Goal: Communication & Community: Answer question/provide support

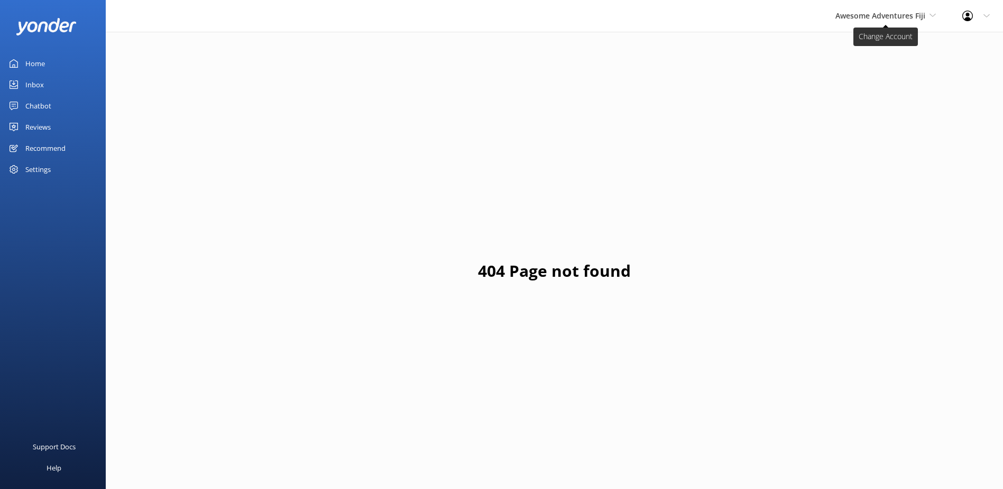
click at [878, 21] on span "Awesome Adventures Fiji" at bounding box center [886, 16] width 100 height 12
click at [865, 49] on link "South Sea Sailing" at bounding box center [875, 44] width 106 height 25
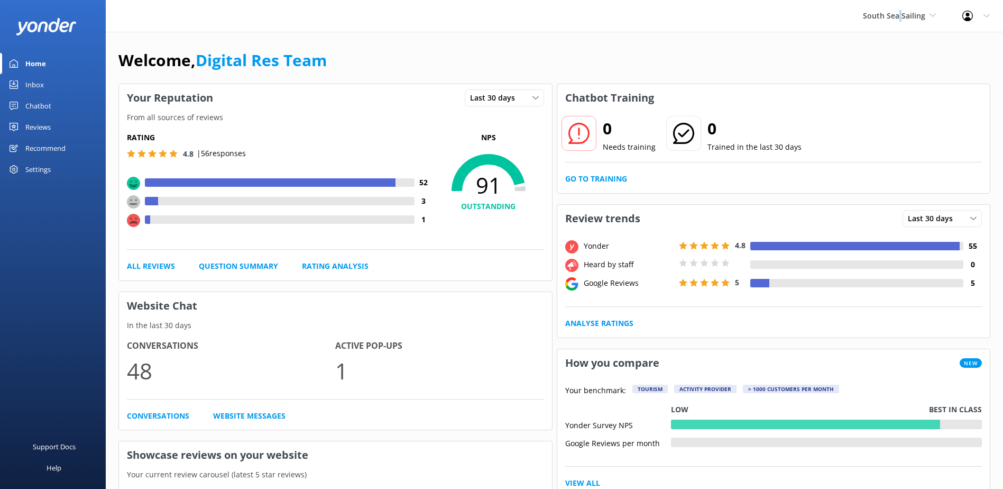
click at [903, 22] on div "South Sea Sailing South Sea Sailing South Sea Cruises Malamala Beach Club Aweso…" at bounding box center [899, 16] width 99 height 32
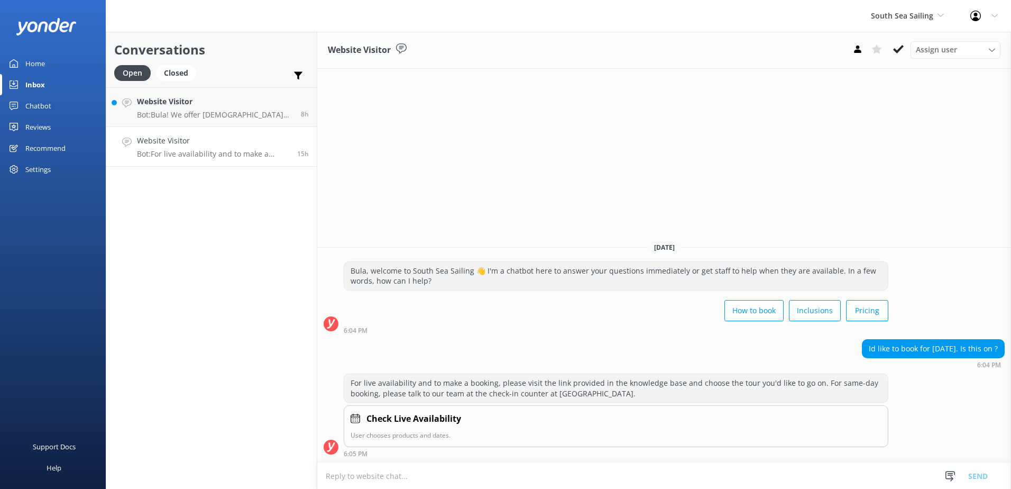
click at [423, 481] on textarea at bounding box center [664, 476] width 694 height 26
paste textarea "https://southseacruisesfiji.com/day-trips/south-sea-sailing/"
type textarea "We operate daily; you can book online on our website: https://southseacruisesfi…"
click at [986, 477] on button "Send" at bounding box center [978, 475] width 40 height 26
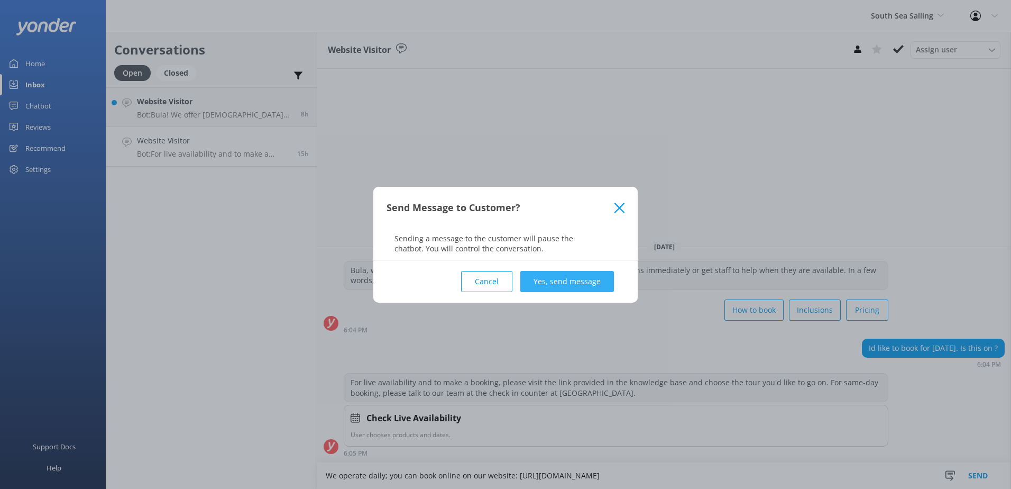
click at [582, 282] on button "Yes, send message" at bounding box center [567, 281] width 94 height 21
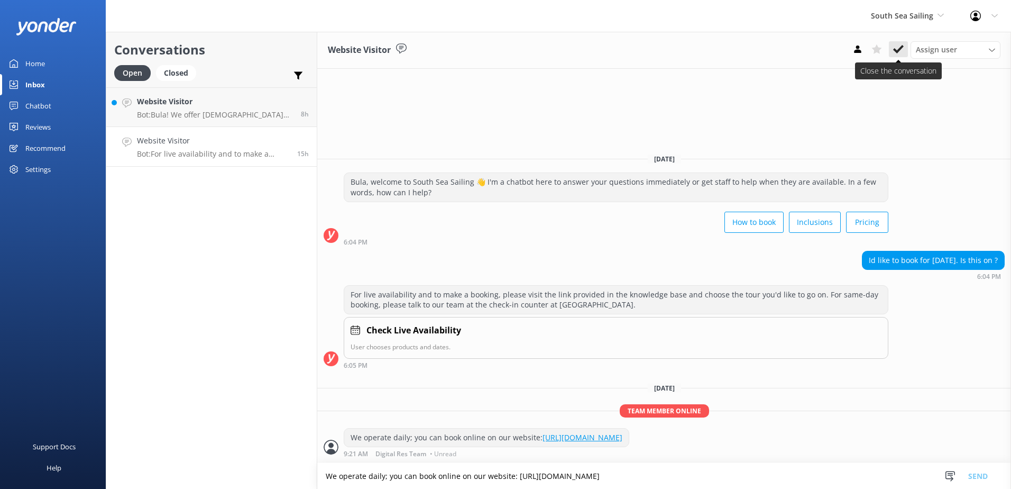
click at [892, 50] on button at bounding box center [898, 49] width 19 height 16
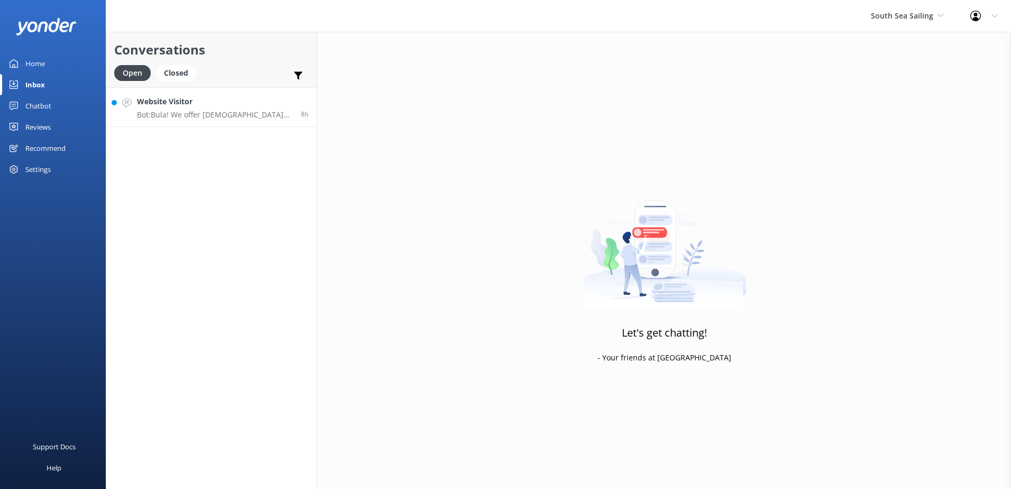
click at [237, 122] on link "Website Visitor Bot: Bula! We offer Fijian residents 20% off our normal standar…" at bounding box center [211, 107] width 210 height 40
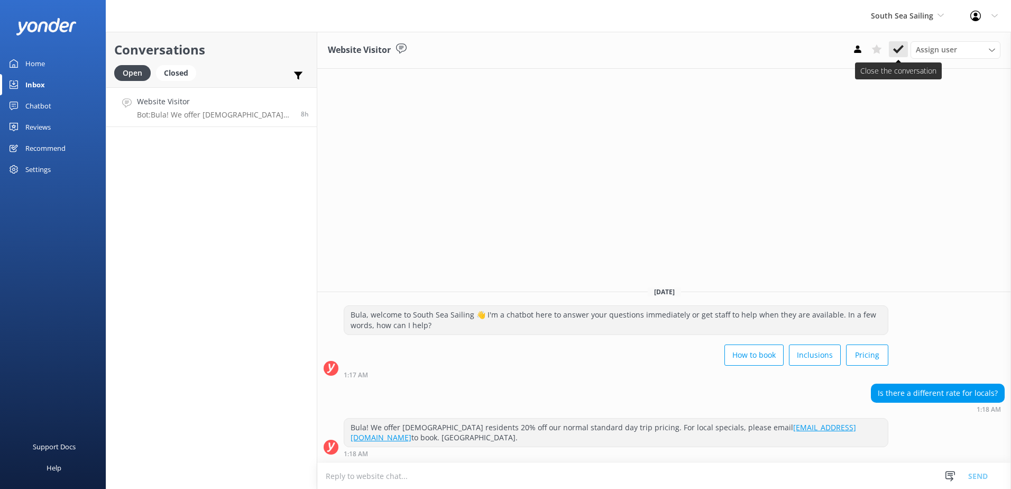
click at [897, 47] on icon at bounding box center [898, 49] width 11 height 11
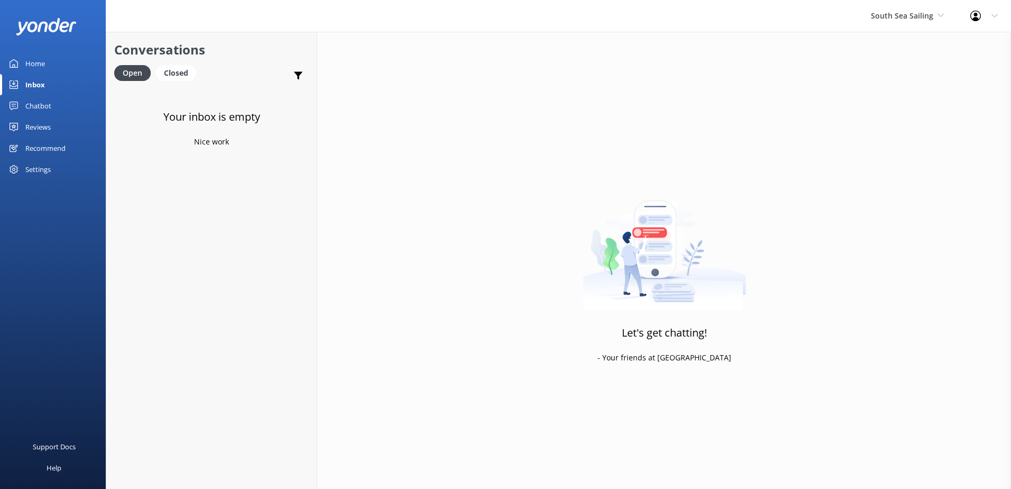
click at [905, 29] on div "South Sea Sailing South Sea Sailing South Sea Cruises Malamala Beach Club Aweso…" at bounding box center [907, 16] width 99 height 32
click at [28, 115] on div "Chatbot" at bounding box center [38, 105] width 26 height 21
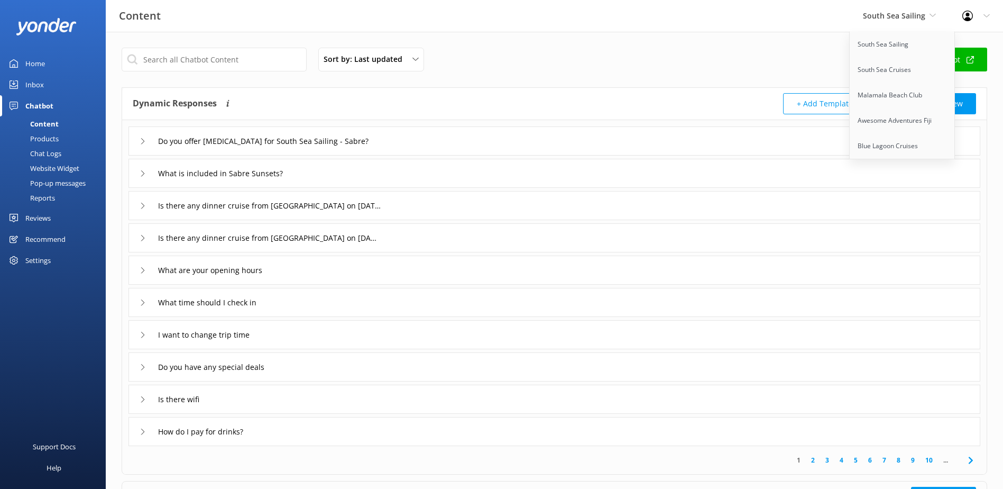
click at [53, 142] on div "Products" at bounding box center [32, 138] width 52 height 15
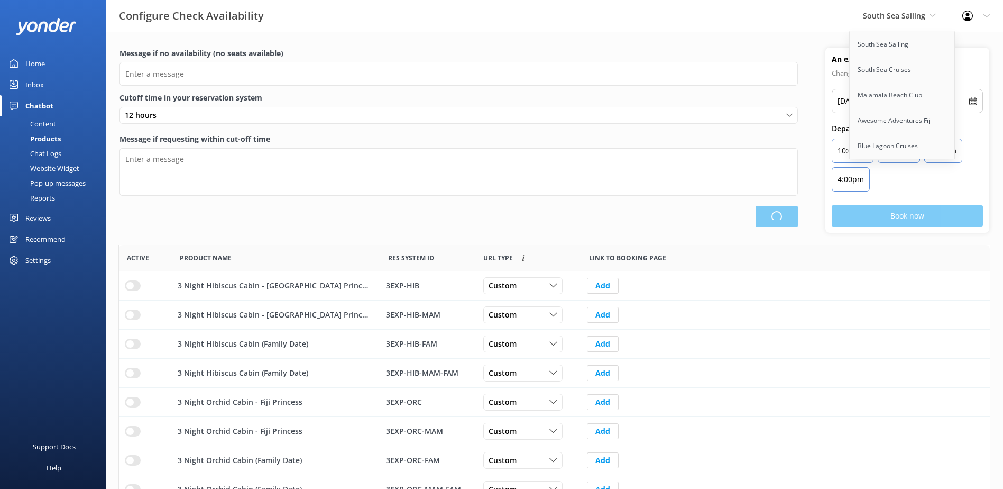
click at [47, 156] on div "Chat Logs" at bounding box center [33, 153] width 55 height 15
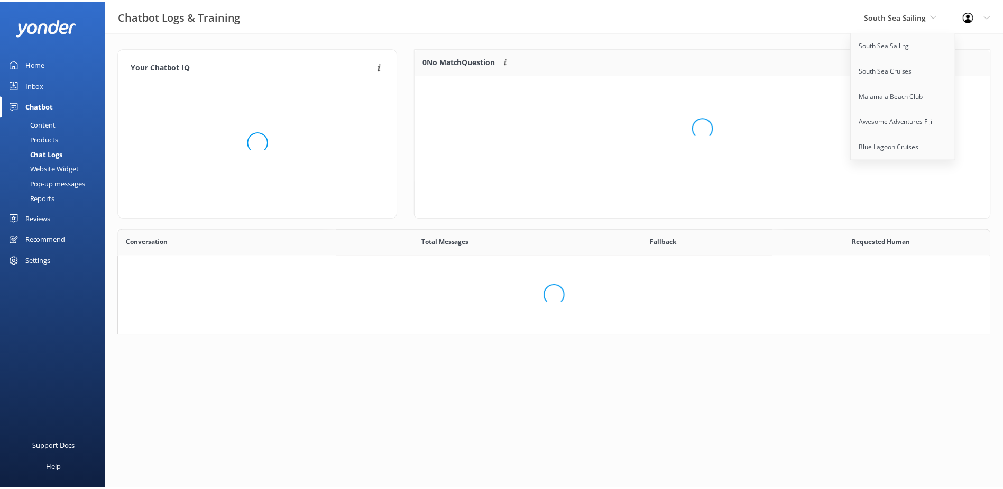
scroll to position [363, 863]
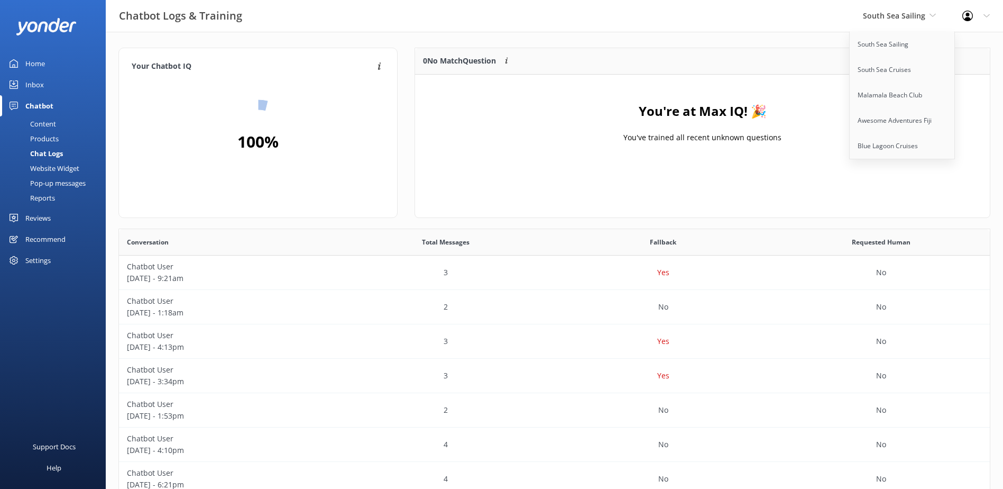
click at [592, 143] on div "You're at Max IQ! 🎉 You've trained all recent unknown questions" at bounding box center [702, 128] width 575 height 106
click at [918, 18] on span "South Sea Sailing" at bounding box center [894, 16] width 62 height 10
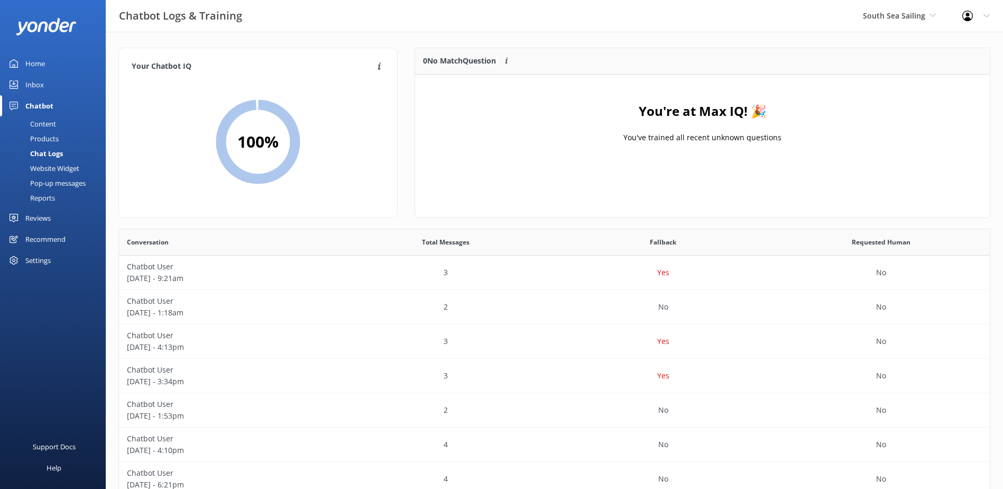
click at [910, 8] on div "South Sea Sailing South Sea Sailing South Sea Cruises Malamala Beach Club Aweso…" at bounding box center [899, 16] width 99 height 32
click at [894, 66] on link "South Sea Cruises" at bounding box center [903, 69] width 106 height 25
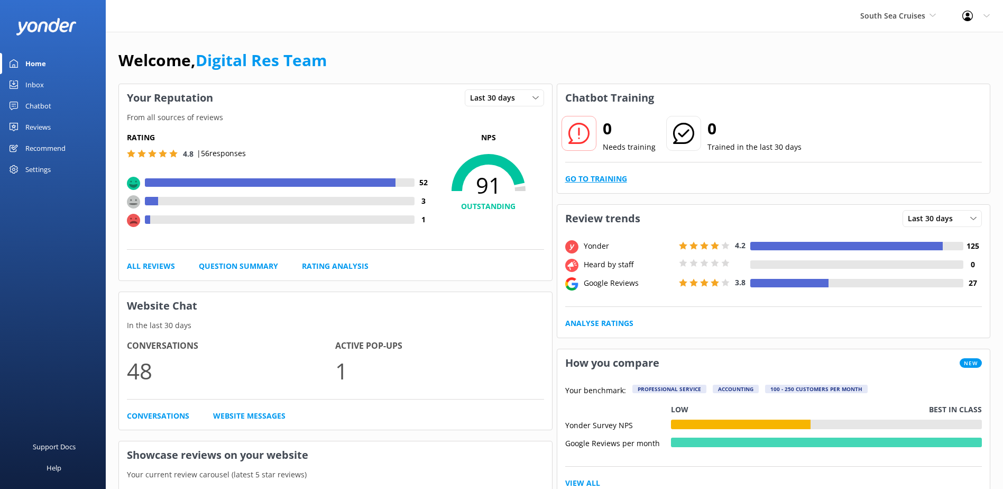
click at [601, 178] on link "Go to Training" at bounding box center [596, 179] width 62 height 12
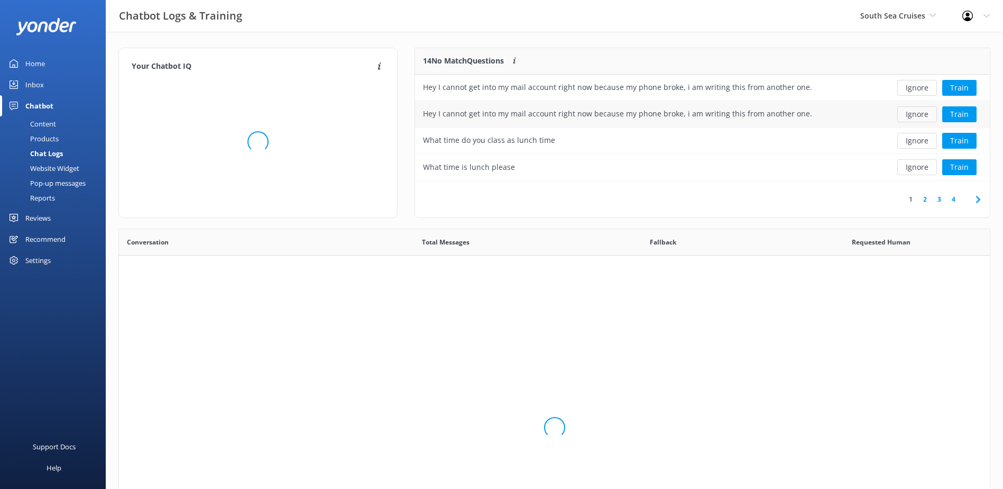
scroll to position [125, 566]
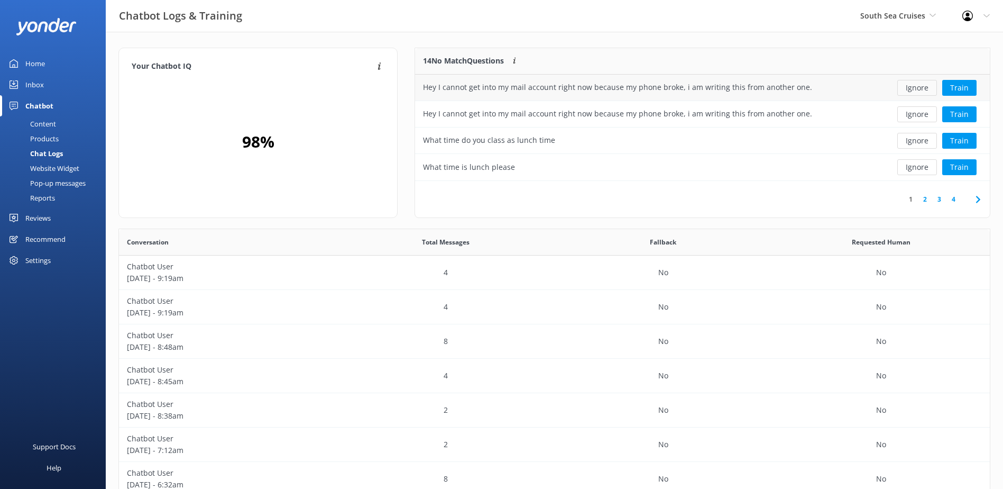
click at [915, 91] on button "Ignore" at bounding box center [917, 88] width 40 height 16
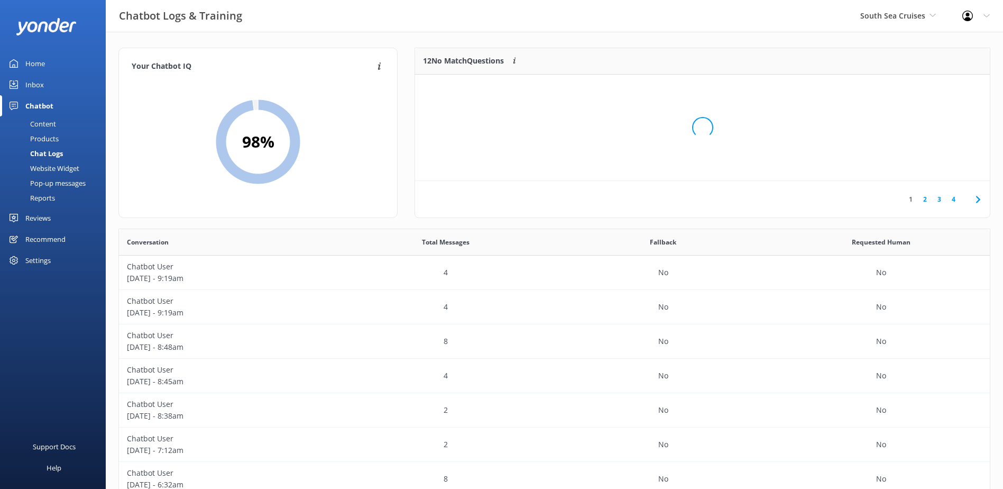
click at [915, 91] on div "Loading.." at bounding box center [703, 127] width 554 height 489
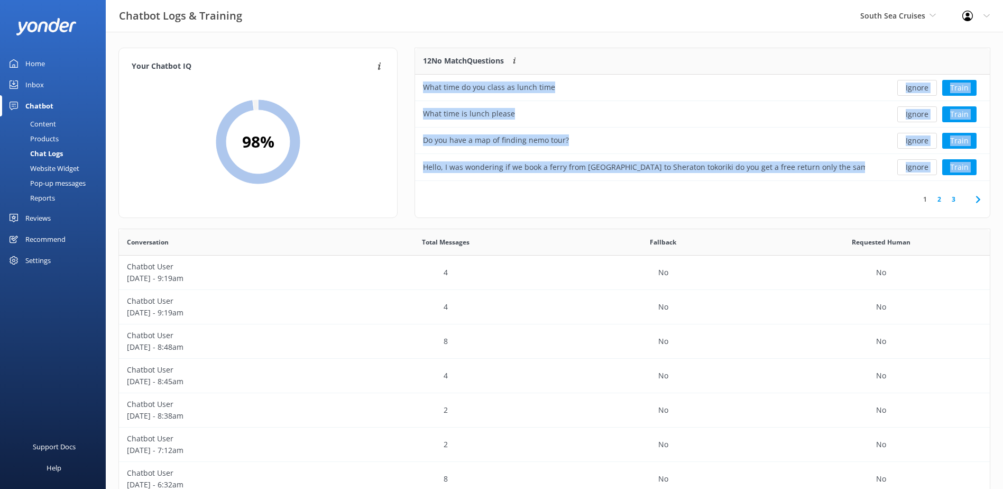
click at [915, 91] on button "Ignore" at bounding box center [917, 88] width 40 height 16
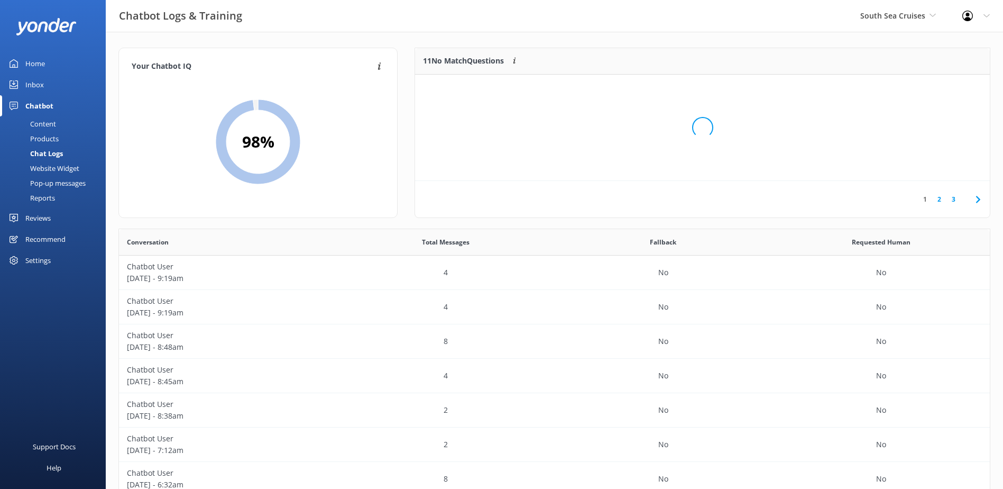
click at [915, 91] on div "Loading.." at bounding box center [703, 127] width 554 height 489
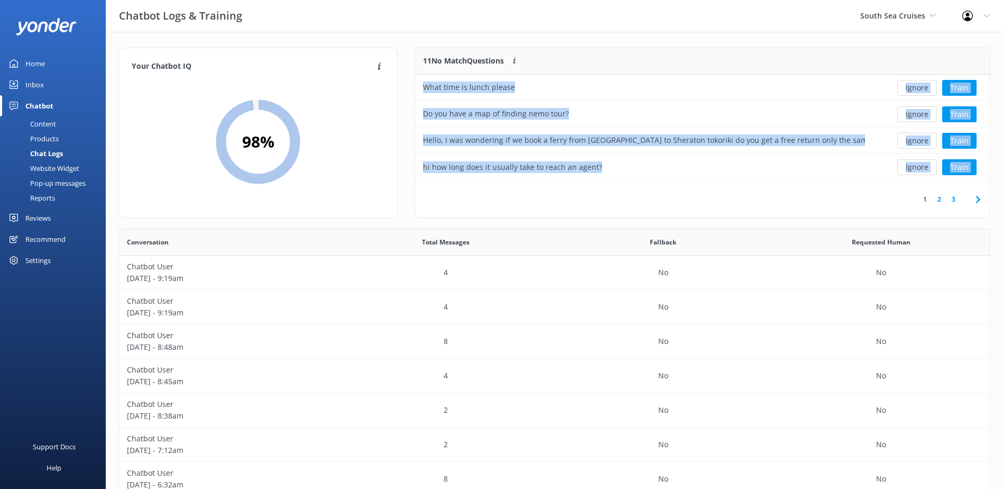
click at [915, 91] on button "Ignore" at bounding box center [917, 88] width 40 height 16
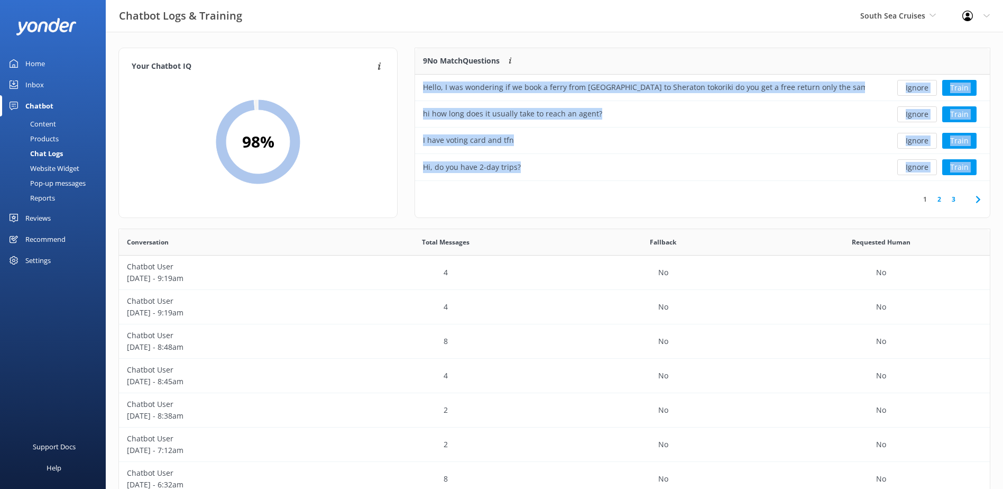
click at [915, 91] on button "Ignore" at bounding box center [917, 88] width 40 height 16
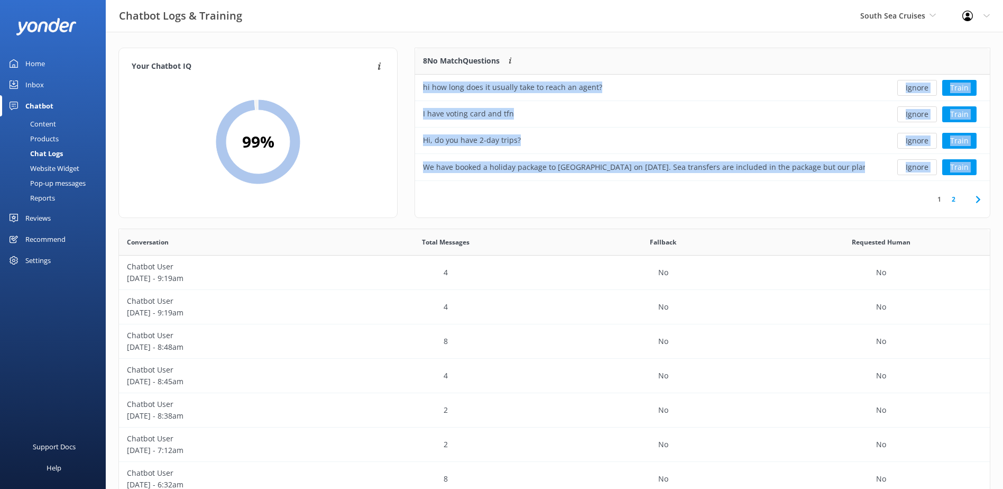
click at [915, 91] on button "Ignore" at bounding box center [917, 88] width 40 height 16
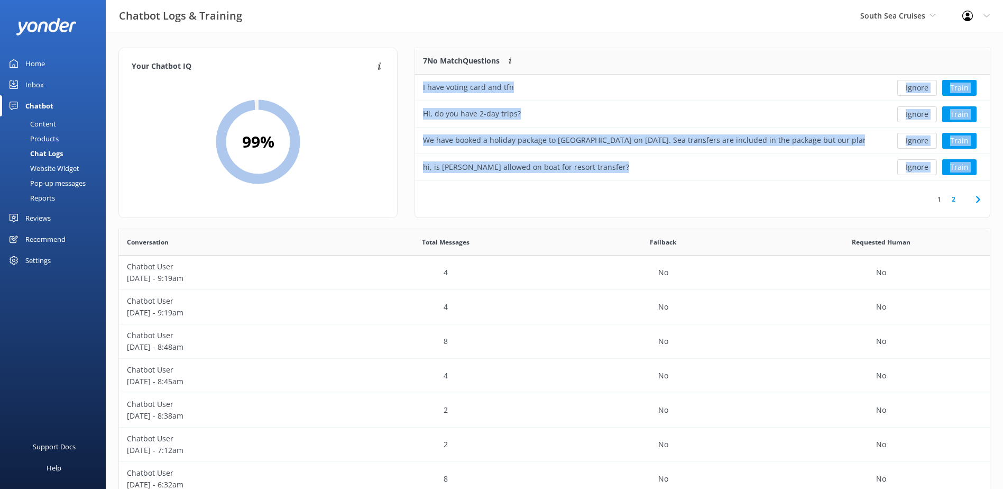
click at [915, 91] on button "Ignore" at bounding box center [917, 88] width 40 height 16
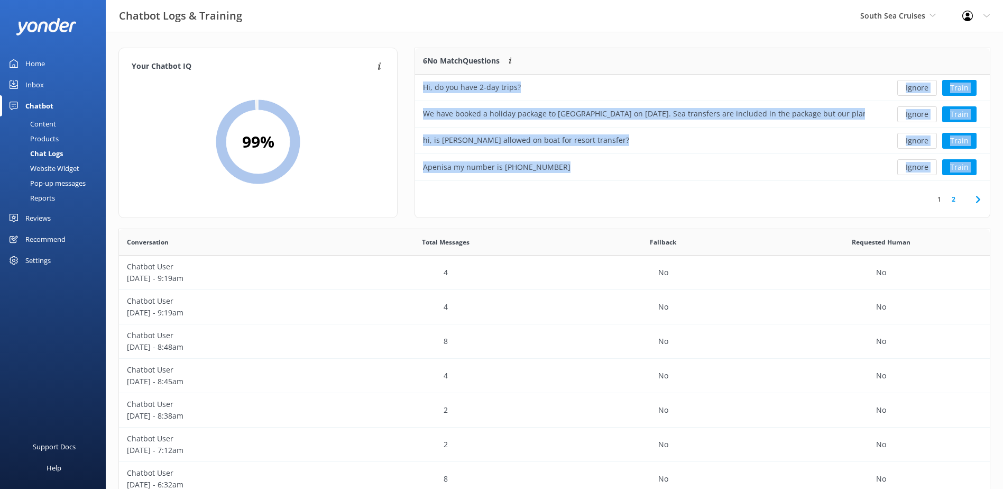
click at [915, 91] on button "Ignore" at bounding box center [917, 88] width 40 height 16
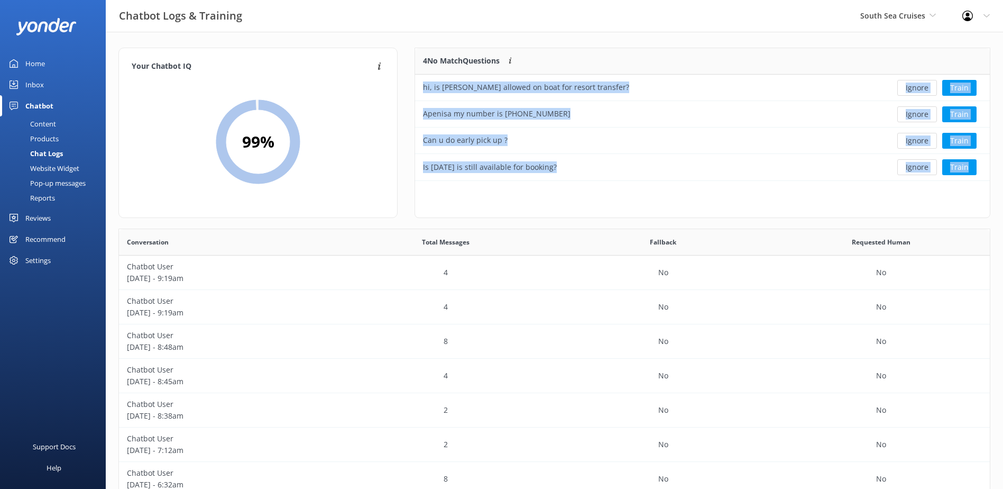
click at [915, 91] on button "Ignore" at bounding box center [917, 88] width 40 height 16
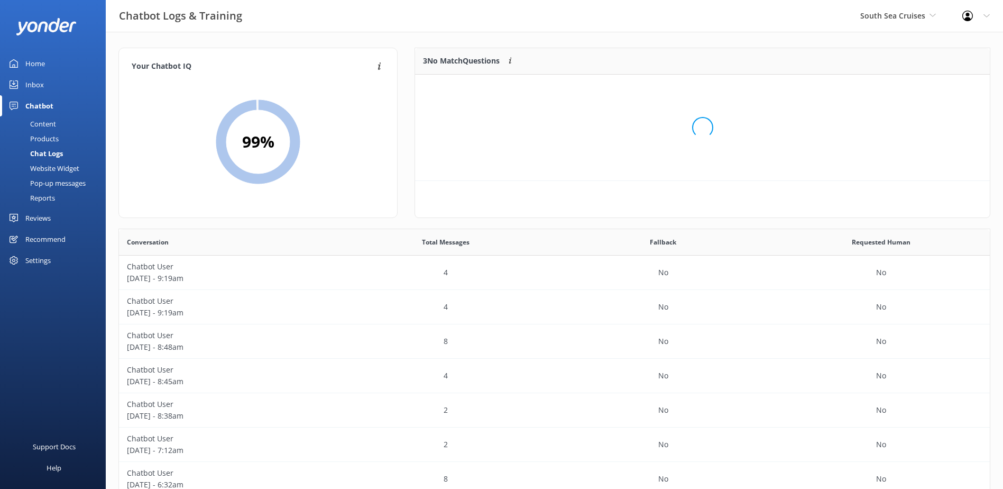
click at [915, 91] on div "Loading.." at bounding box center [703, 127] width 554 height 489
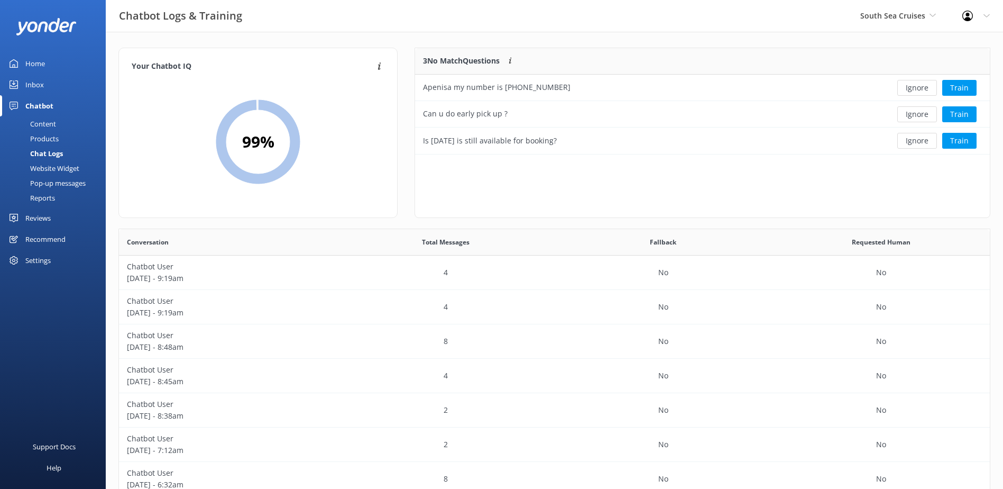
scroll to position [98, 566]
click at [915, 91] on button "Ignore" at bounding box center [917, 88] width 40 height 16
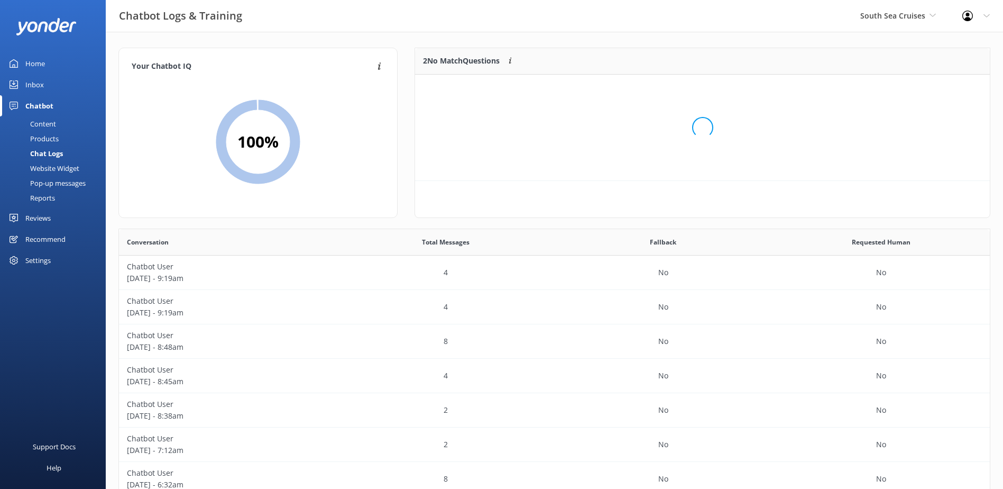
scroll to position [72, 566]
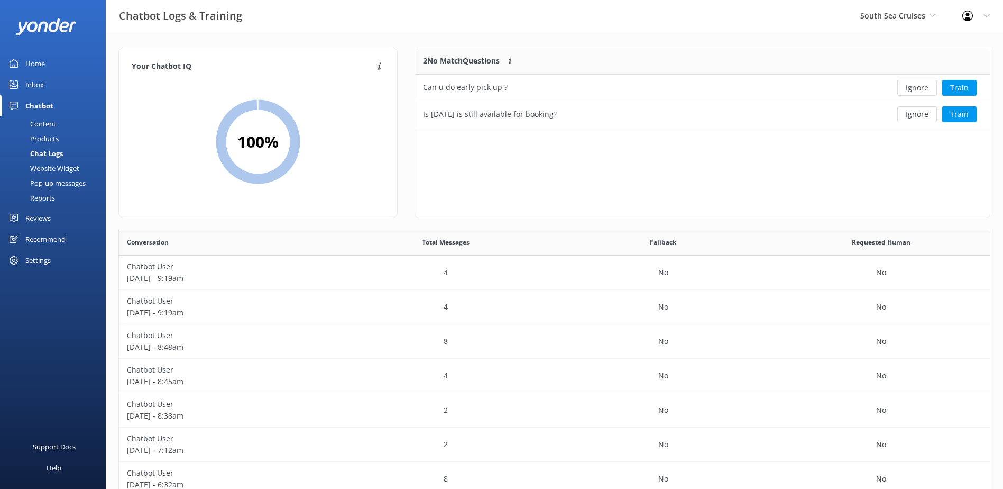
click at [915, 91] on button "Ignore" at bounding box center [917, 88] width 40 height 16
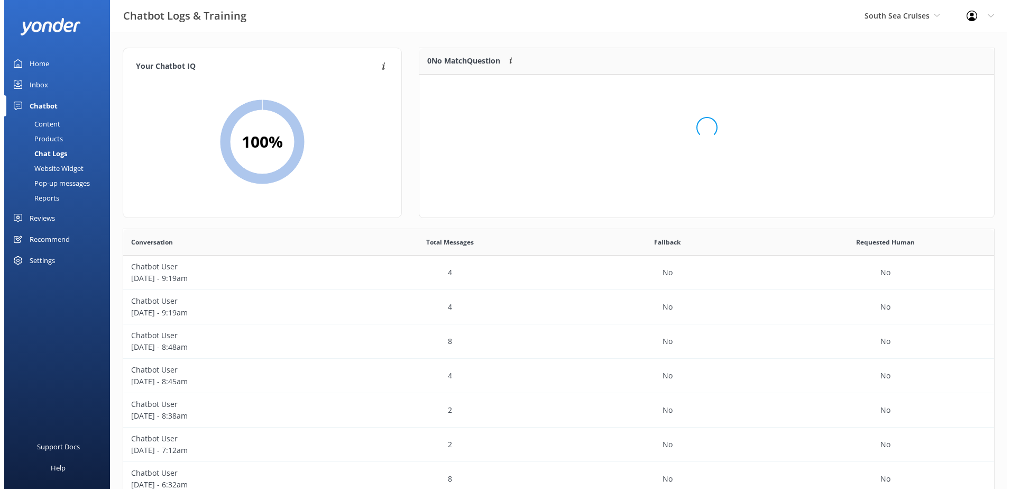
scroll to position [124, 566]
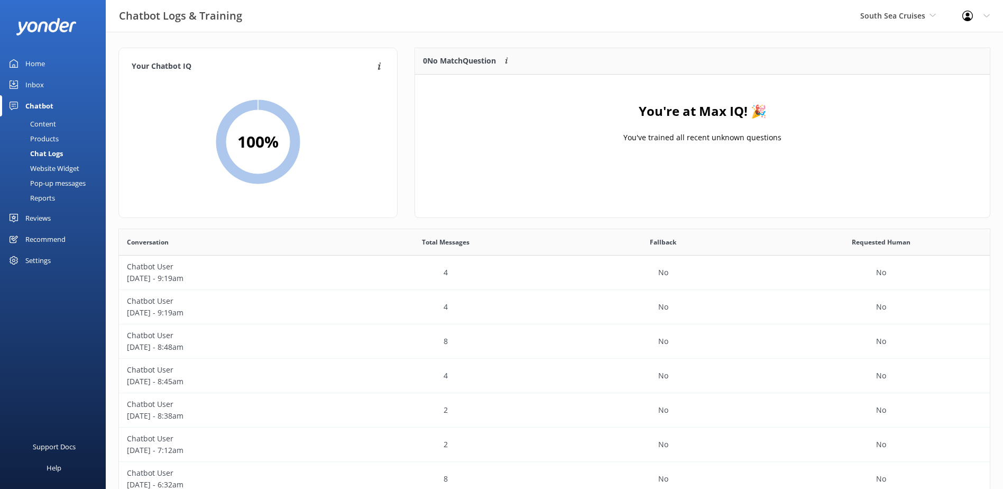
click at [42, 91] on div "Inbox" at bounding box center [34, 84] width 19 height 21
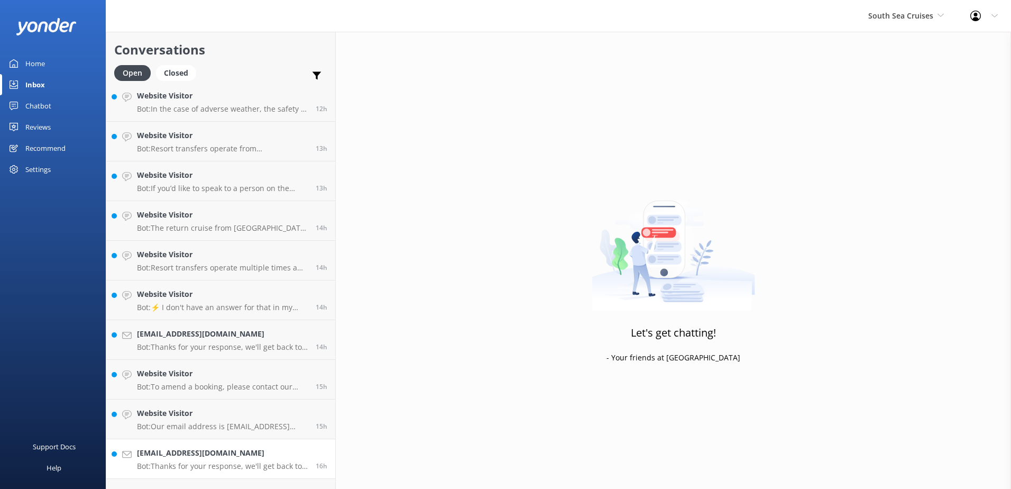
scroll to position [749, 0]
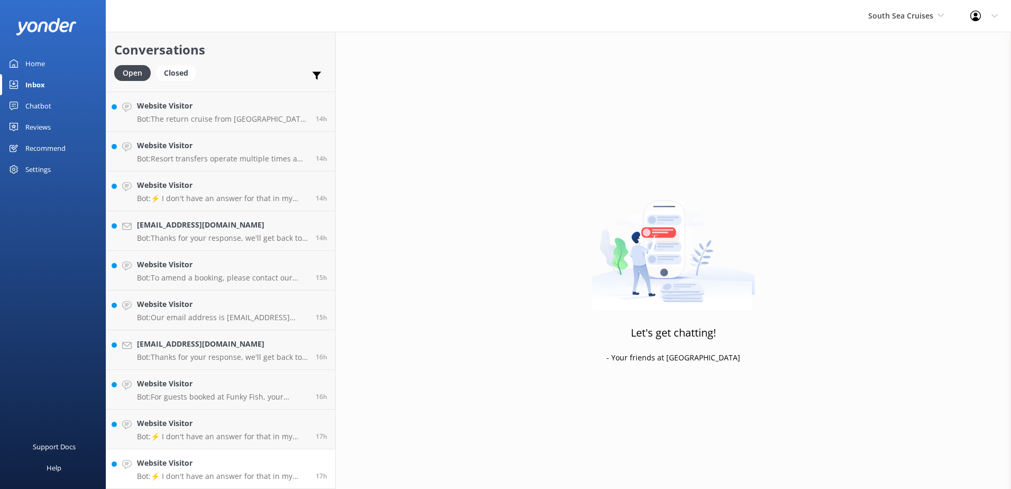
click at [251, 464] on h4 "Website Visitor" at bounding box center [222, 463] width 171 height 12
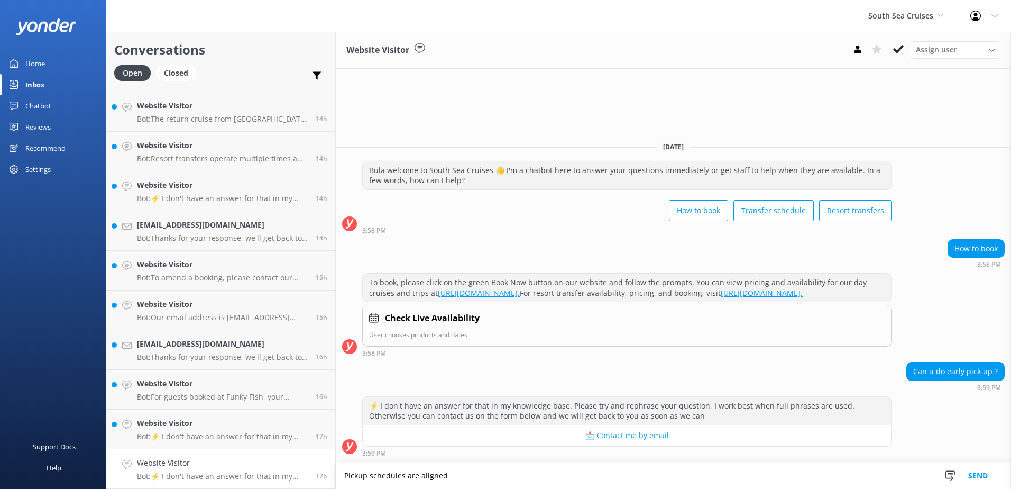
click at [386, 473] on textarea "Pickup schedules are aligned" at bounding box center [673, 475] width 675 height 26
click at [542, 483] on textarea "Pickup schedules from each resort are aligned" at bounding box center [673, 475] width 675 height 26
click at [675, 480] on textarea "Pickup schedules from each resort are aligned with the departure times of each …" at bounding box center [673, 475] width 675 height 26
drag, startPoint x: 675, startPoint y: 480, endPoint x: 819, endPoint y: 467, distance: 143.9
click at [819, 467] on textarea "Pickup schedules from each resort are aligned with the departure times of each …" at bounding box center [673, 475] width 675 height 26
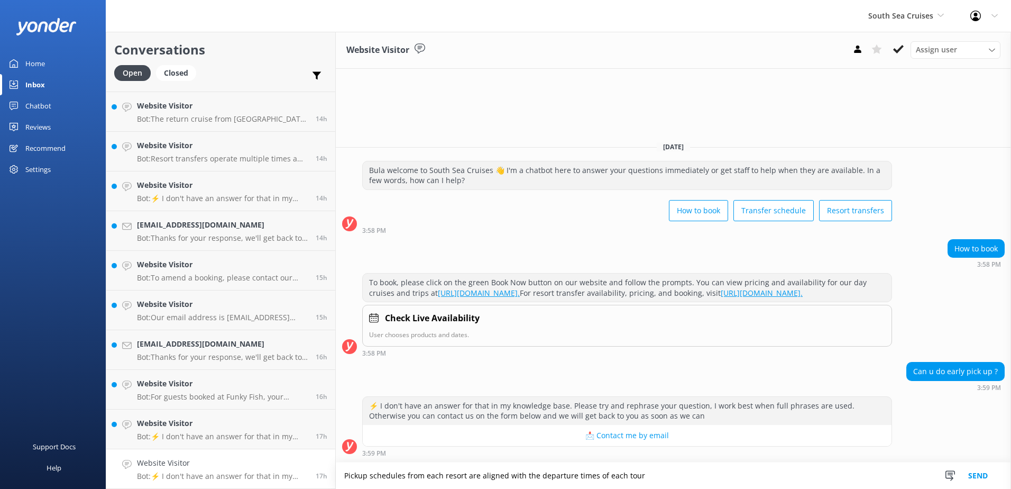
drag, startPoint x: 648, startPoint y: 473, endPoint x: 213, endPoint y: 457, distance: 435.0
click at [213, 457] on div "Conversations Open Closed Important Assigned to me Unassigned Website Visitor B…" at bounding box center [558, 260] width 905 height 457
type textarea "Pickup schedules from each resort are aligned with the departure times of each …"
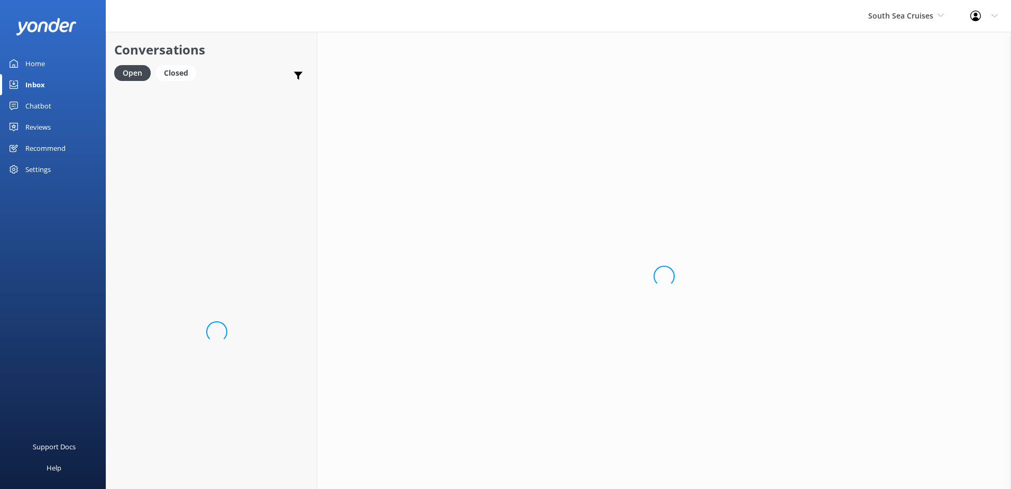
click at [668, 475] on div "Loading.." at bounding box center [664, 276] width 694 height 489
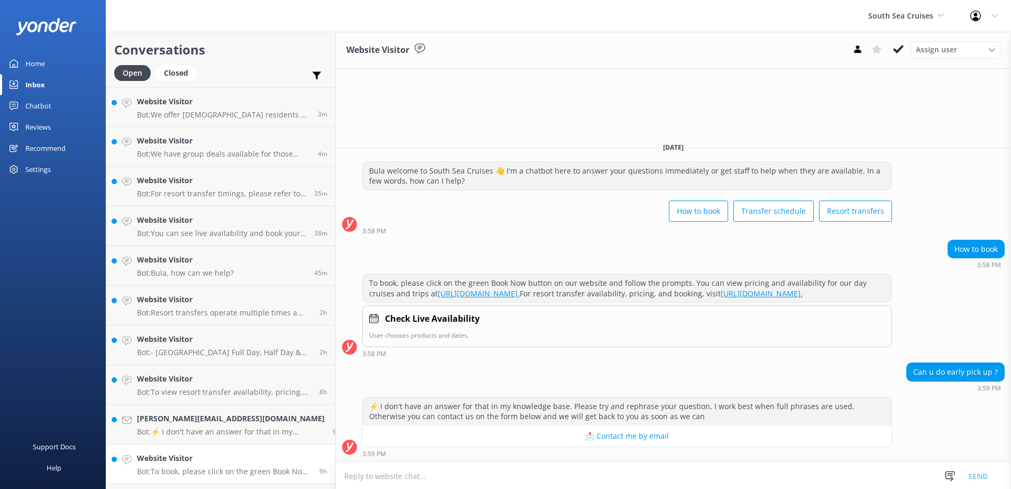
drag, startPoint x: 668, startPoint y: 475, endPoint x: 217, endPoint y: 452, distance: 452.2
click at [217, 452] on div "Conversations Open Closed Important Assigned to me Unassigned Website Visitor B…" at bounding box center [558, 260] width 905 height 457
type textarea "Pickup schedules at each resort are coordinated with the departure times of the…"
click at [984, 469] on button "Send" at bounding box center [978, 475] width 40 height 26
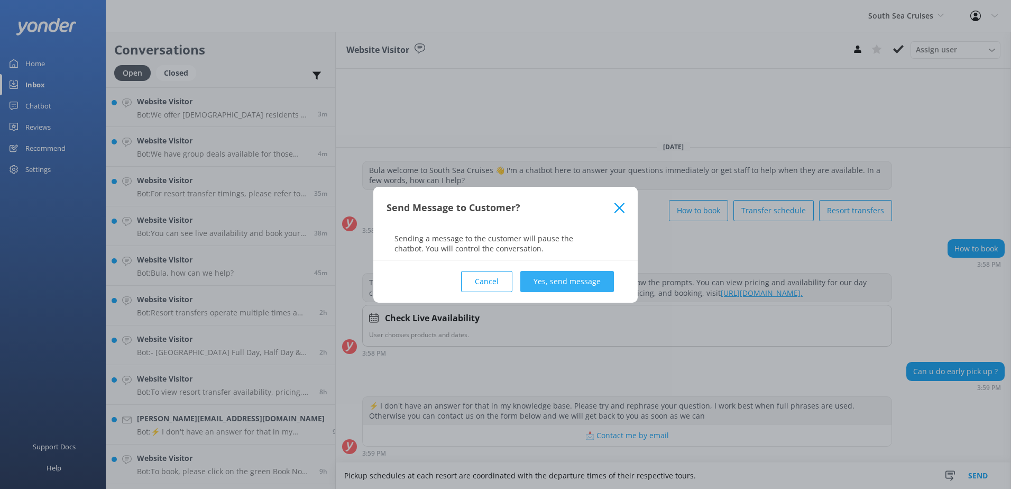
click at [584, 277] on button "Yes, send message" at bounding box center [567, 281] width 94 height 21
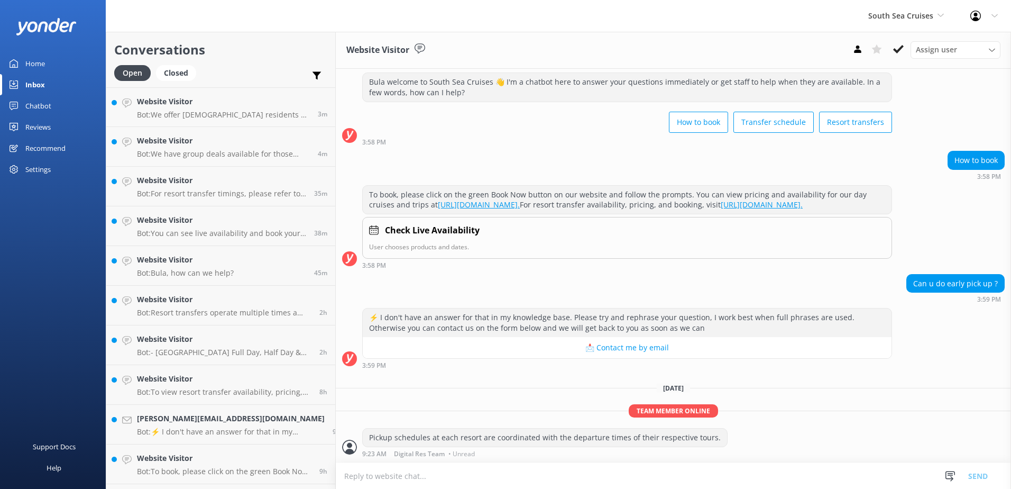
scroll to position [34, 0]
click at [896, 41] on div "Website Visitor Assign user Alyssa Sonya Digital Res Team Brenda Fenton Asena N…" at bounding box center [673, 50] width 675 height 37
click at [898, 43] on button at bounding box center [898, 49] width 19 height 16
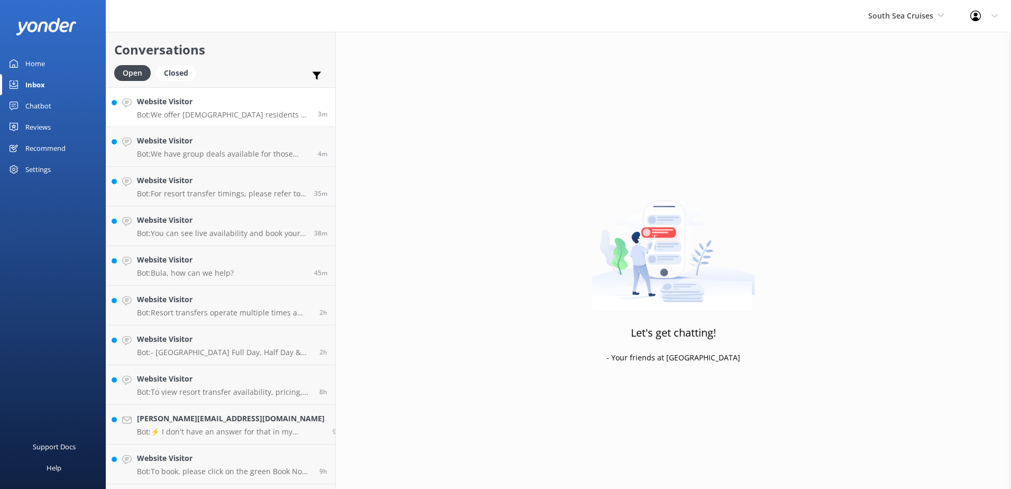
click at [224, 117] on p "Bot: We offer Fijian residents a 20% discount on our day tours and resort trans…" at bounding box center [223, 115] width 173 height 10
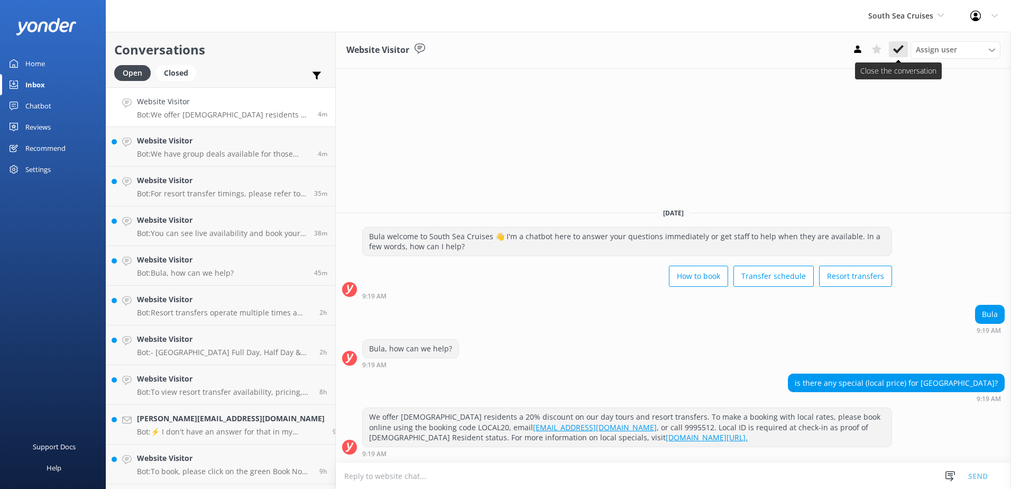
click at [900, 51] on use at bounding box center [898, 49] width 11 height 8
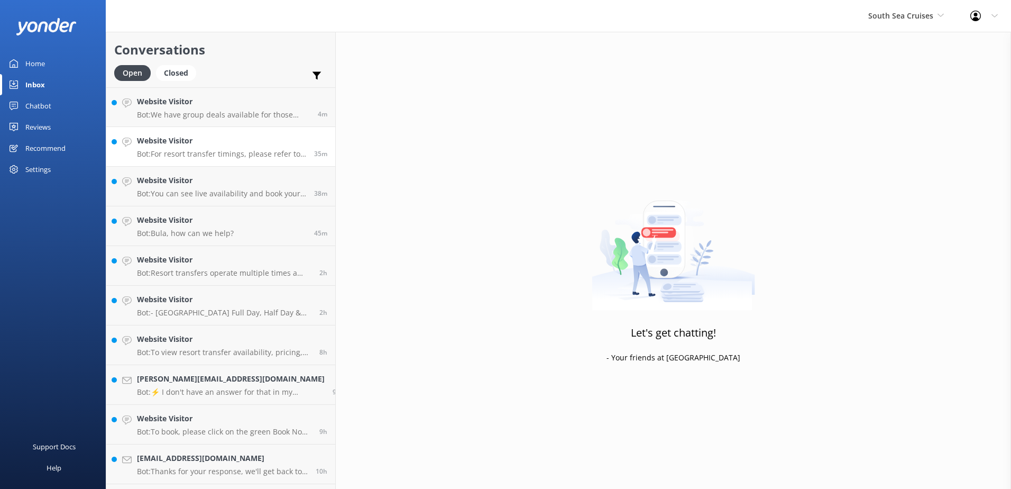
click at [201, 139] on h4 "Website Visitor" at bounding box center [221, 141] width 169 height 12
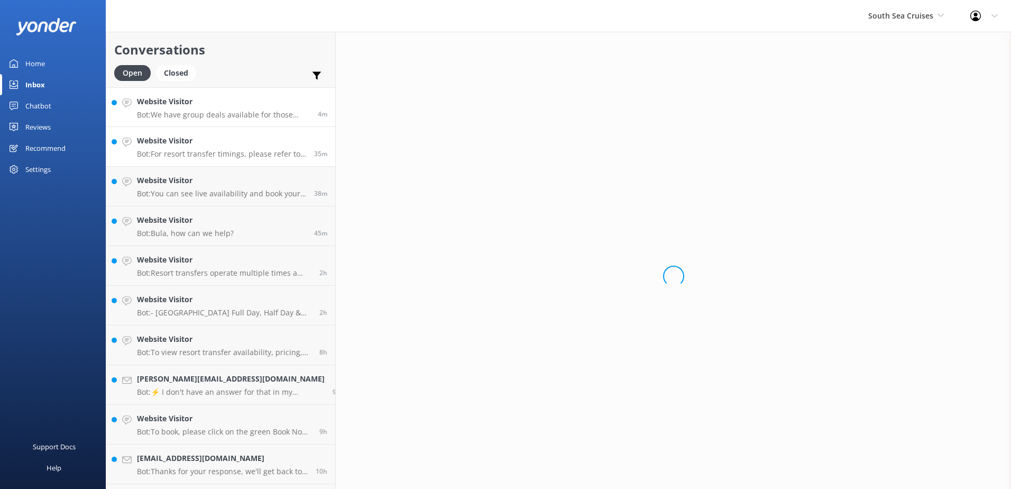
click at [210, 114] on p "Bot: We have group deals available for those travelling with 10 or more people.…" at bounding box center [223, 115] width 173 height 10
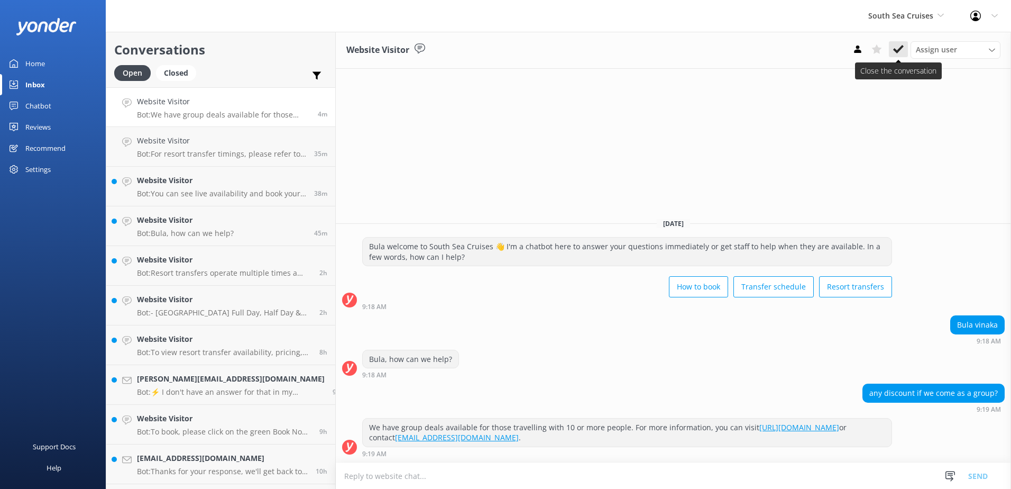
click at [903, 49] on icon at bounding box center [898, 49] width 11 height 11
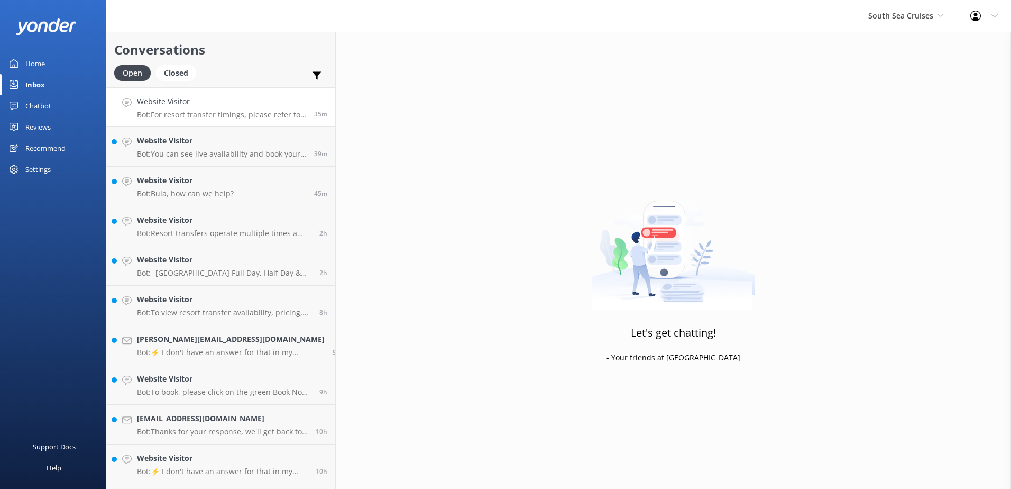
click at [206, 113] on p "Bot: For resort transfer timings, please refer to the Resort Transfer timetable…" at bounding box center [221, 115] width 169 height 10
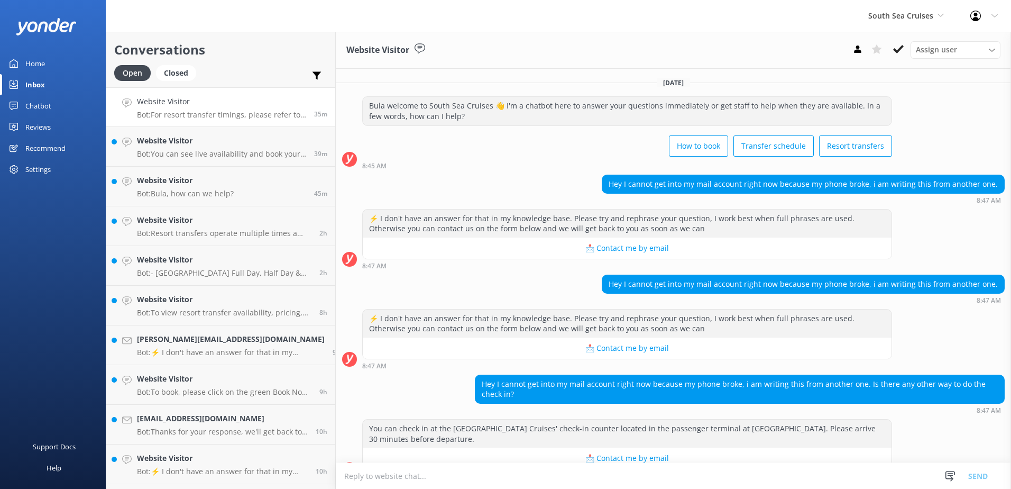
scroll to position [80, 0]
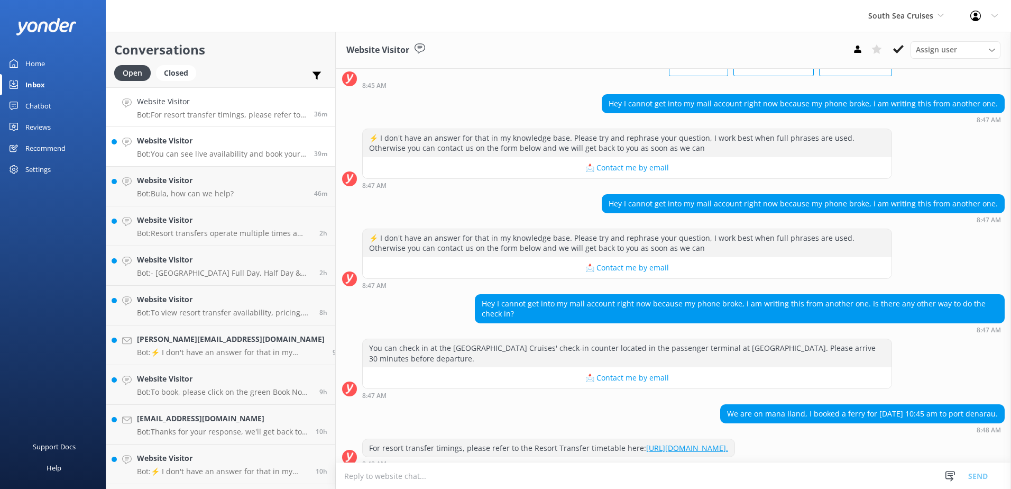
click at [207, 140] on h4 "Website Visitor" at bounding box center [221, 141] width 169 height 12
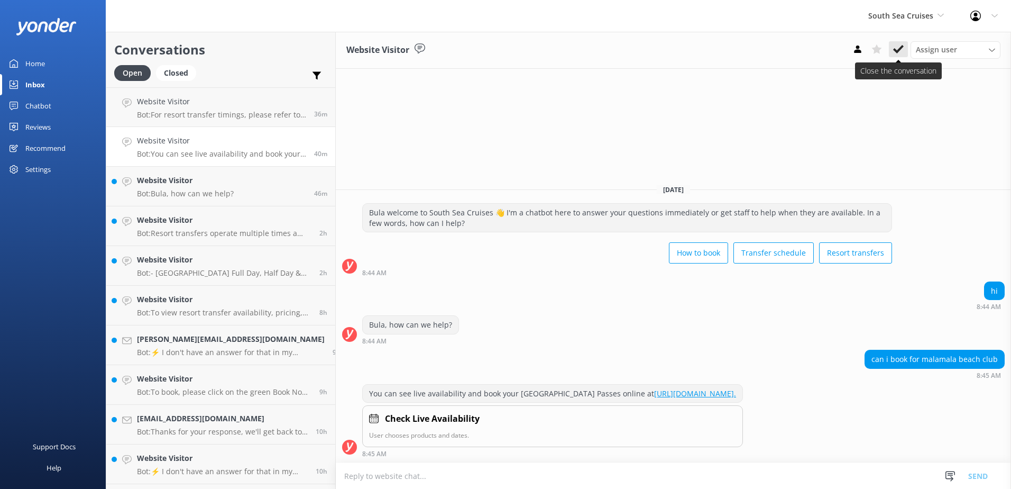
click at [897, 50] on use at bounding box center [898, 49] width 11 height 8
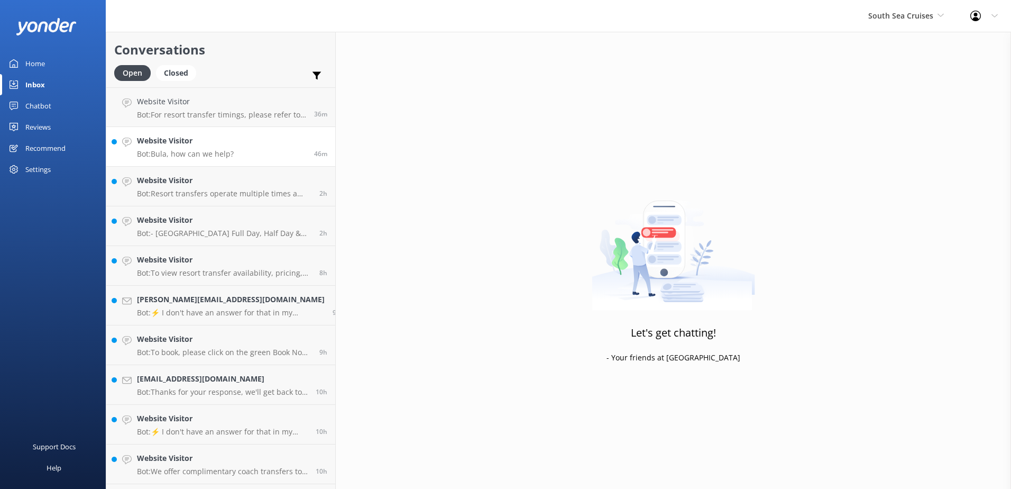
click at [203, 151] on p "Bot: Bula, how can we help?" at bounding box center [185, 154] width 97 height 10
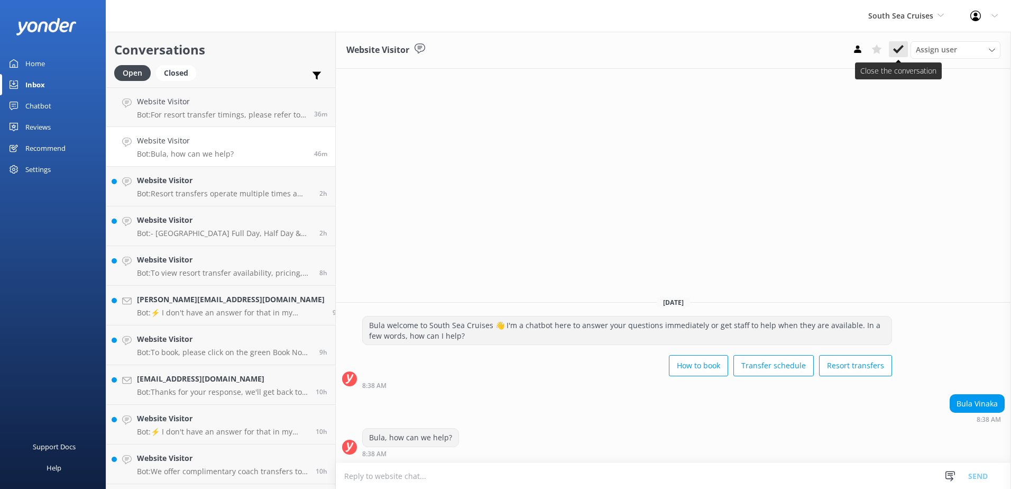
click at [895, 52] on icon at bounding box center [898, 49] width 11 height 11
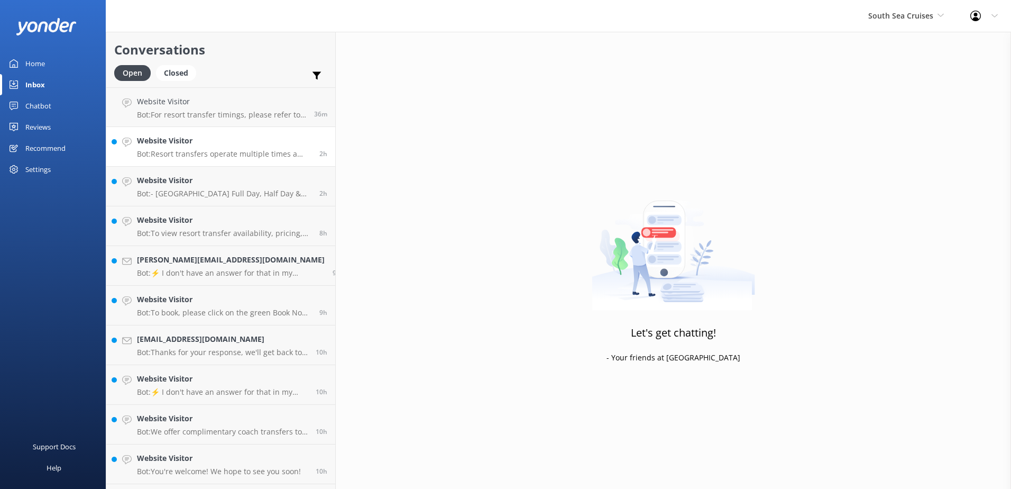
click at [222, 158] on p "Bot: Resort transfers operate multiple times a day, every day, departing from P…" at bounding box center [224, 154] width 175 height 10
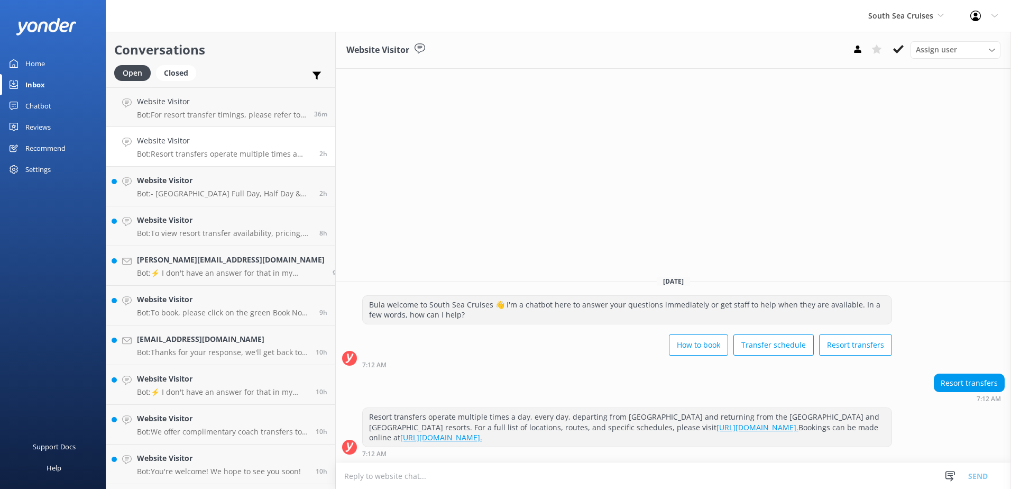
click at [903, 58] on div "Assign user Alyssa Sonya Digital Res Team Brenda Fenton Asena Naweilulu Miri Ko…" at bounding box center [924, 49] width 152 height 17
click at [904, 51] on button at bounding box center [898, 49] width 19 height 16
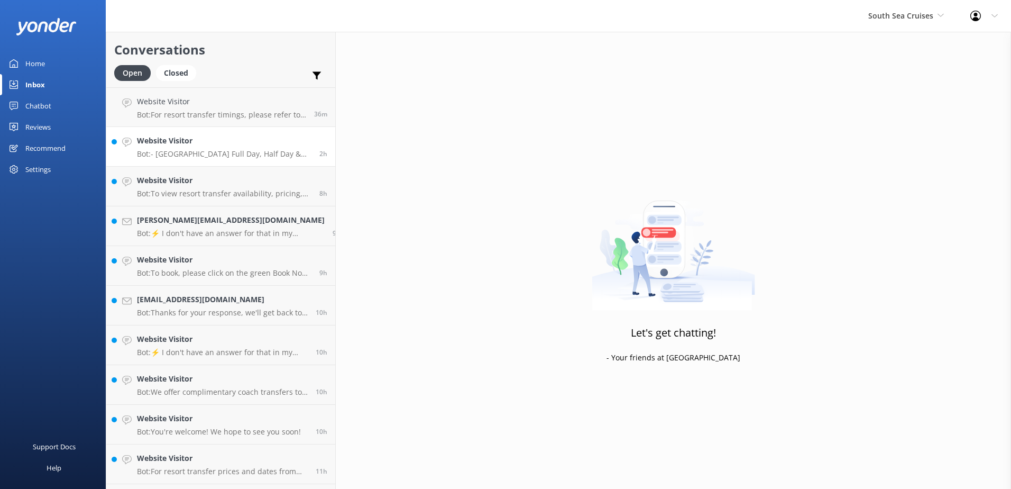
click at [196, 149] on div "Website Visitor Bot: - South Sea Island Full Day, Half Day & Combo Cruise trips…" at bounding box center [224, 146] width 175 height 23
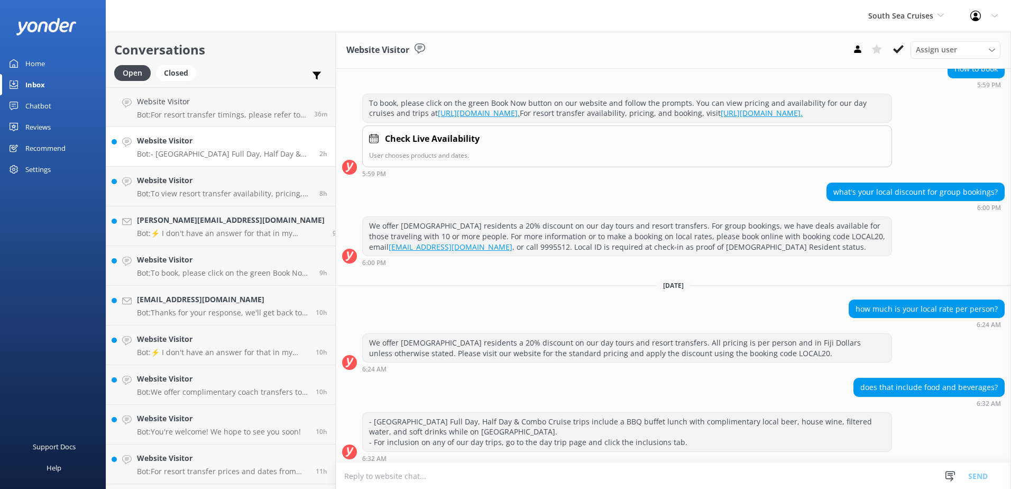
scroll to position [130, 0]
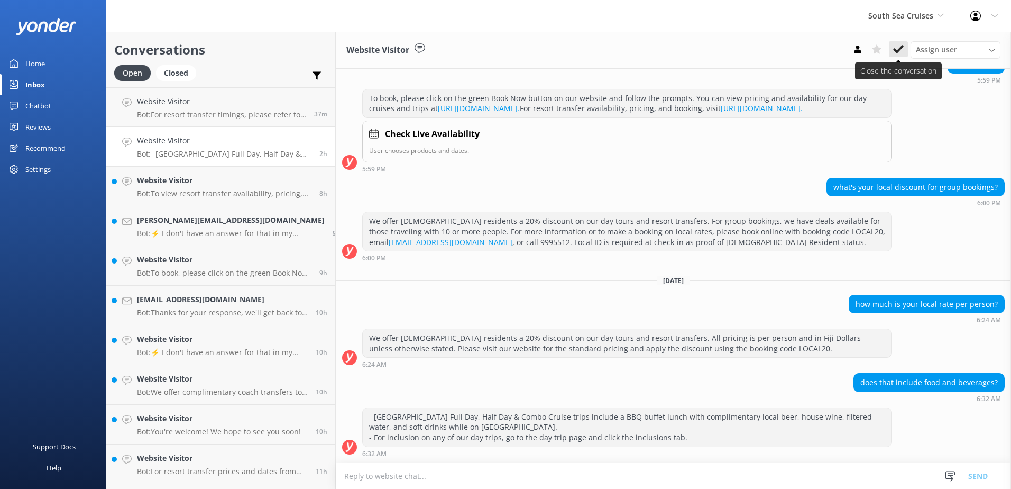
click at [903, 54] on icon at bounding box center [898, 49] width 11 height 11
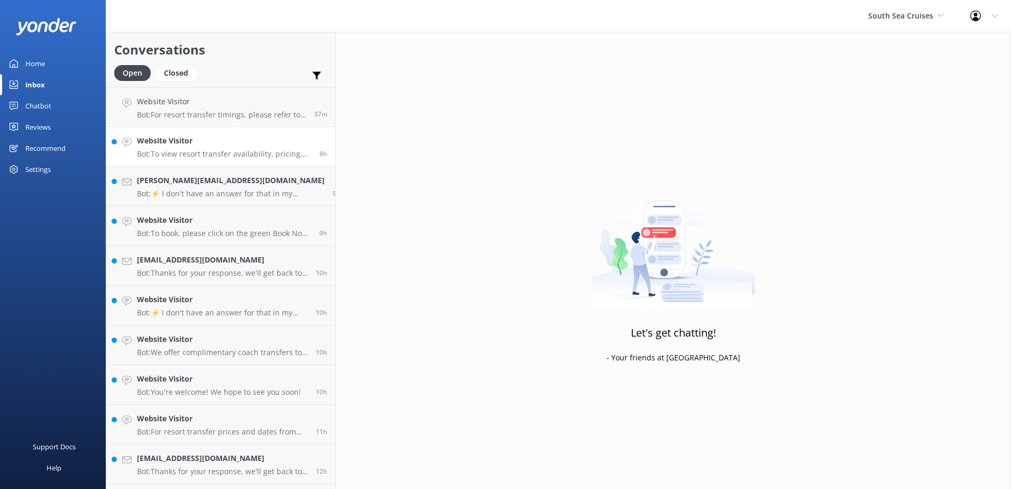
click at [232, 148] on div "Website Visitor Bot: To view resort transfer availability, pricing, and to book…" at bounding box center [224, 146] width 175 height 23
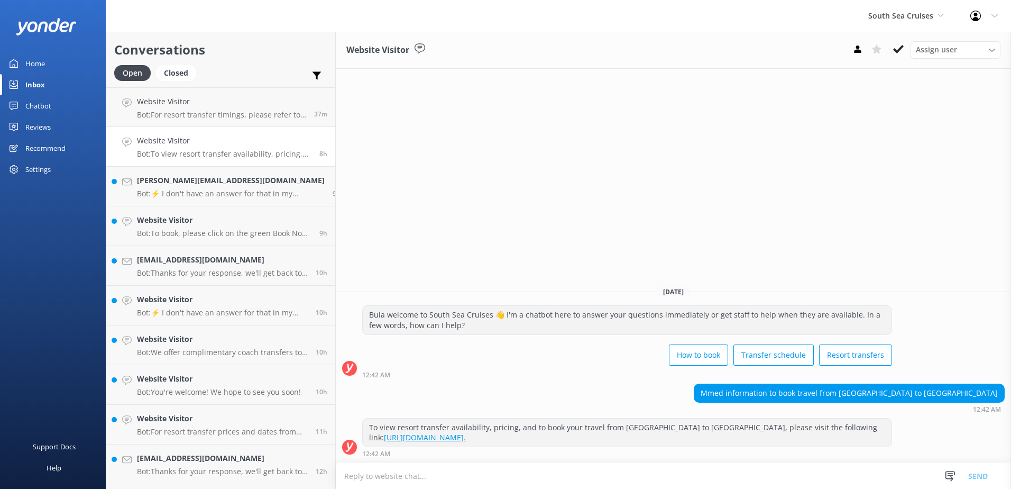
click at [902, 59] on div "Website Visitor Assign user Alyssa Sonya Digital Res Team Brenda Fenton Asena N…" at bounding box center [673, 50] width 675 height 37
click at [901, 51] on icon at bounding box center [898, 49] width 11 height 11
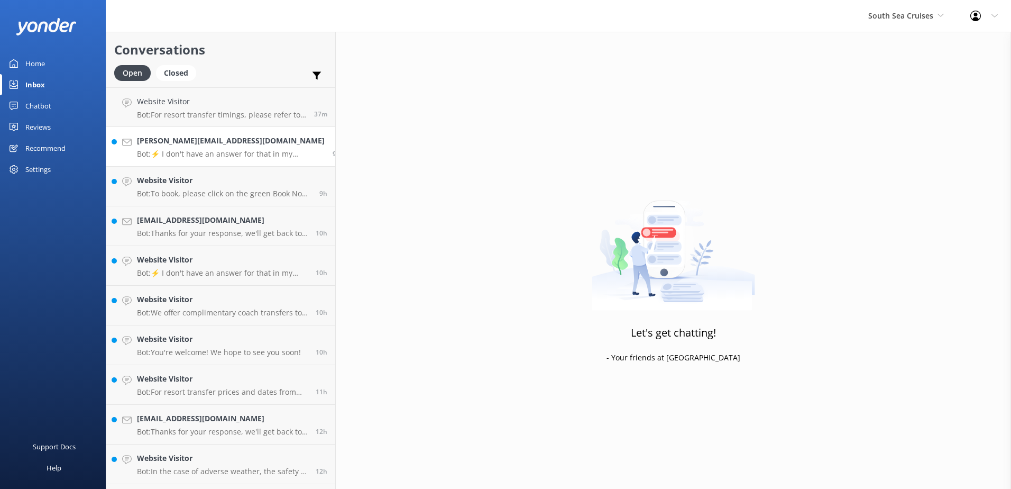
click at [209, 153] on p "Bot: ⚡ I don't have an answer for that in my knowledge base. Please try and rep…" at bounding box center [231, 154] width 188 height 10
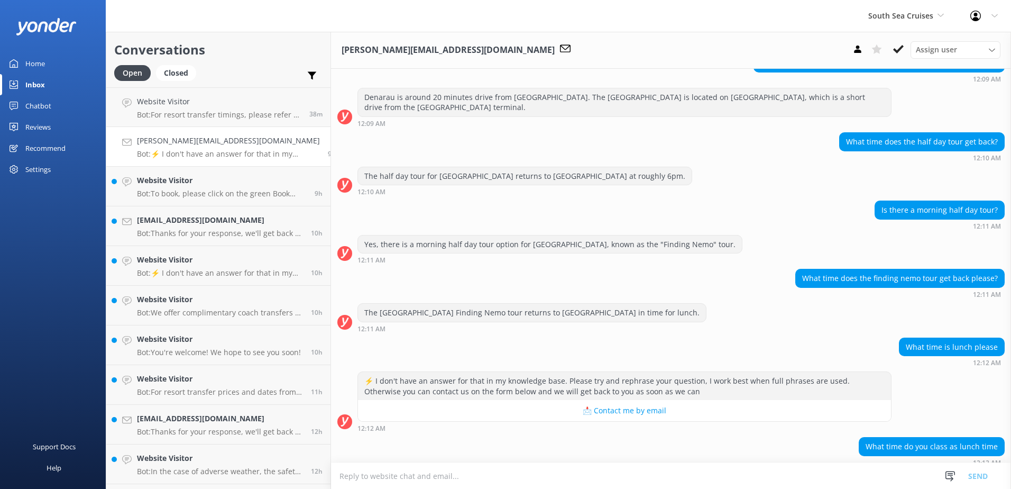
scroll to position [800, 0]
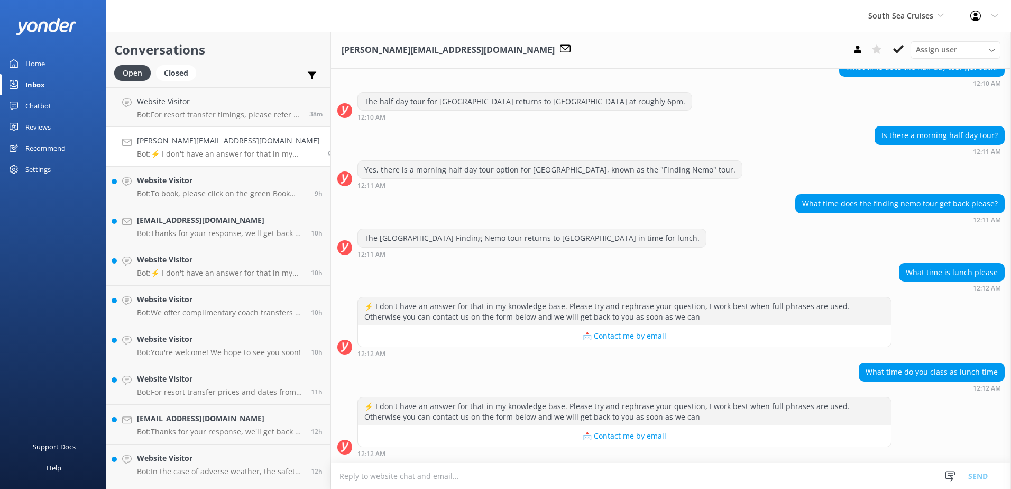
click at [503, 480] on textarea at bounding box center [671, 476] width 680 height 26
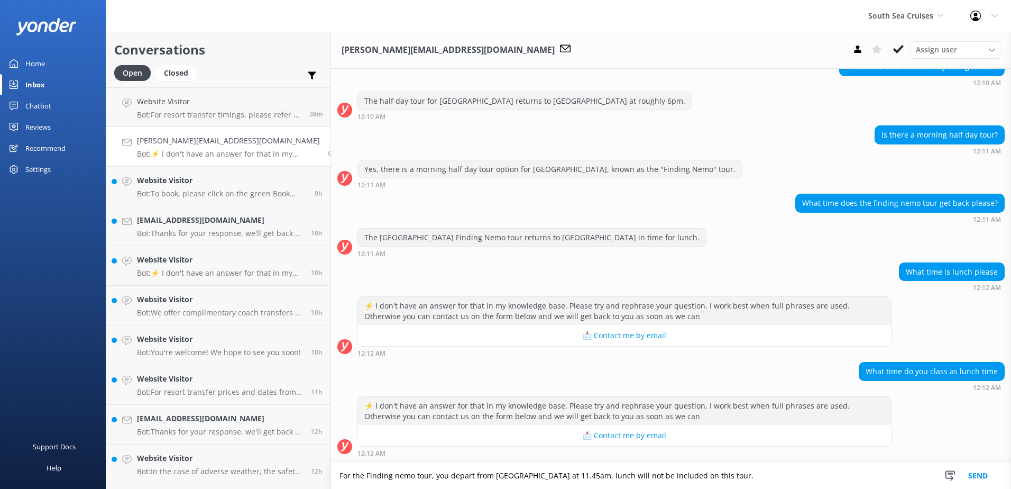
type textarea "For the Finding nemo tour, you depart from South Sea Island at 11.45am, lunch w…"
click at [981, 474] on button "Send" at bounding box center [978, 475] width 40 height 26
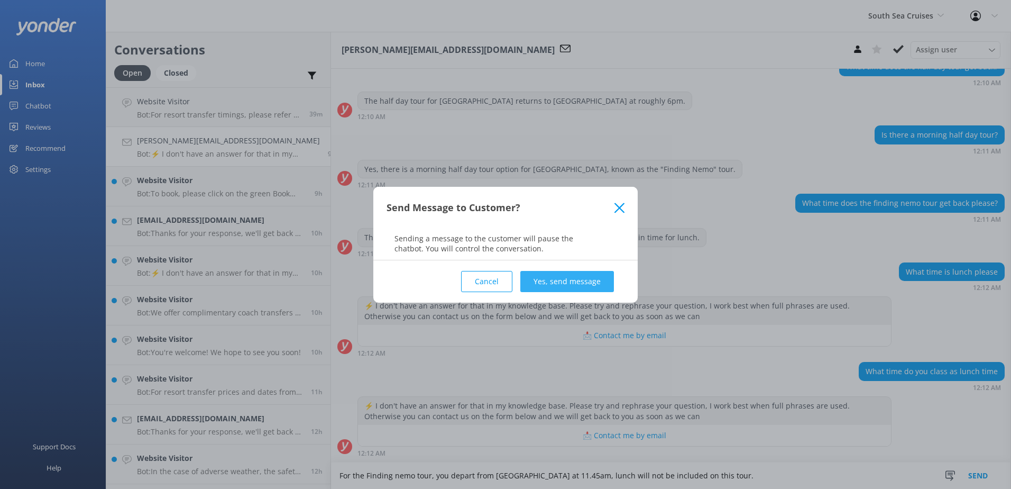
click at [587, 282] on button "Yes, send message" at bounding box center [567, 281] width 94 height 21
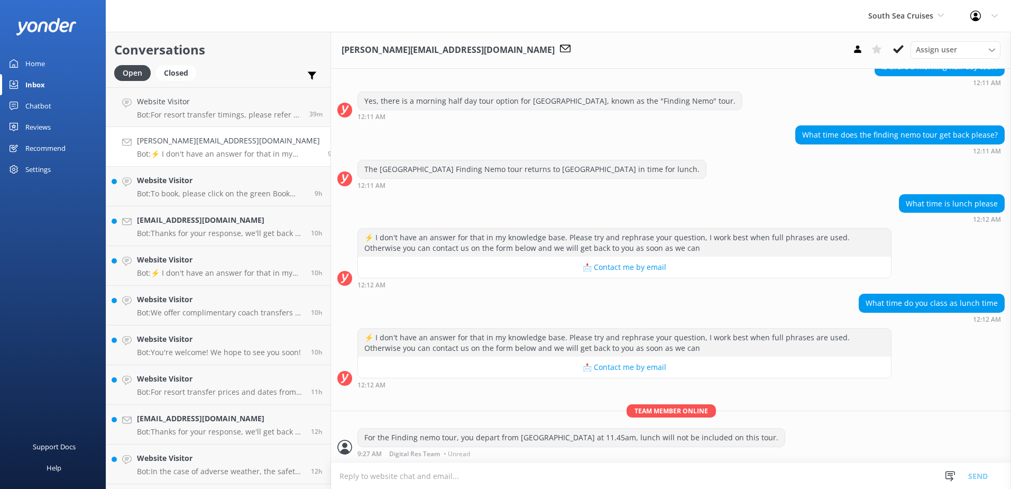
scroll to position [868, 0]
click at [891, 50] on button at bounding box center [898, 49] width 19 height 16
click at [891, 50] on div "Assign user Alyssa Sonya Digital Res Team Brenda Fenton Asena Naweilulu Miri Ko…" at bounding box center [924, 49] width 152 height 17
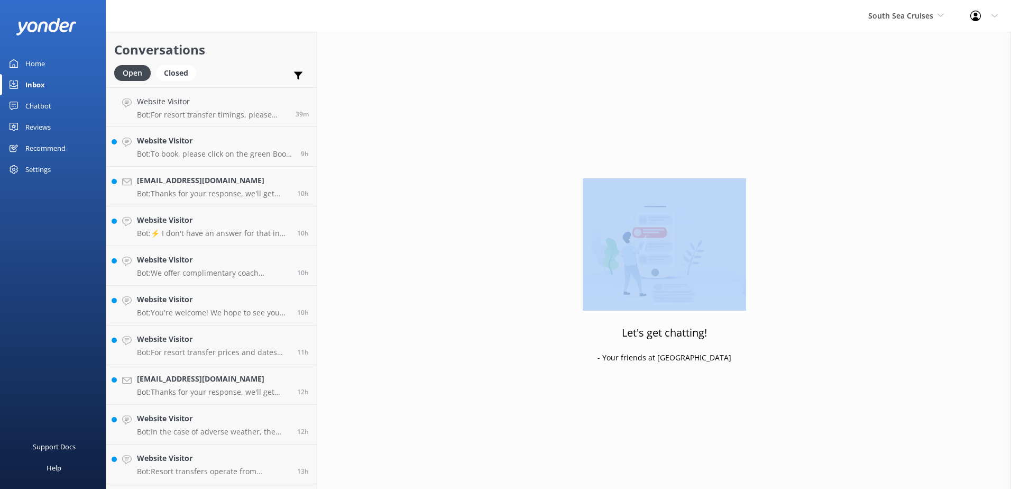
drag, startPoint x: 891, startPoint y: 50, endPoint x: 753, endPoint y: 103, distance: 147.5
click at [753, 103] on div "Let's get chatting! - Your friends at Yonder" at bounding box center [664, 276] width 694 height 489
click at [219, 145] on h4 "Website Visitor" at bounding box center [215, 141] width 156 height 12
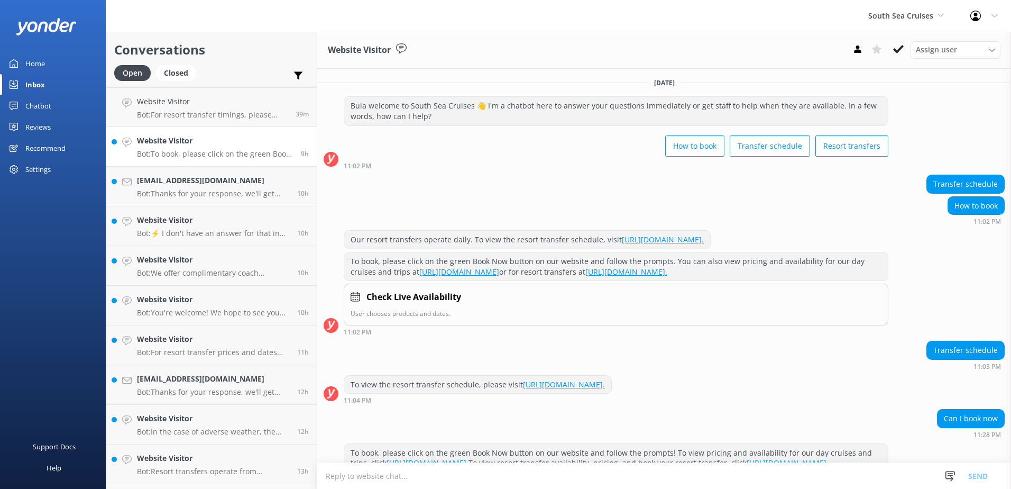
scroll to position [80, 0]
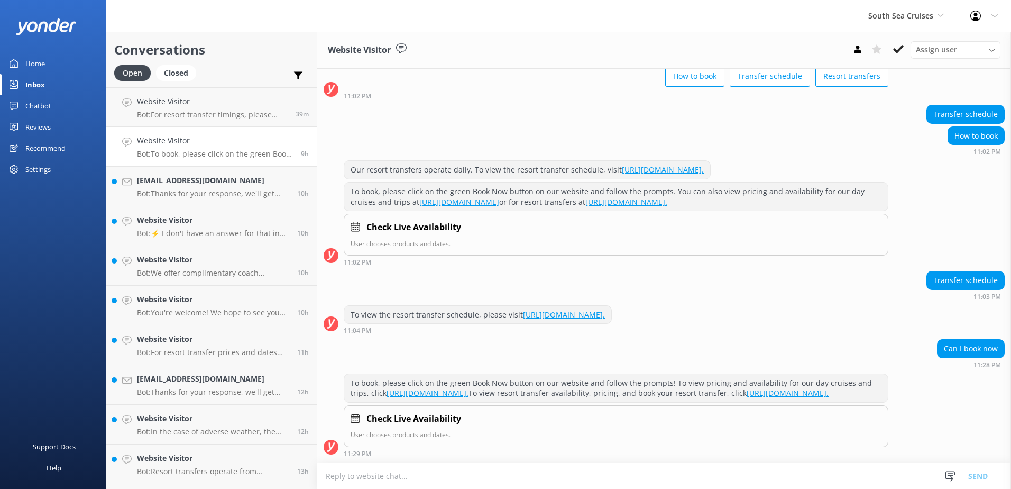
click at [900, 49] on use at bounding box center [898, 49] width 11 height 8
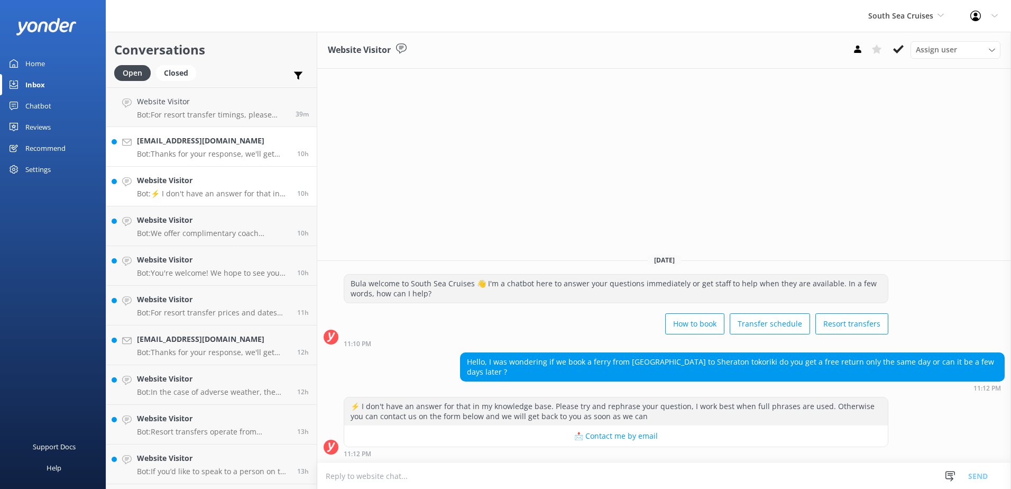
click at [227, 149] on div "celina.tamaki05@gmail.com Bot: Thanks for your response, we'll get back to you …" at bounding box center [213, 146] width 152 height 23
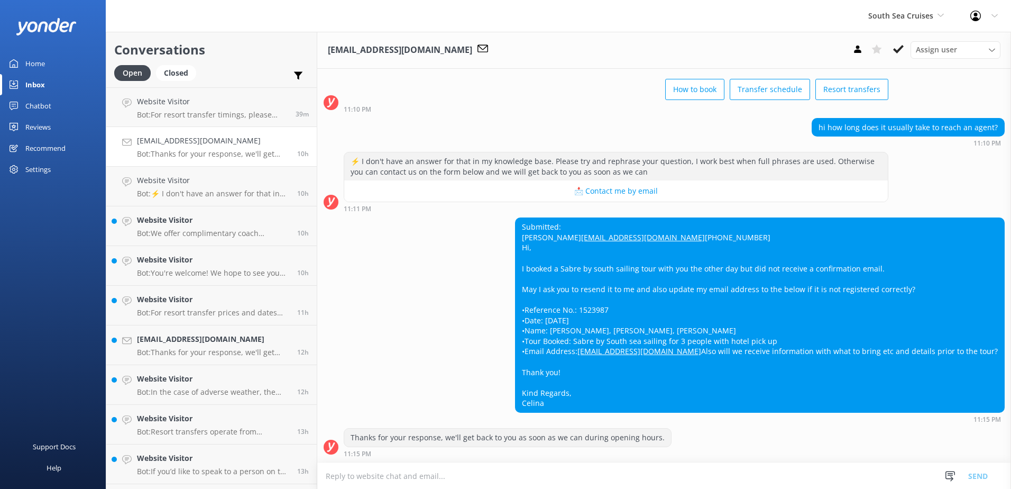
scroll to position [406, 0]
drag, startPoint x: 695, startPoint y: 290, endPoint x: 666, endPoint y: 288, distance: 29.7
click at [666, 288] on div "Submitted: Celina Teraoka celina.tamaki05@gmail.com +81-90-1263-8130 Hi, I book…" at bounding box center [760, 315] width 489 height 194
copy div "1523987"
drag, startPoint x: 769, startPoint y: 332, endPoint x: 665, endPoint y: 334, distance: 104.2
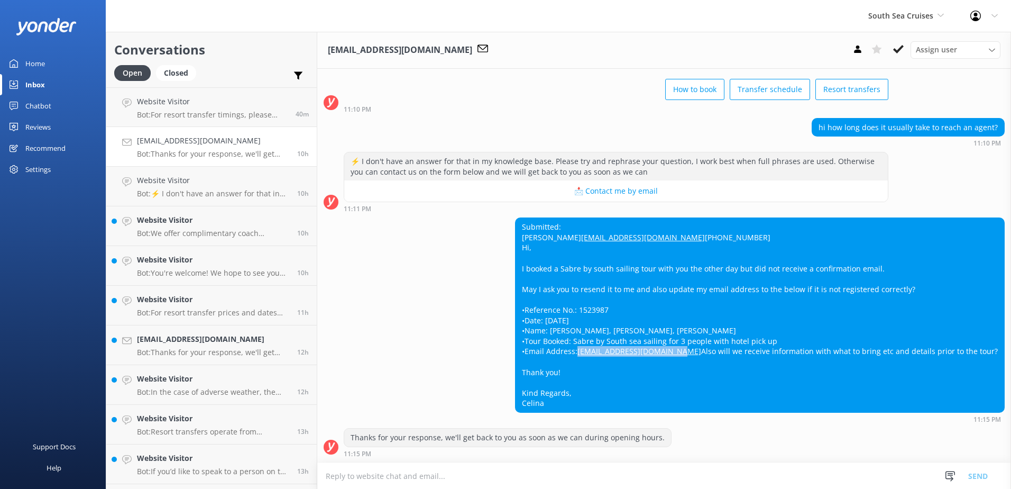
click at [665, 334] on div "Submitted: Celina Teraoka celina.tamaki05@gmail.com +81-90-1263-8130 Hi, I book…" at bounding box center [760, 315] width 489 height 194
copy link "celina.tamaki05@gmail.com"
click at [581, 470] on textarea at bounding box center [664, 476] width 694 height 26
click at [586, 474] on textarea at bounding box center [664, 476] width 694 height 26
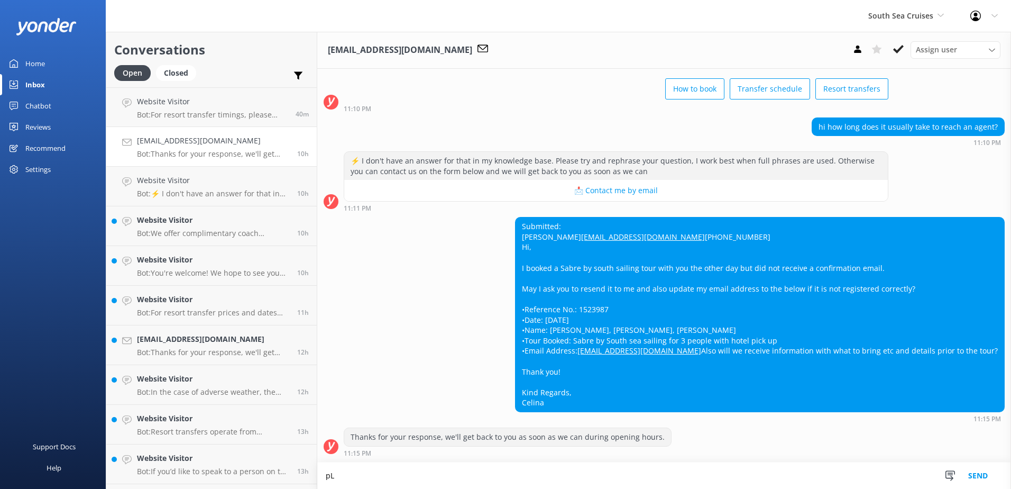
type textarea "p"
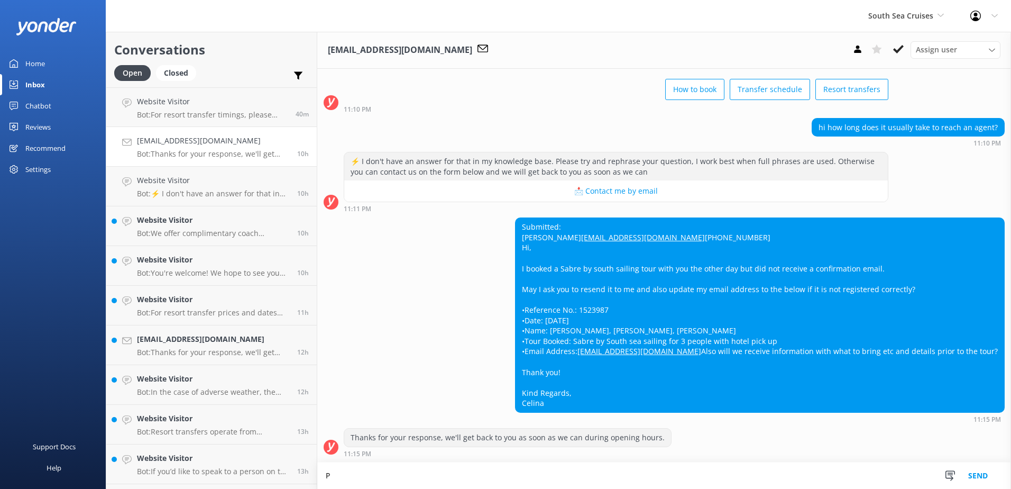
scroll to position [406, 0]
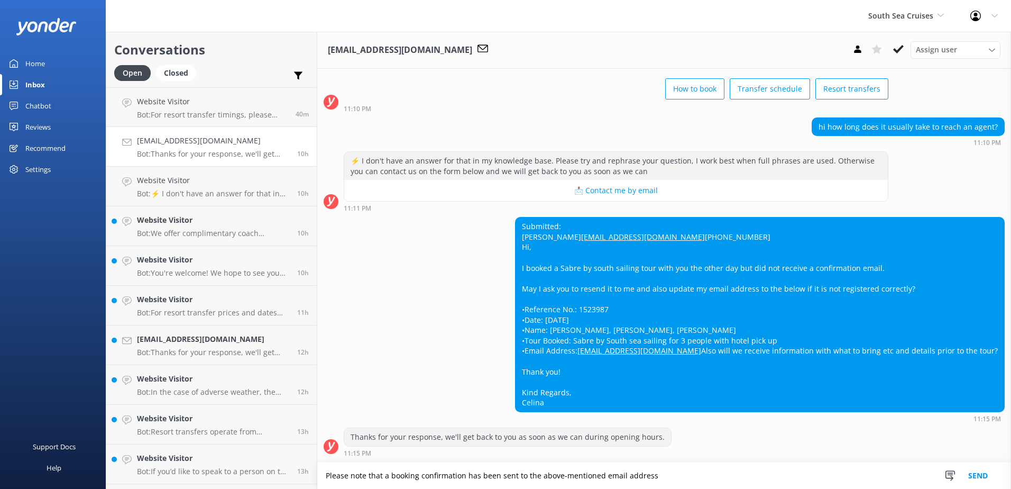
click at [677, 480] on textarea "Please note that a booking confirmation has been sent to the above-mentioned em…" at bounding box center [664, 475] width 694 height 26
type textarea "Please note that a booking confirmation has been sent to the above-mentioned em…"
click at [990, 471] on button "Send" at bounding box center [978, 475] width 40 height 26
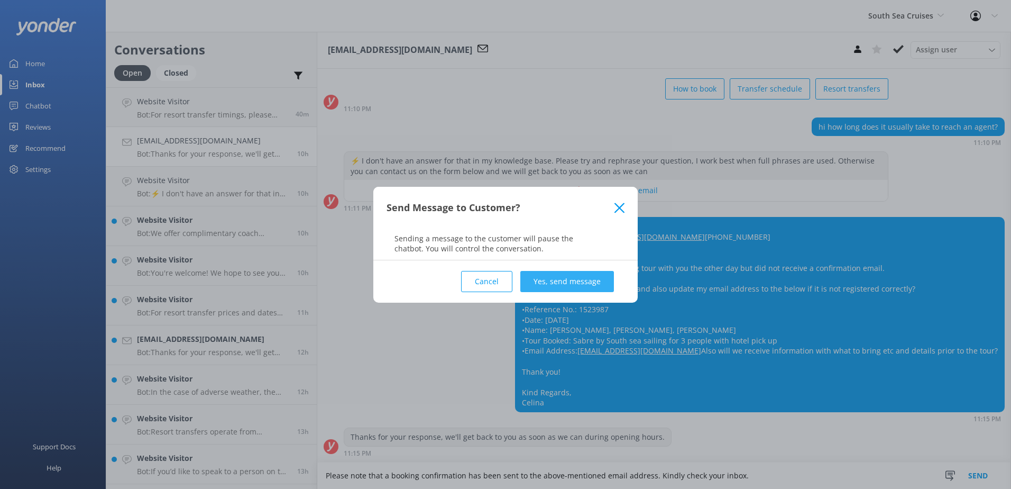
click at [600, 276] on button "Yes, send message" at bounding box center [567, 281] width 94 height 21
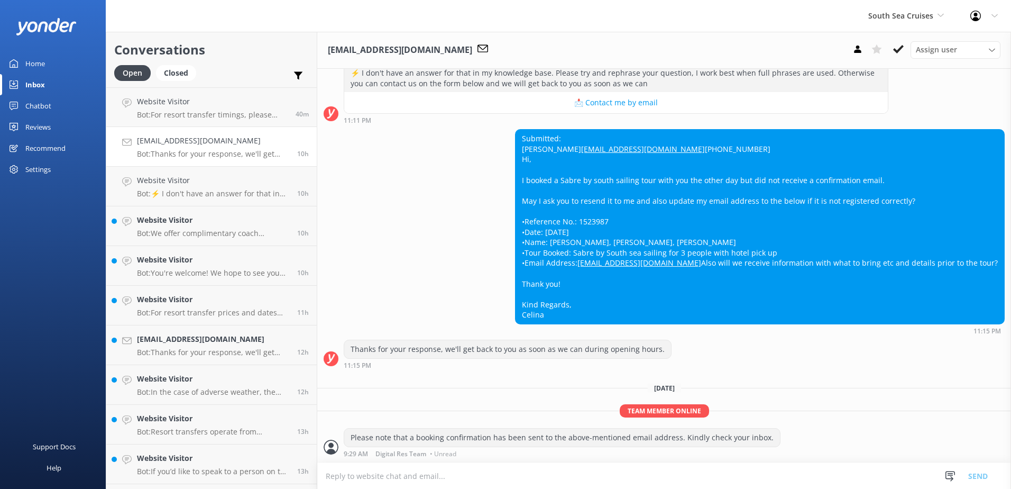
scroll to position [494, 0]
click at [903, 48] on icon at bounding box center [898, 49] width 11 height 11
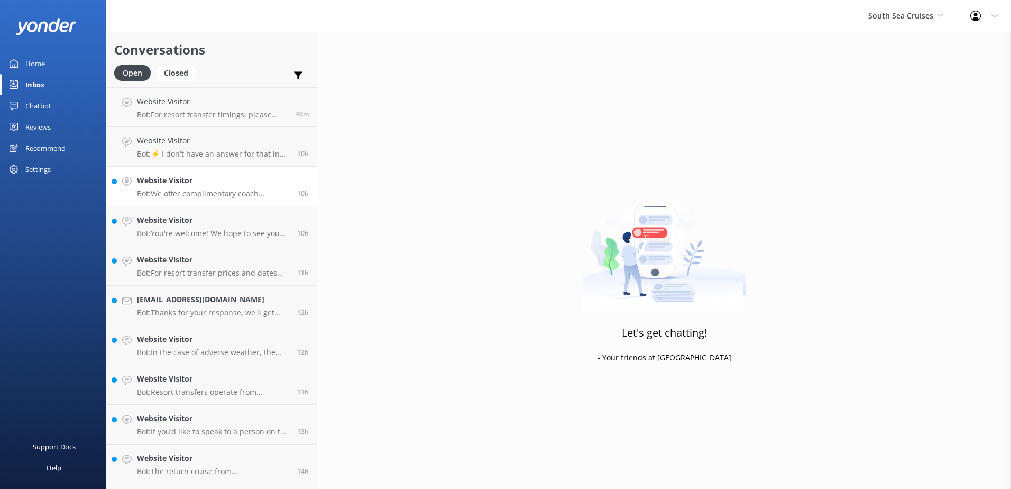
click at [210, 182] on h4 "Website Visitor" at bounding box center [213, 181] width 152 height 12
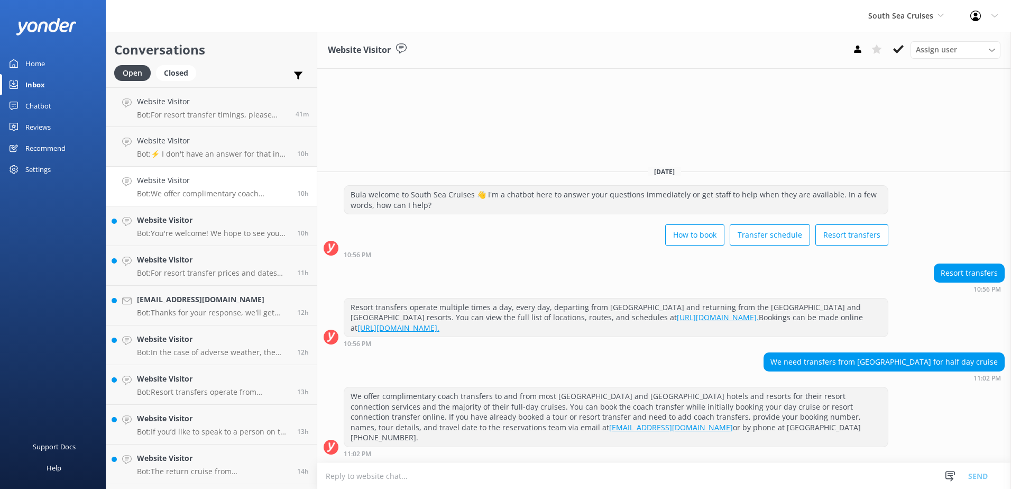
click at [417, 488] on html "South Sea Cruises South Sea Sailing South Sea Cruises Malamala Beach Club Aweso…" at bounding box center [505, 244] width 1011 height 489
click at [432, 476] on textarea at bounding box center [664, 476] width 694 height 26
type textarea "We do not offer coach transfers from Outrigger resort for our Half Day trips."
click at [975, 477] on button "Send" at bounding box center [978, 475] width 40 height 26
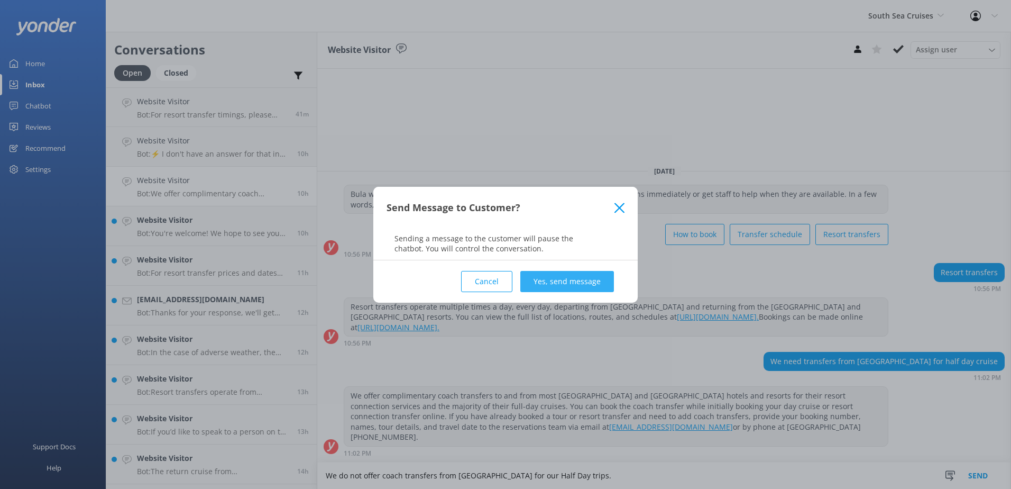
click at [580, 288] on button "Yes, send message" at bounding box center [567, 281] width 94 height 21
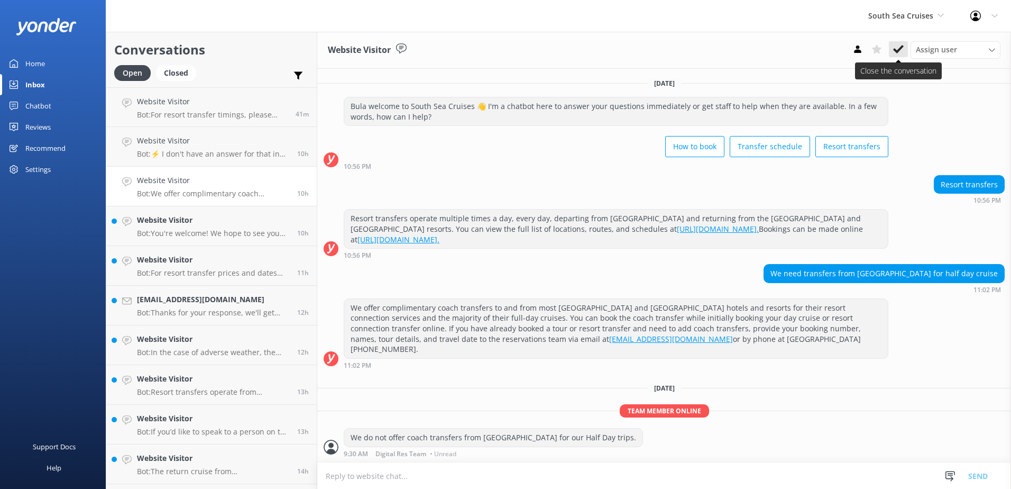
click at [895, 52] on use at bounding box center [898, 49] width 11 height 8
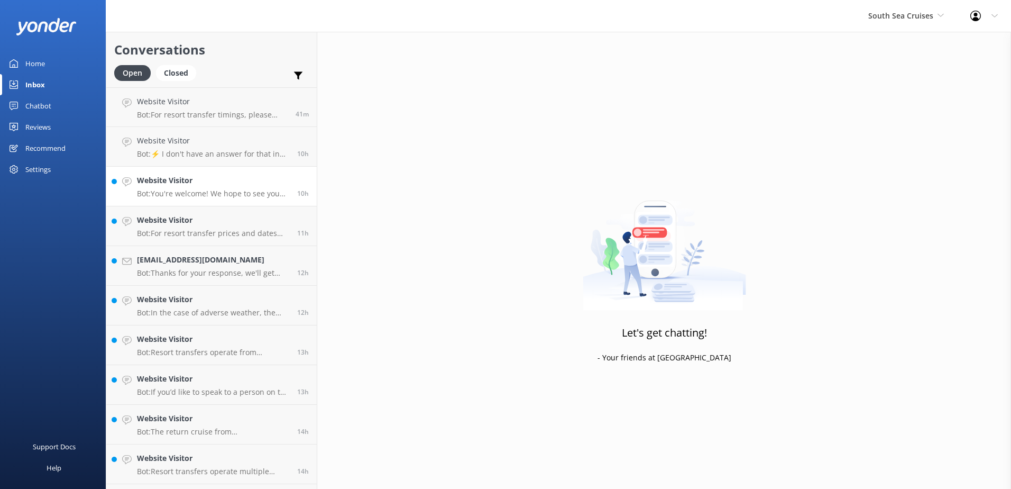
click at [194, 196] on p "Bot: You're welcome! We hope to see you soon!" at bounding box center [213, 194] width 152 height 10
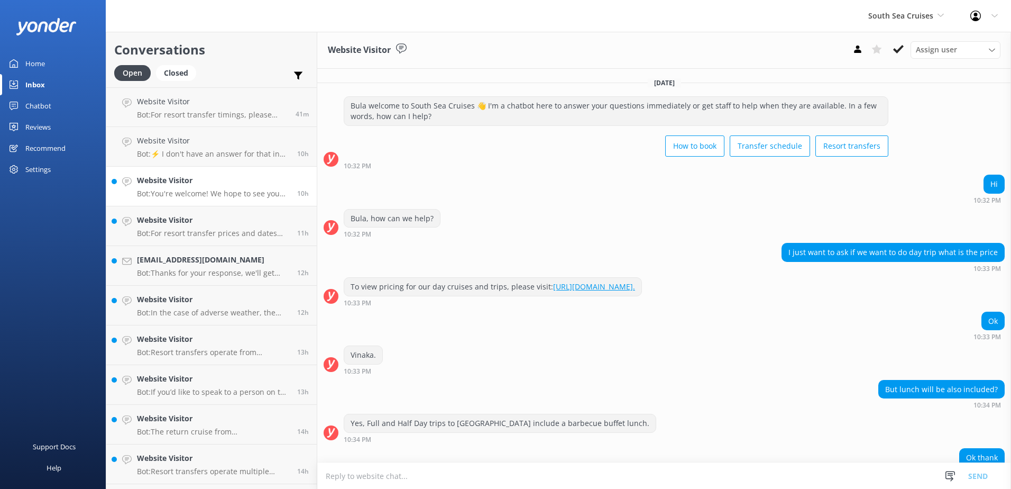
scroll to position [54, 0]
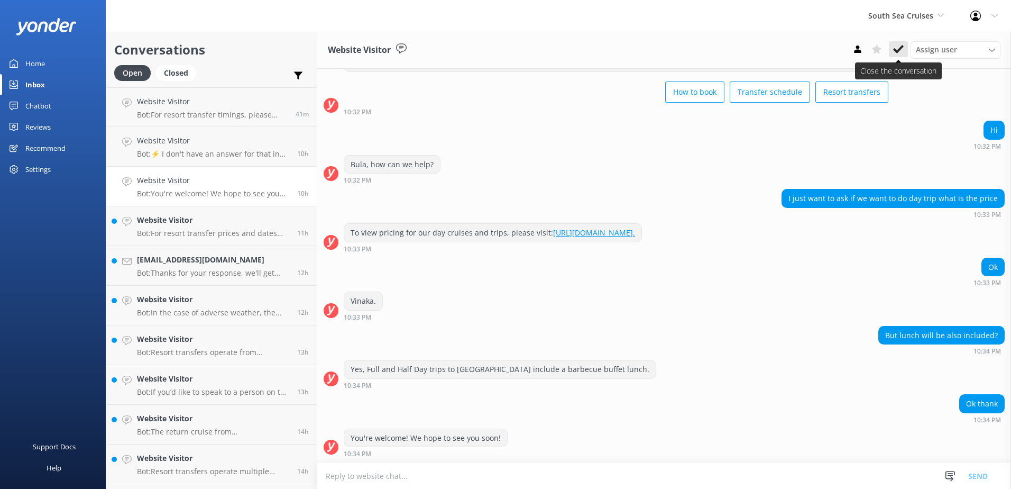
click at [900, 55] on button at bounding box center [898, 49] width 19 height 16
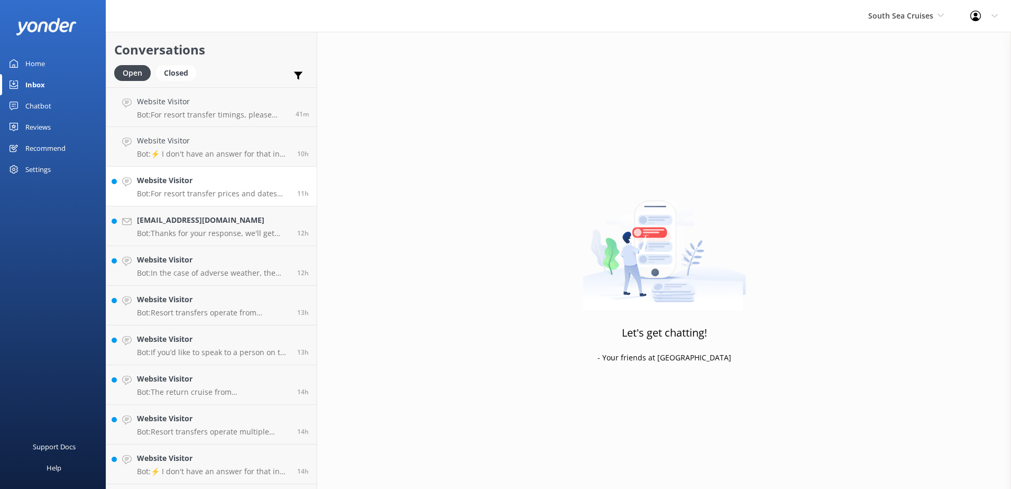
click at [255, 194] on p "Bot: For resort transfer prices and dates from Port Denarau to Mana Island, ple…" at bounding box center [213, 194] width 152 height 10
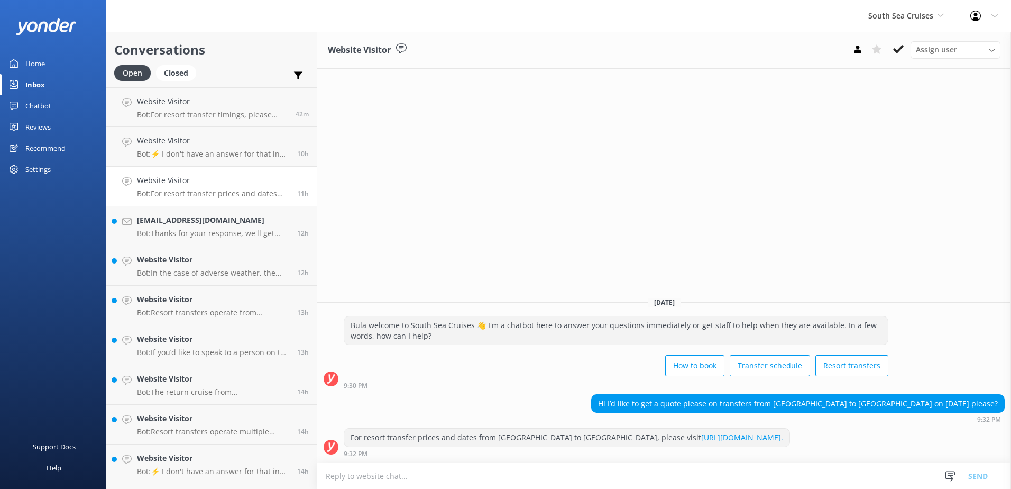
click at [706, 435] on link "https://secure.southseacruisesfiji.com/booking/dates." at bounding box center [742, 437] width 82 height 10
click at [746, 438] on link "https://secure.southseacruisesfiji.com/booking/dates." at bounding box center [742, 437] width 82 height 10
click at [598, 477] on textarea at bounding box center [664, 476] width 694 height 26
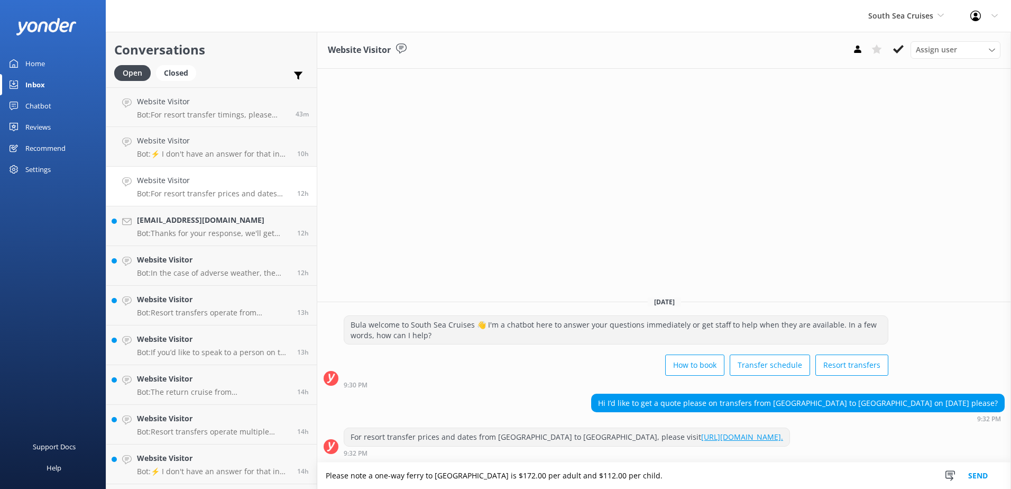
type textarea "Please note a one-way ferry to Mana Island is $172.00 per adult and $112.00 per…"
click at [977, 472] on button "Send" at bounding box center [978, 475] width 40 height 26
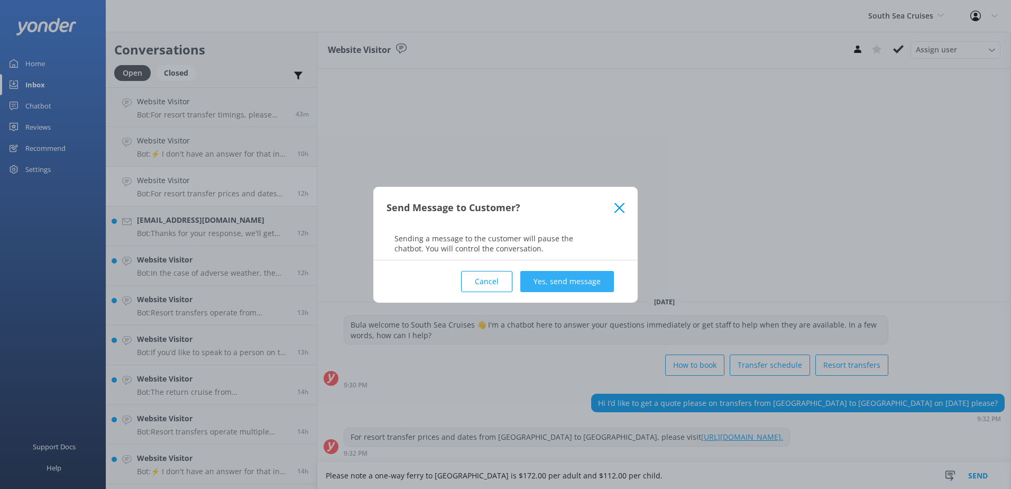
click at [579, 289] on button "Yes, send message" at bounding box center [567, 281] width 94 height 21
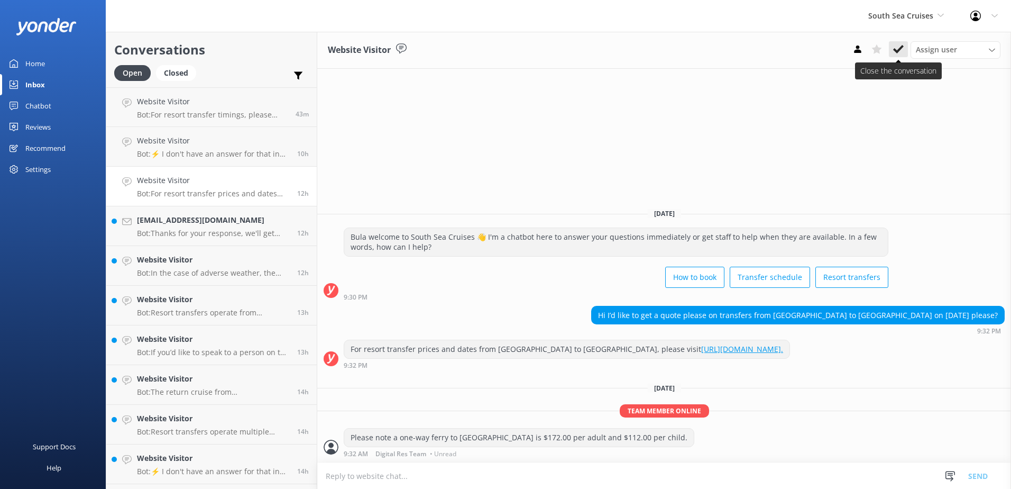
click at [901, 52] on icon at bounding box center [898, 49] width 11 height 11
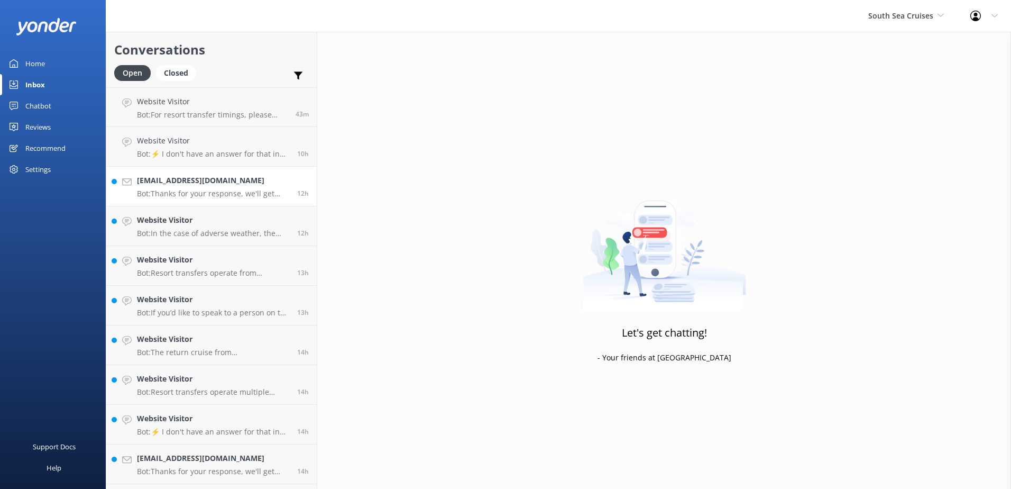
click at [186, 190] on p "Bot: Thanks for your response, we'll get back to you as soon as we can during o…" at bounding box center [213, 194] width 152 height 10
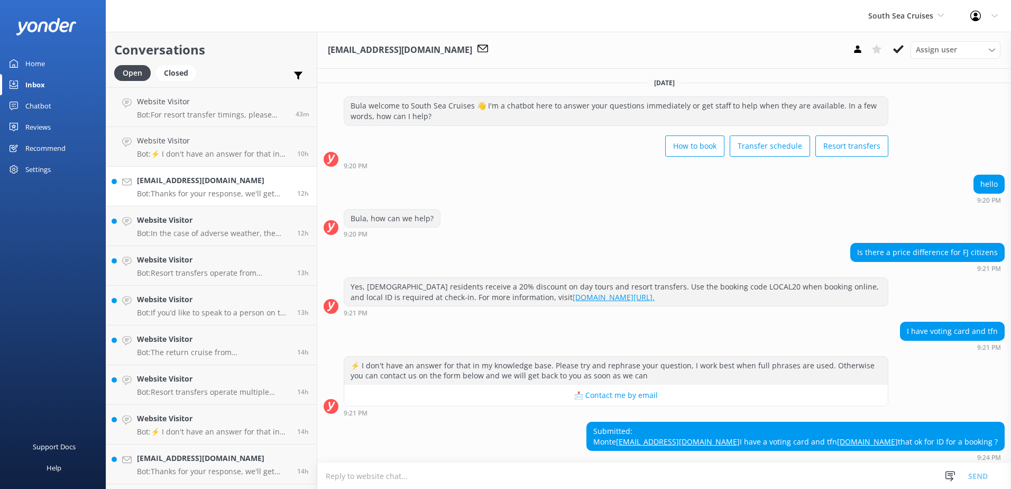
scroll to position [59, 0]
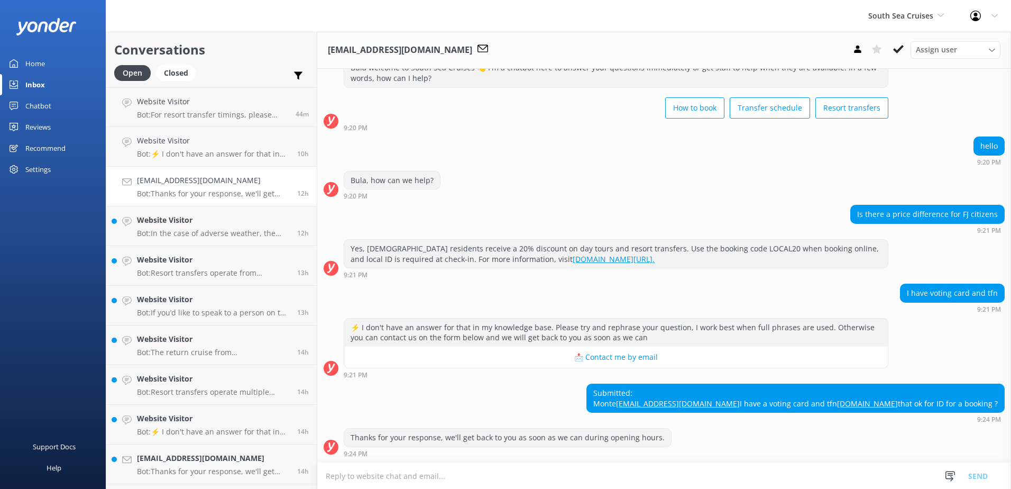
click at [433, 470] on textarea at bounding box center [664, 476] width 694 height 26
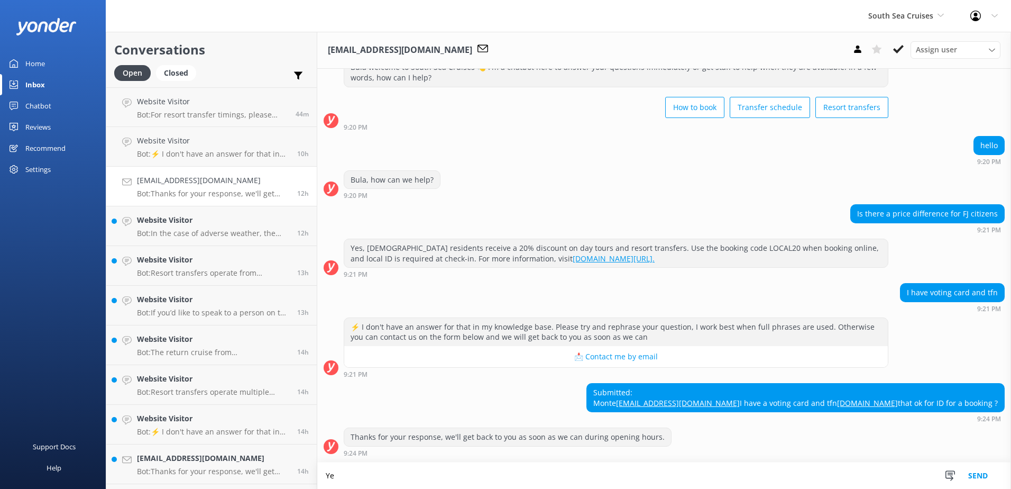
scroll to position [59, 0]
click at [599, 478] on textarea "Yes, you can provide those cards as a form of Identification" at bounding box center [664, 475] width 694 height 26
type textarea "Yes, you can provide those cards as a form of Identification at check-in."
click at [996, 468] on button "Send" at bounding box center [978, 475] width 40 height 26
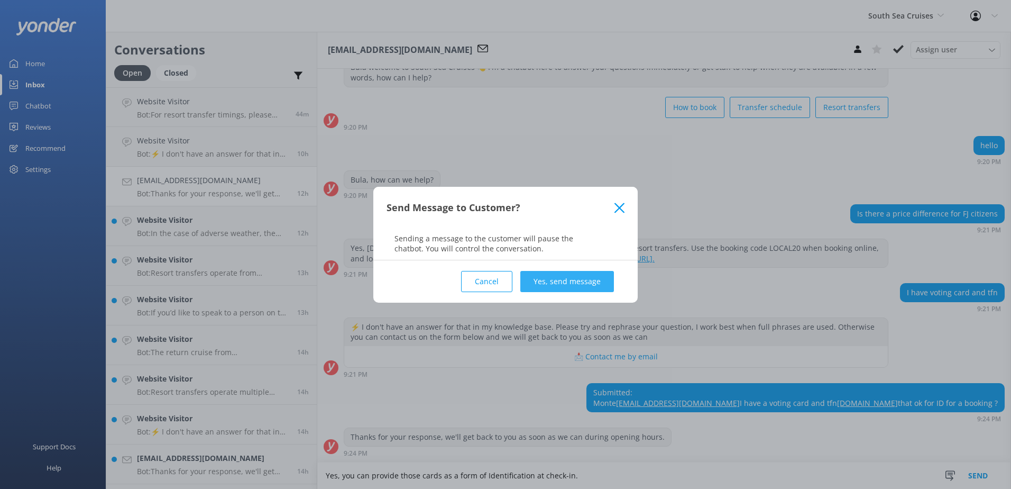
click at [583, 281] on button "Yes, send message" at bounding box center [567, 281] width 94 height 21
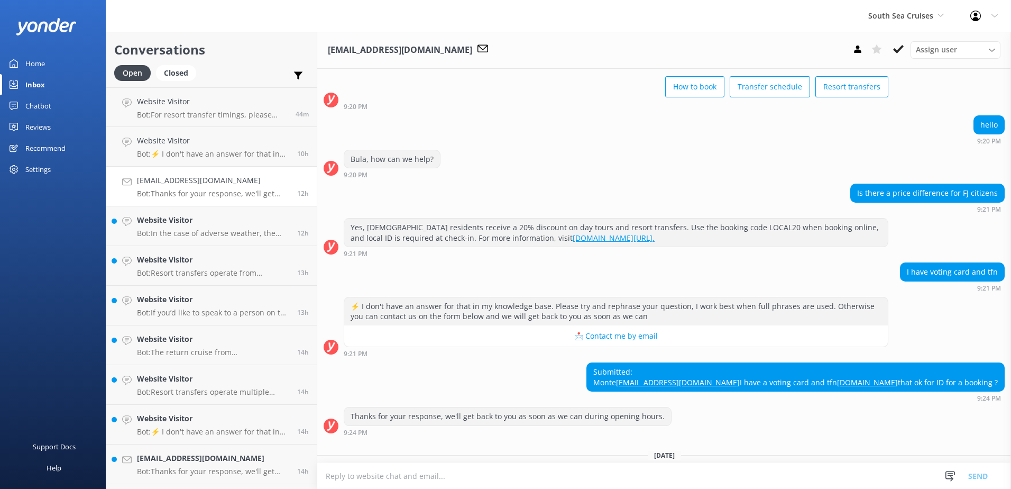
scroll to position [147, 0]
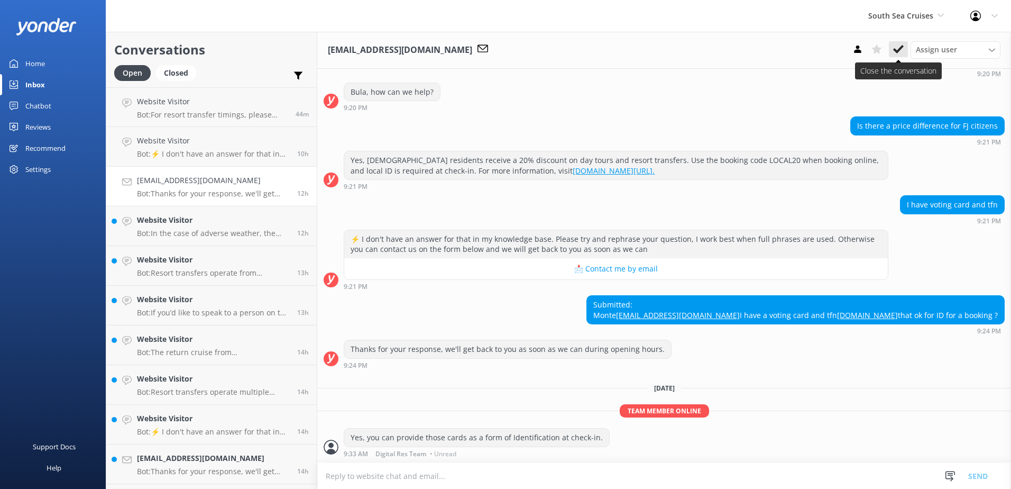
click at [902, 52] on icon at bounding box center [898, 49] width 11 height 11
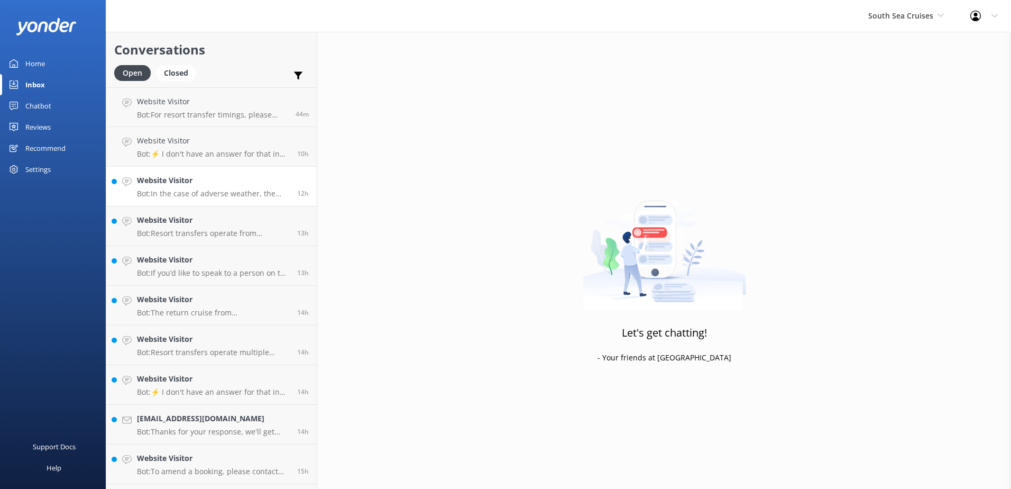
click at [190, 191] on p "Bot: In the case of adverse weather, the safety of our passengers and crew is p…" at bounding box center [213, 194] width 152 height 10
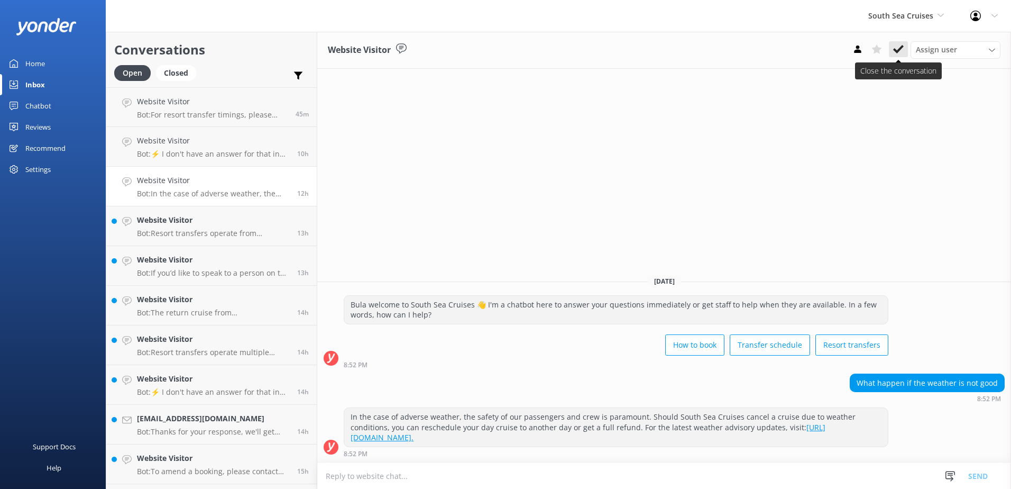
click at [905, 49] on button at bounding box center [898, 49] width 19 height 16
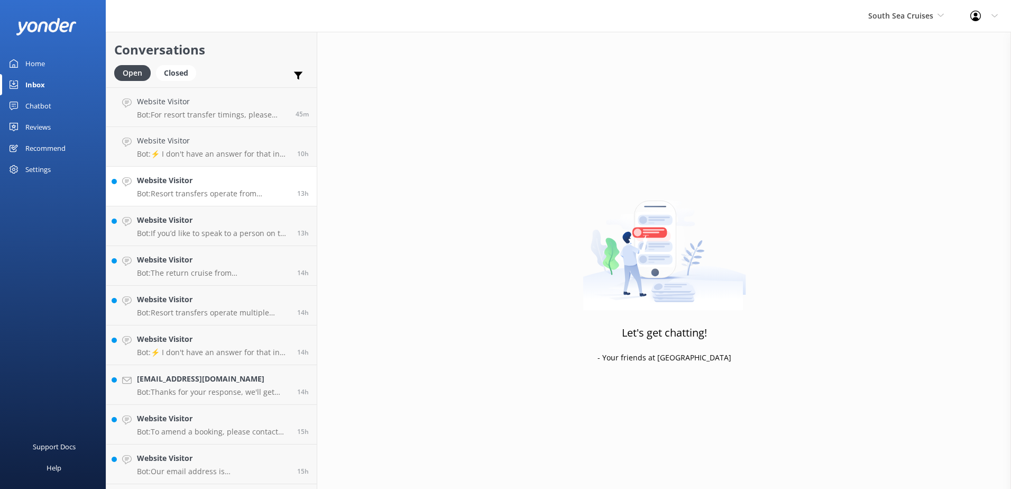
click at [203, 190] on p "Bot: Resort transfers operate from Port Denarau to the Mamanuca Island and Yasa…" at bounding box center [213, 194] width 152 height 10
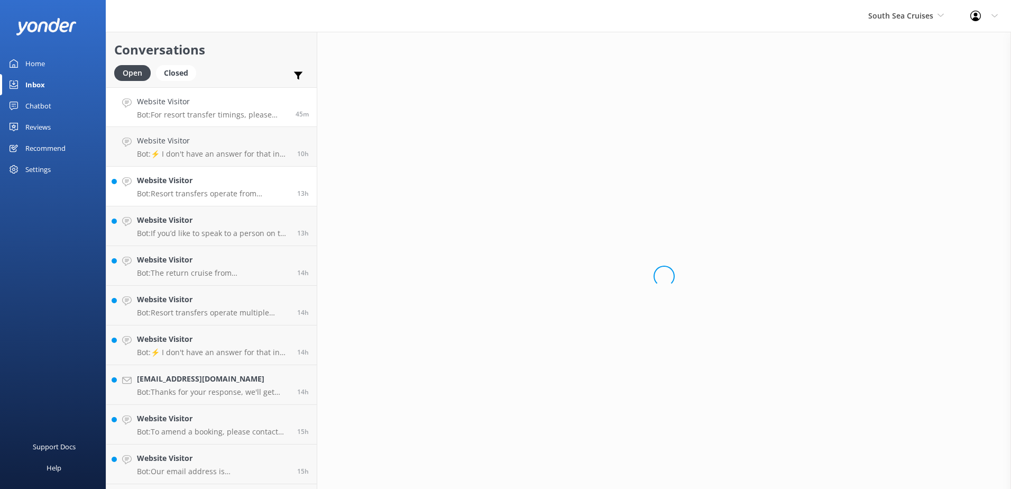
click at [223, 109] on div "Website Visitor Bot: For resort transfer timings, please refer to the Resort Tr…" at bounding box center [212, 107] width 151 height 23
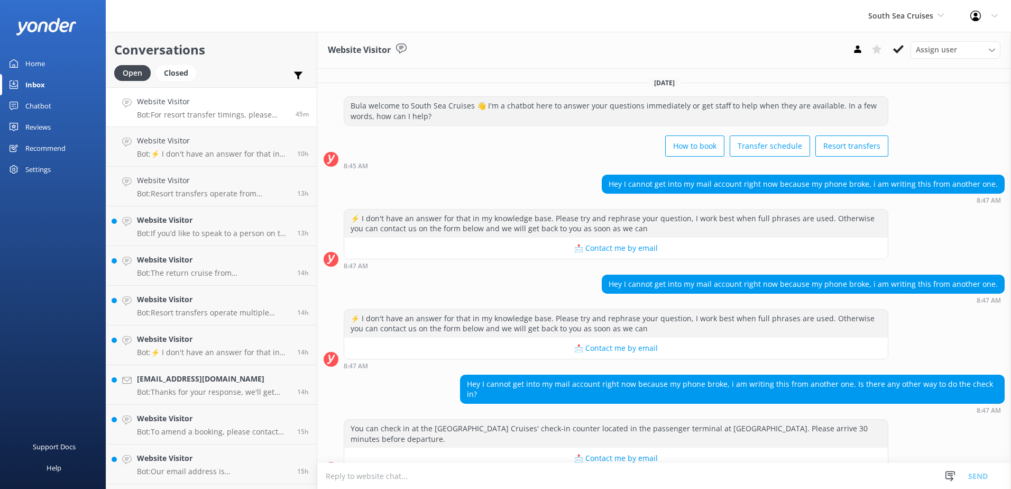
scroll to position [80, 0]
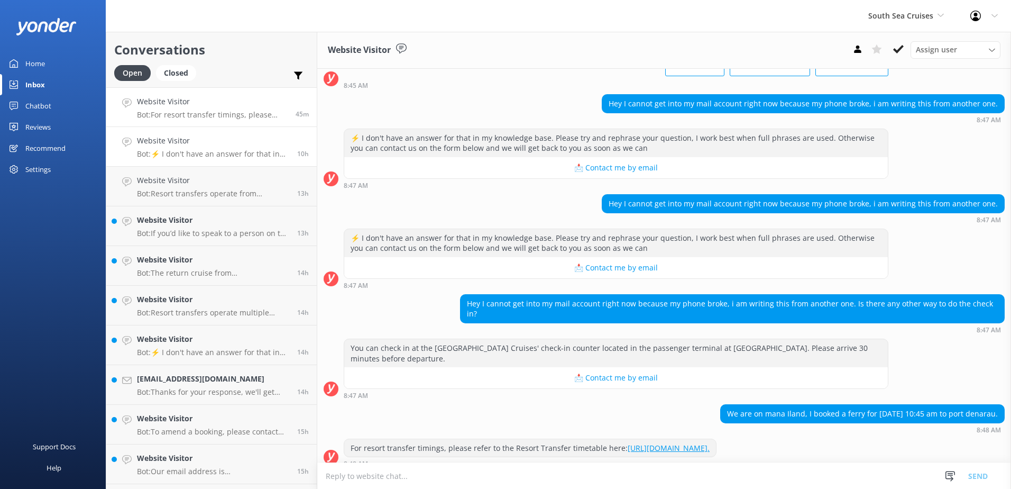
click at [240, 160] on link "Website Visitor Bot: ⚡ I don't have an answer for that in my knowledge base. Pl…" at bounding box center [211, 147] width 210 height 40
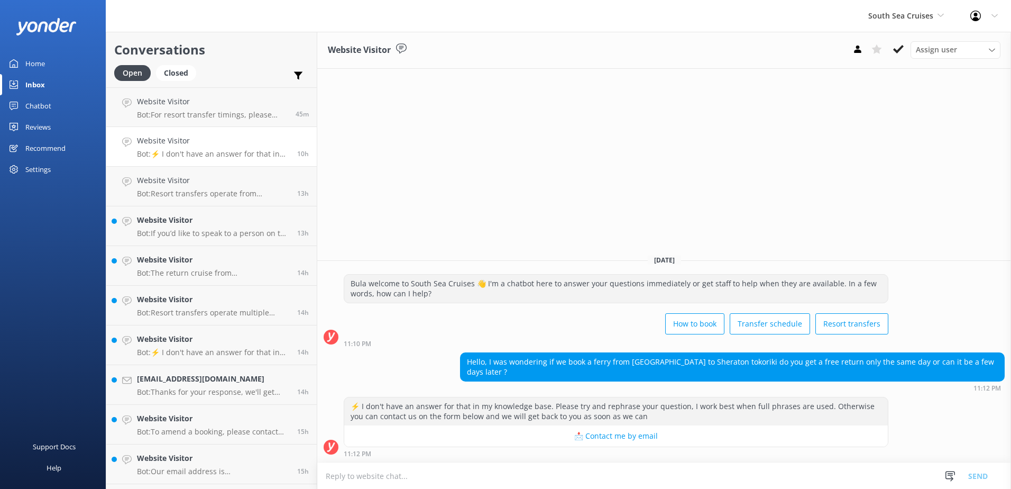
click at [434, 481] on textarea at bounding box center [664, 476] width 694 height 26
type textarea "Please note that you will not get a free return trip, you will have to book and…"
click at [975, 477] on button "Send" at bounding box center [978, 475] width 40 height 26
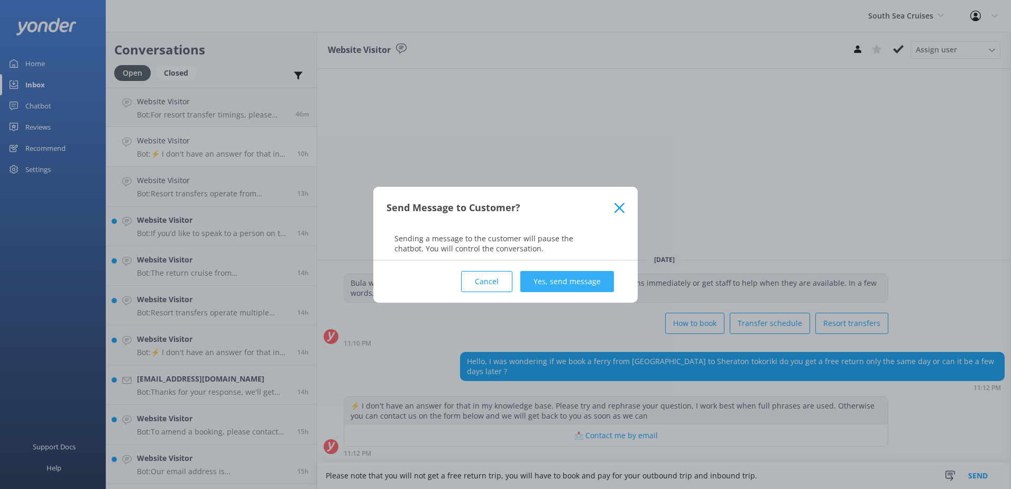
click at [581, 285] on button "Yes, send message" at bounding box center [567, 281] width 94 height 21
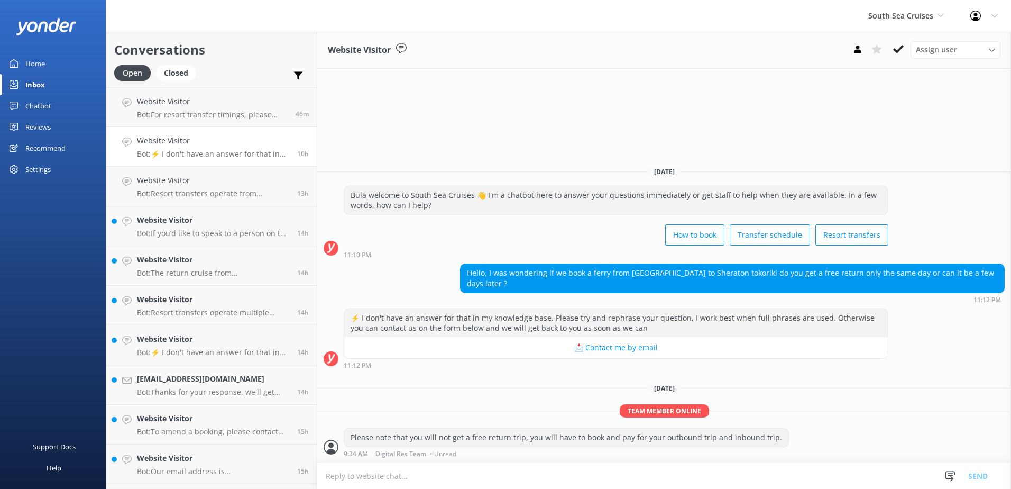
click at [901, 49] on use at bounding box center [898, 49] width 11 height 8
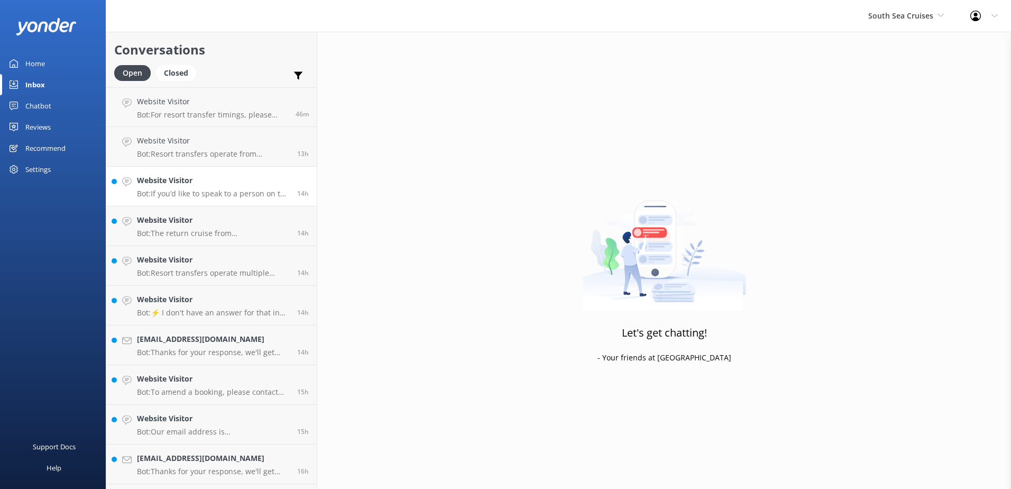
click at [214, 190] on p "Bot: If you’d like to speak to a person on the South Sea Cruises team, please c…" at bounding box center [213, 194] width 152 height 10
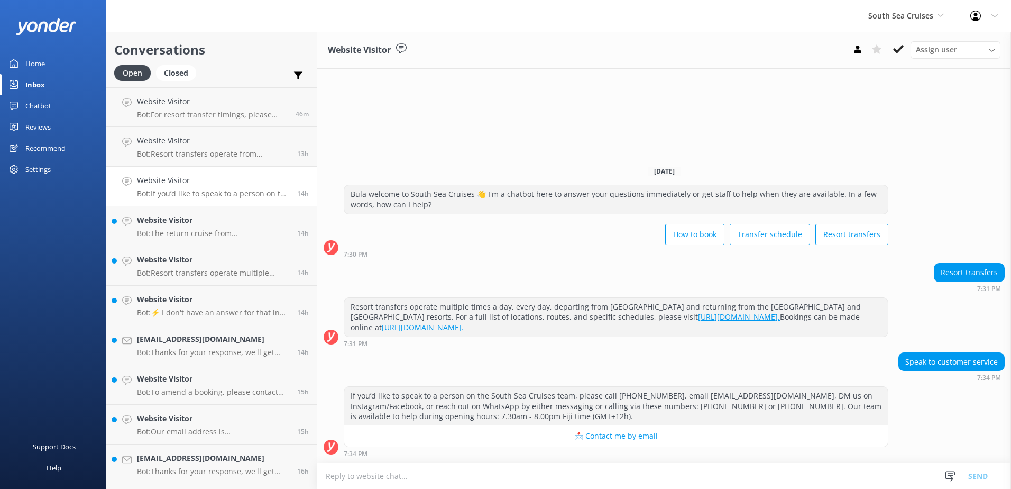
click at [550, 472] on textarea at bounding box center [664, 476] width 694 height 26
paste textarea "customerservices@ssc.com.fj"
click at [624, 479] on textarea "You can email our customer care team on customerservices@ssc.com.fj" at bounding box center [664, 475] width 694 height 26
type textarea "You can email our customer care team on customerservices@ssc.com.fj if you have…"
click at [989, 480] on button "Send" at bounding box center [978, 475] width 40 height 26
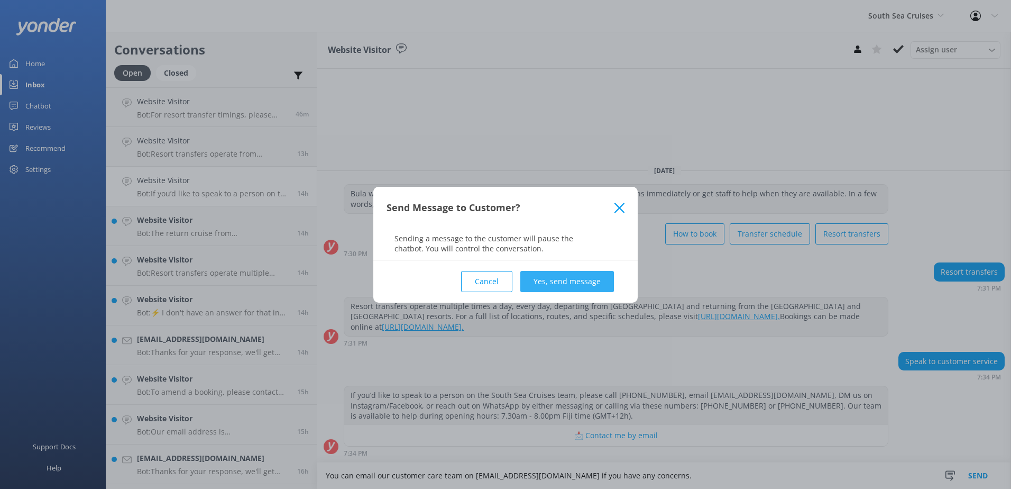
click at [578, 282] on button "Yes, send message" at bounding box center [567, 281] width 94 height 21
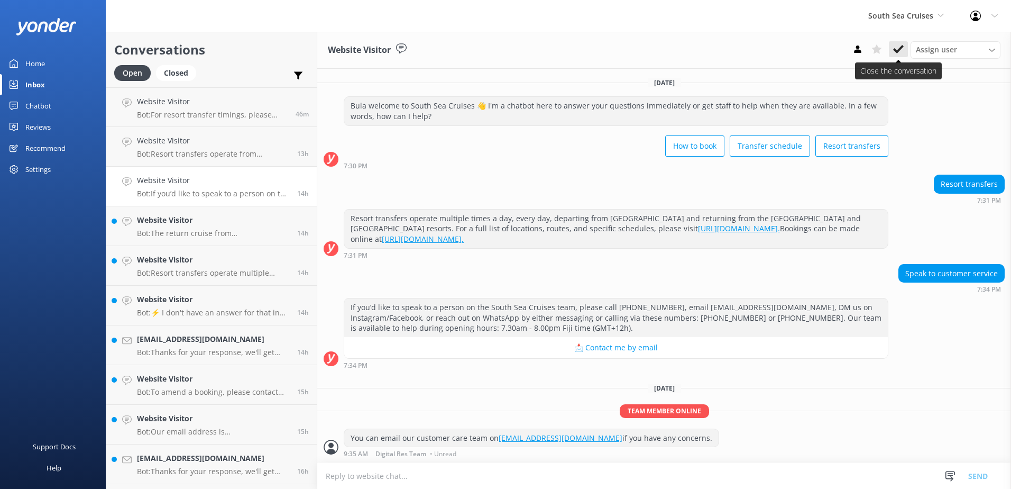
click at [899, 53] on icon at bounding box center [898, 49] width 11 height 11
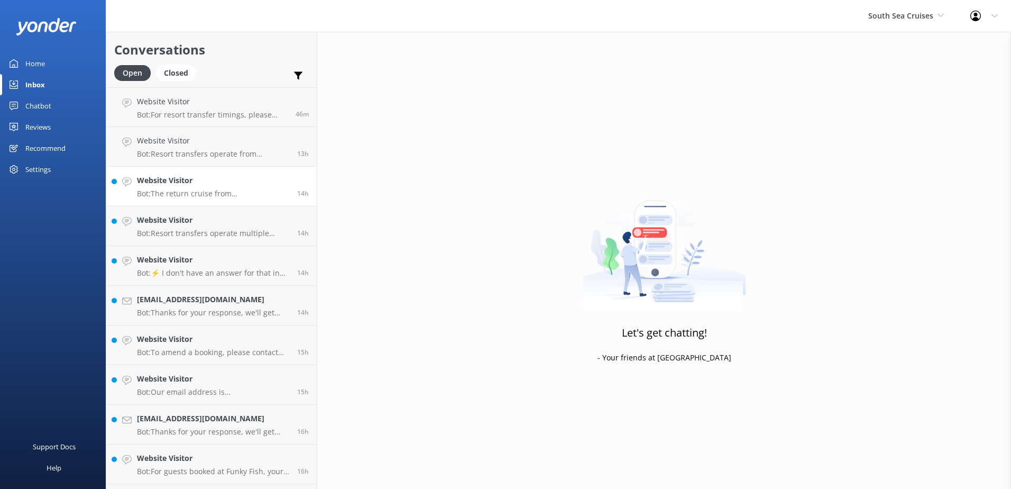
click at [202, 181] on h4 "Website Visitor" at bounding box center [213, 181] width 152 height 12
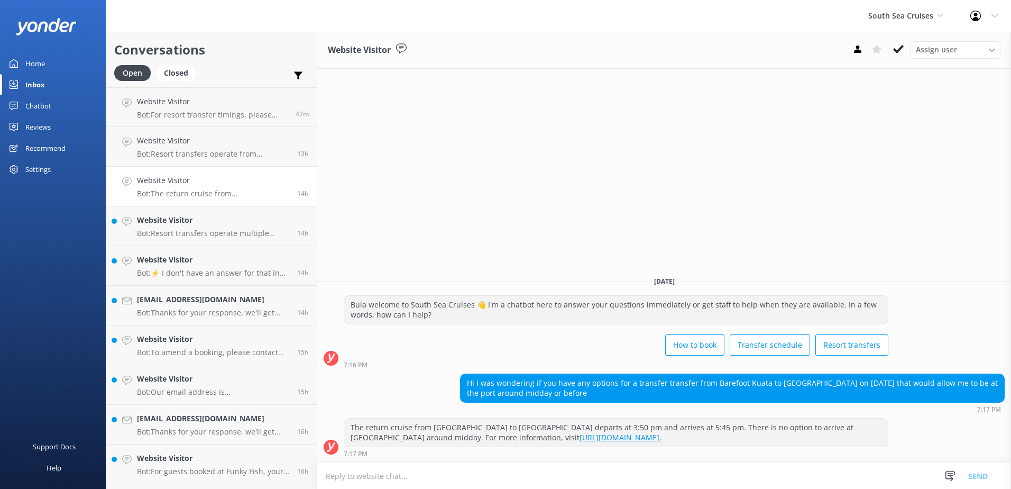
click at [459, 474] on textarea at bounding box center [664, 476] width 694 height 26
type textarea "Please note that we only have 1 departure from Barefoot Kuata at 4pm returning …"
click at [974, 478] on button "Send" at bounding box center [978, 475] width 40 height 26
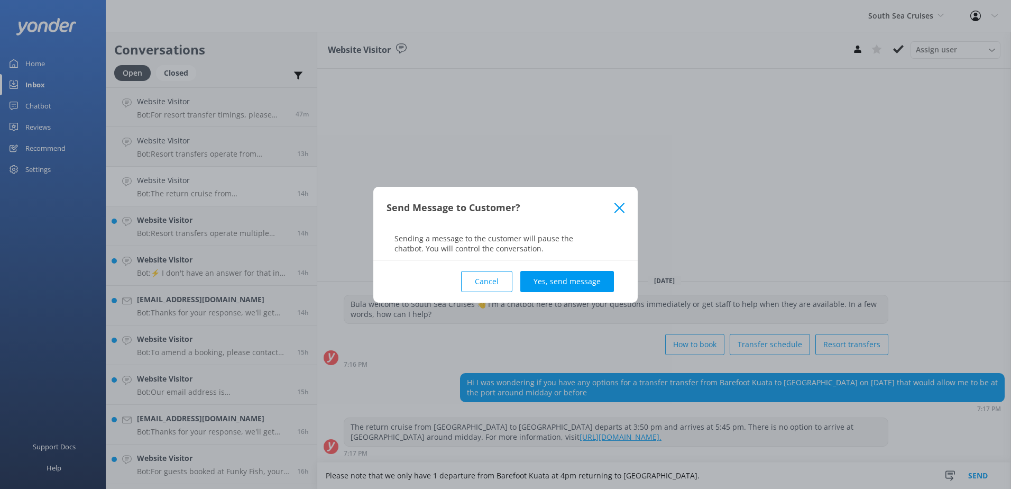
click at [587, 266] on div "Cancel Yes, send message" at bounding box center [506, 281] width 238 height 42
click at [591, 276] on button "Yes, send message" at bounding box center [567, 281] width 94 height 21
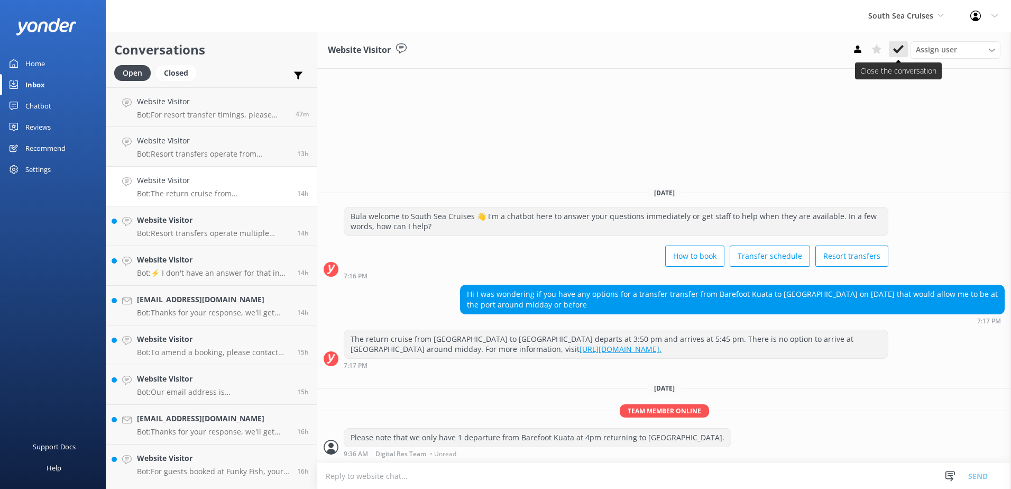
click at [903, 53] on icon at bounding box center [898, 49] width 11 height 11
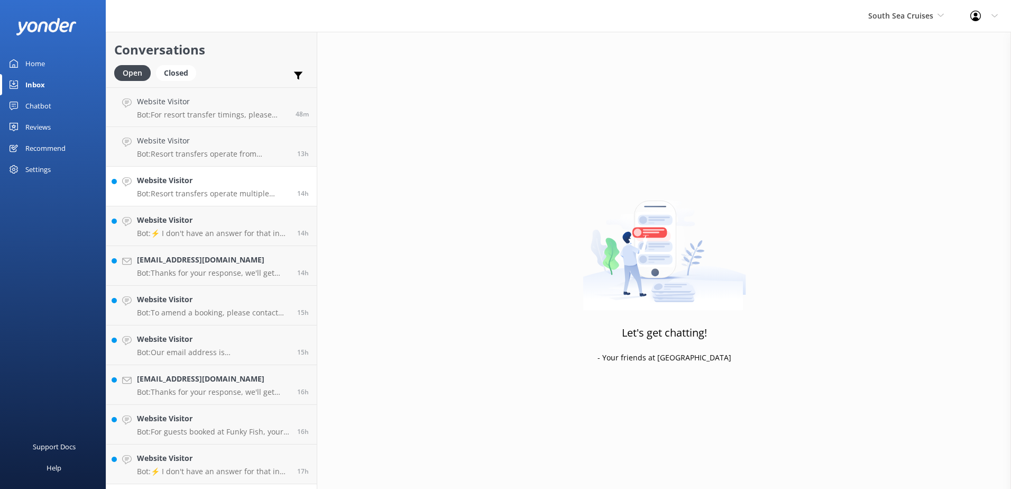
click at [200, 181] on h4 "Website Visitor" at bounding box center [213, 181] width 152 height 12
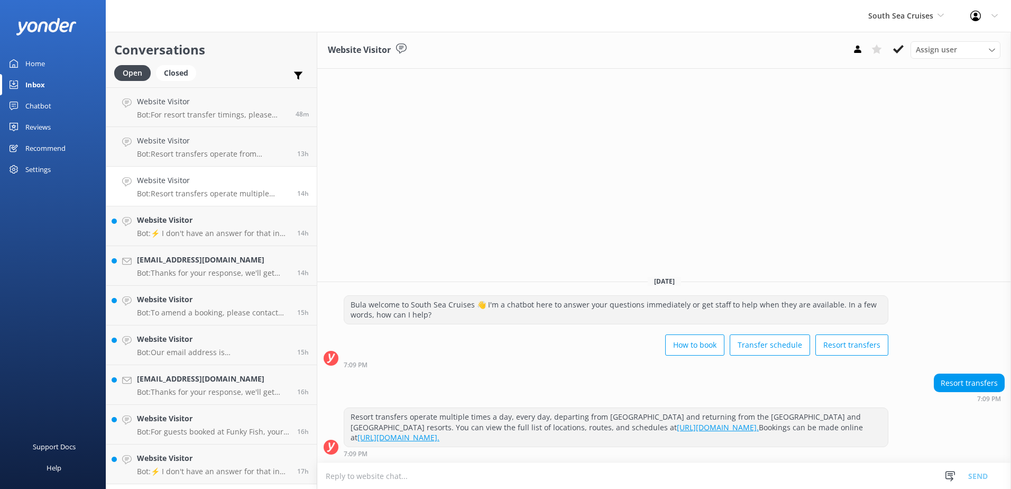
click at [897, 58] on div "Assign user Alyssa Sonya Digital Res Team Brenda Fenton Asena Naweilulu Miri Ko…" at bounding box center [924, 49] width 152 height 17
click at [899, 49] on icon at bounding box center [898, 49] width 11 height 11
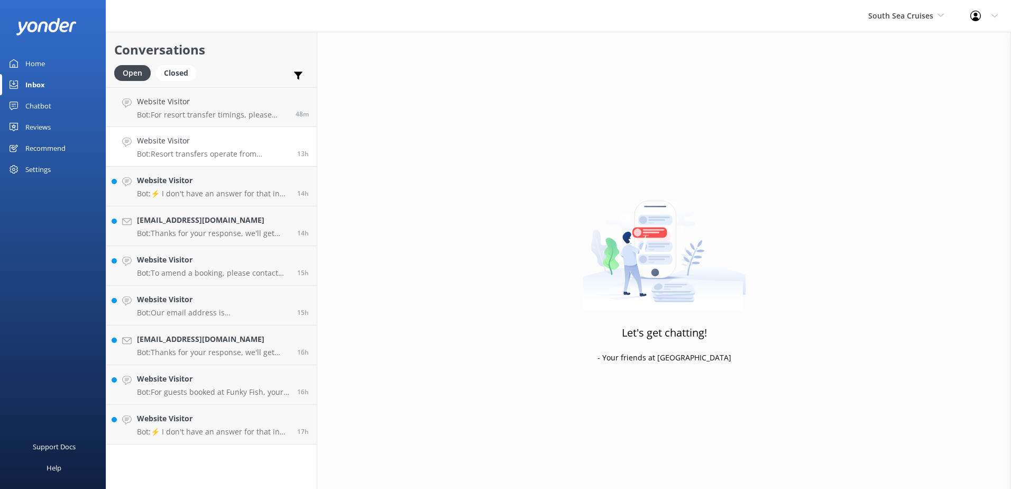
click at [214, 157] on p "Bot: Resort transfers operate from Port Denarau to the Mamanuca Island and Yasa…" at bounding box center [213, 154] width 152 height 10
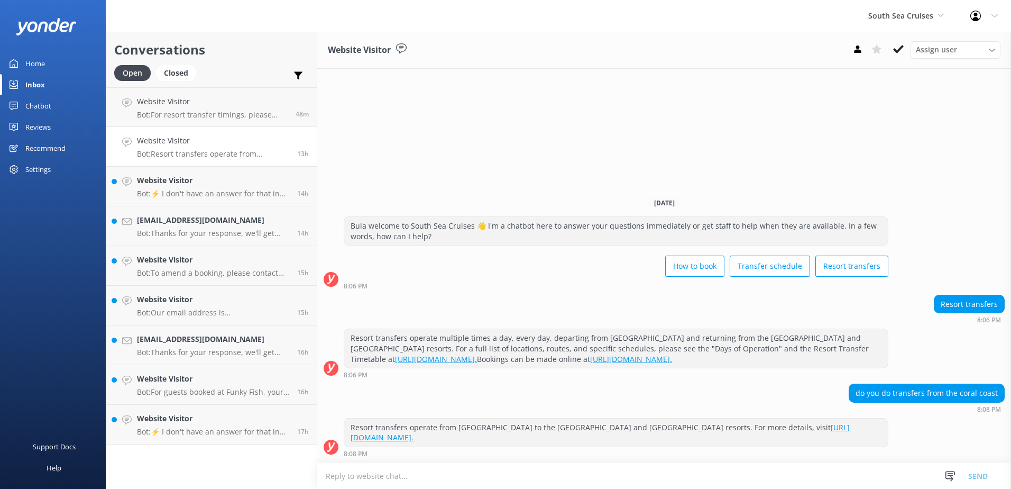
click at [502, 477] on textarea at bounding box center [664, 476] width 694 height 26
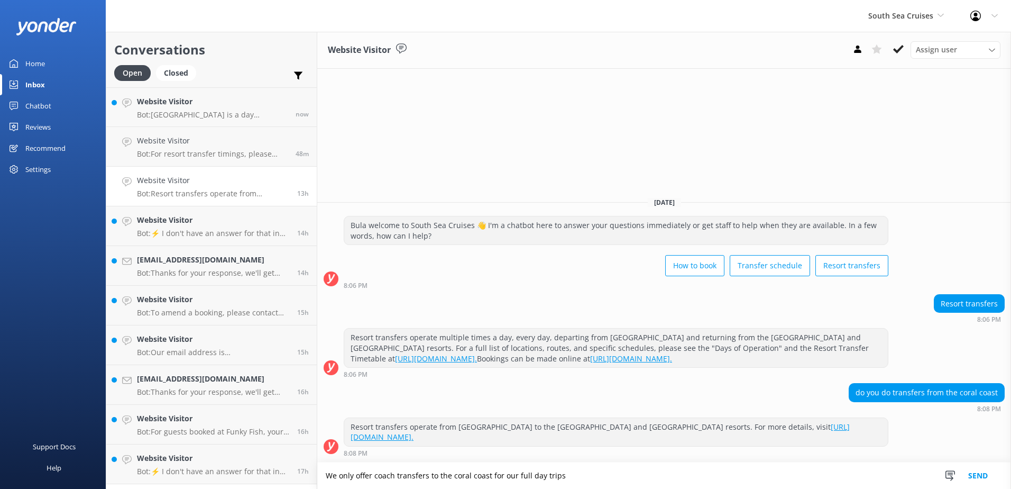
click at [592, 473] on textarea "We only offer coach transfers to the coral coast for our full day trips" at bounding box center [664, 475] width 694 height 26
type textarea "We only offer coach transfers to the coral coast for our full day trips to Sout…"
click at [985, 477] on button "Send" at bounding box center [978, 475] width 40 height 26
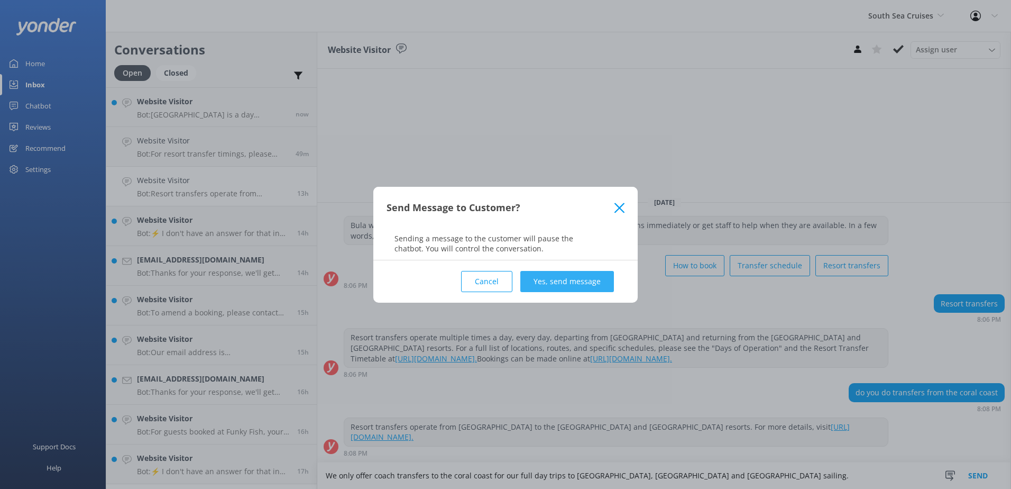
click at [588, 281] on button "Yes, send message" at bounding box center [567, 281] width 94 height 21
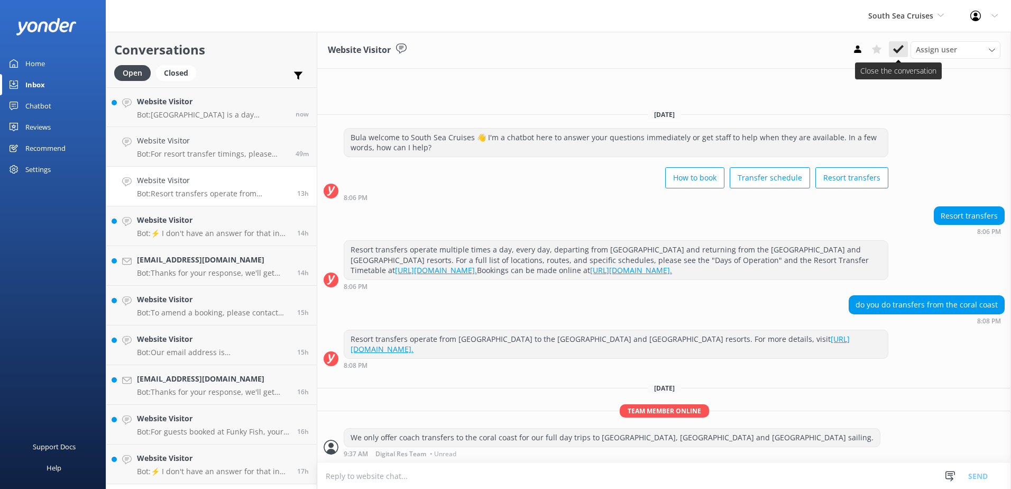
click at [895, 42] on button at bounding box center [898, 49] width 19 height 16
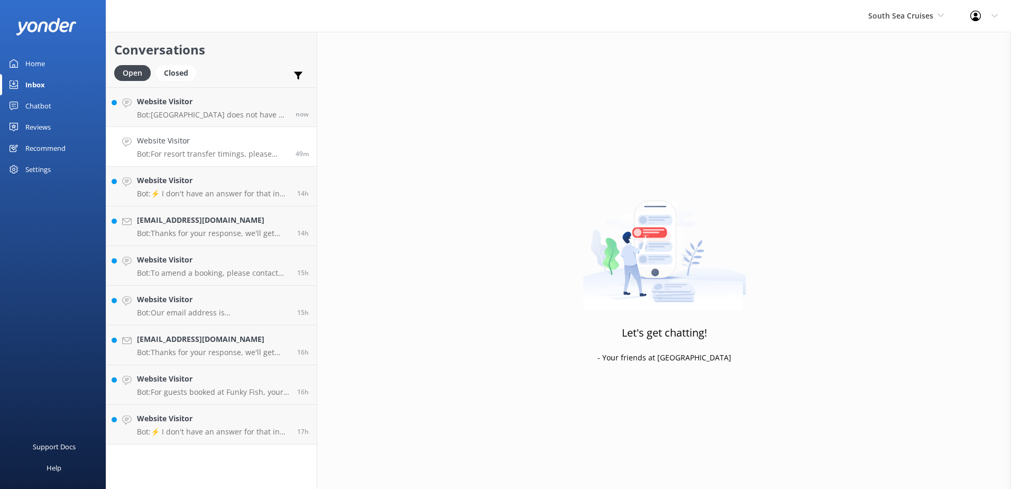
click at [187, 152] on p "Bot: For resort transfer timings, please refer to the Resort Transfer timetable…" at bounding box center [212, 154] width 151 height 10
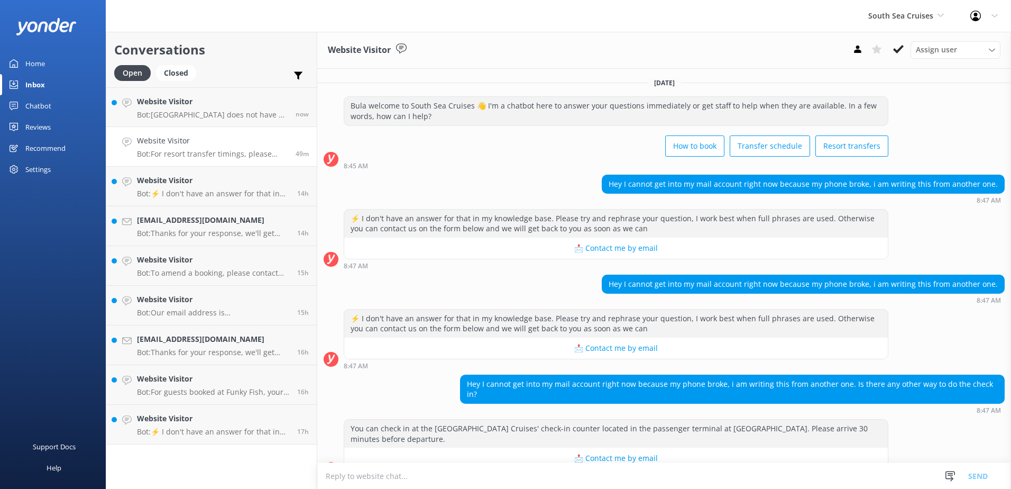
scroll to position [80, 0]
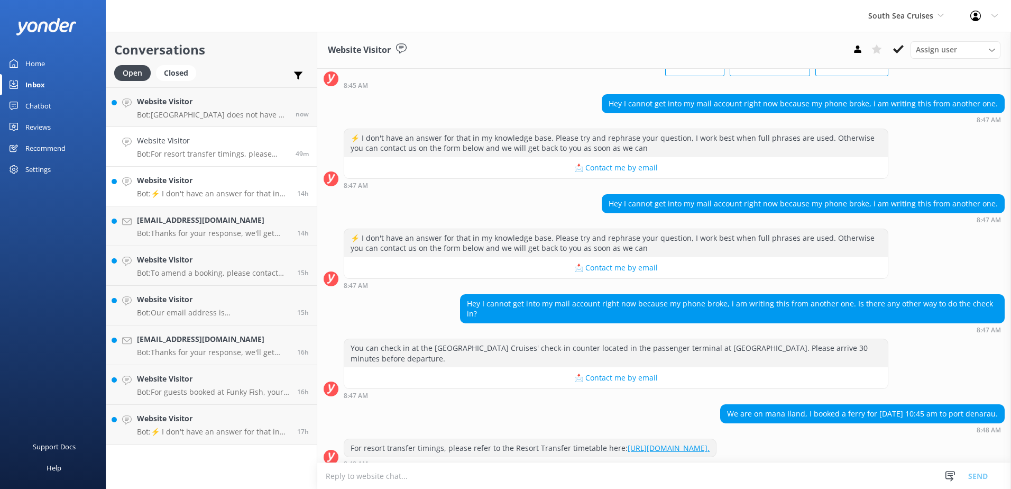
click at [182, 196] on p "Bot: ⚡ I don't have an answer for that in my knowledge base. Please try and rep…" at bounding box center [213, 194] width 152 height 10
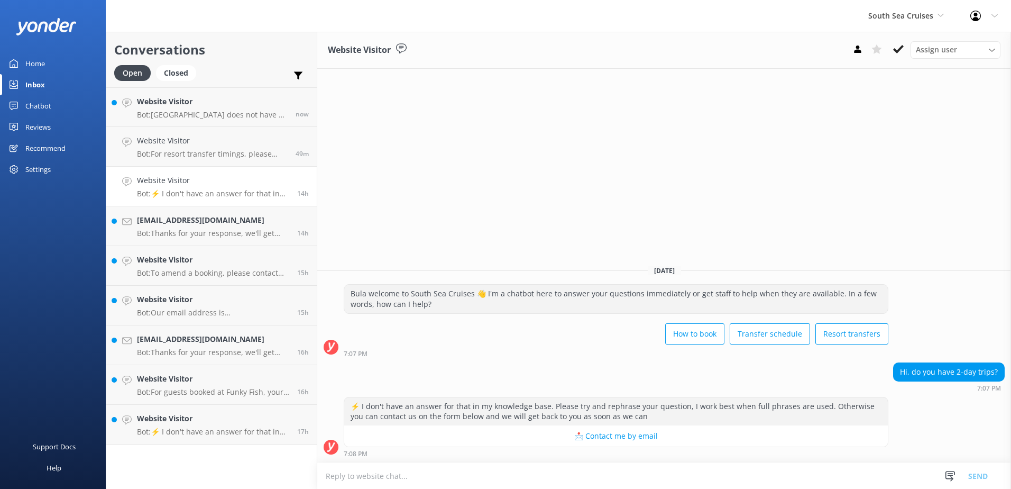
click at [432, 481] on textarea at bounding box center [664, 476] width 694 height 26
type textarea "Please note that we offer a 20% returnee discount if guests have booked a 2nd t…"
click at [981, 474] on button "Send" at bounding box center [978, 475] width 40 height 26
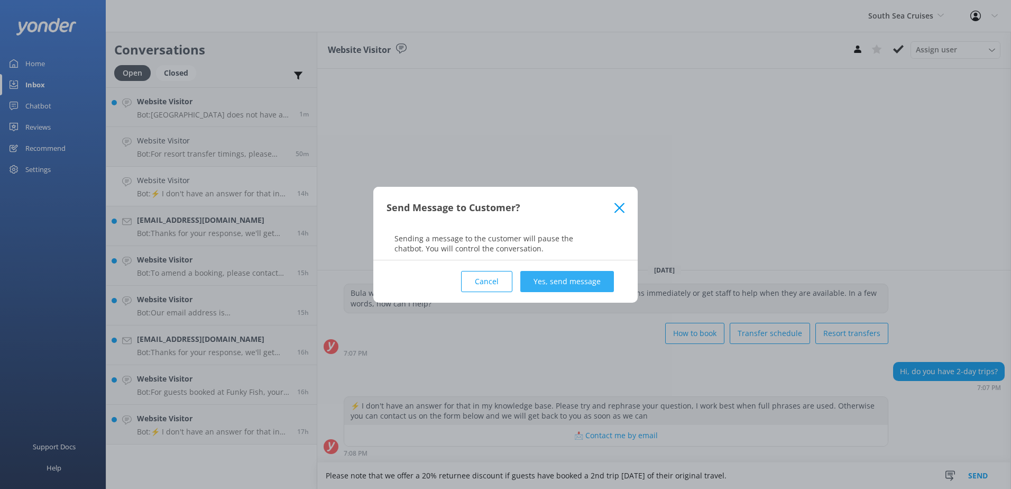
click at [590, 287] on button "Yes, send message" at bounding box center [567, 281] width 94 height 21
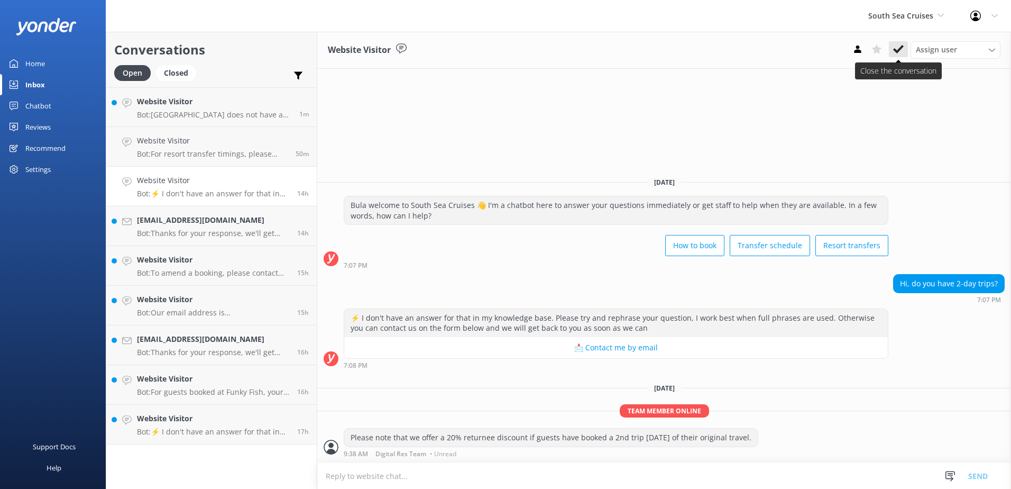
click at [899, 44] on icon at bounding box center [898, 49] width 11 height 11
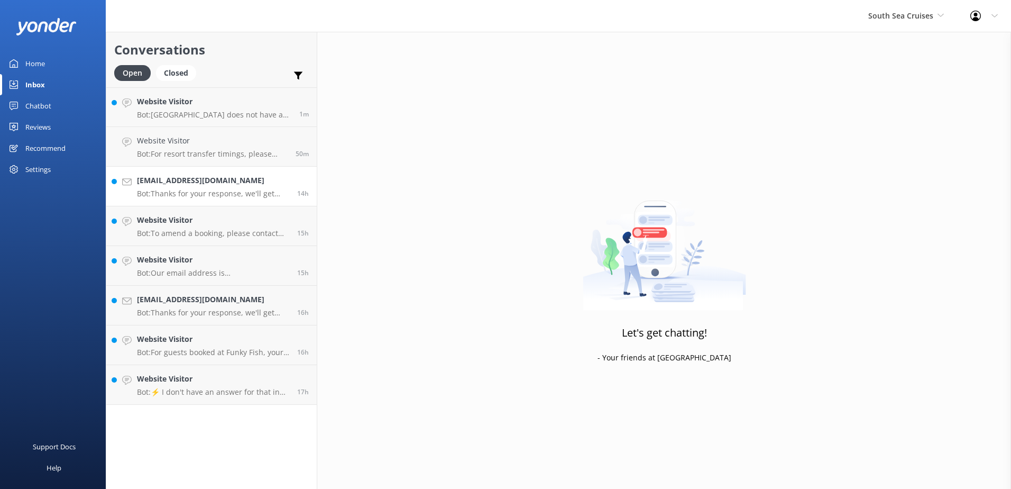
click at [225, 183] on h4 "badmotr@gmail.com" at bounding box center [213, 181] width 152 height 12
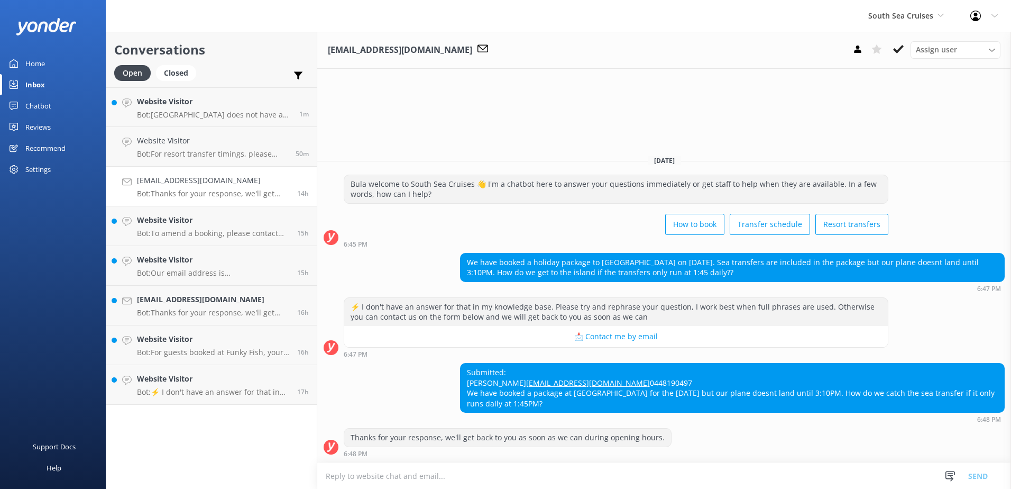
click at [527, 483] on textarea at bounding box center [664, 476] width 694 height 26
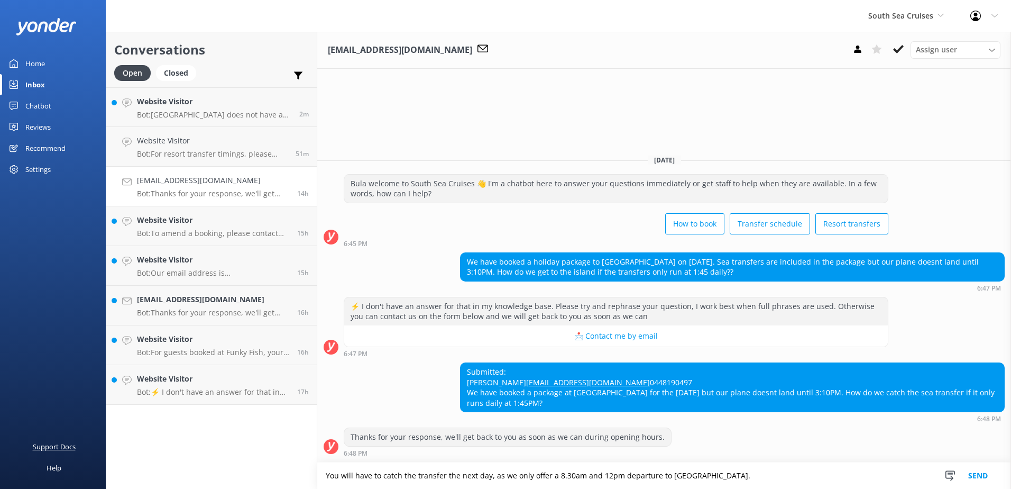
drag, startPoint x: 753, startPoint y: 469, endPoint x: 100, endPoint y: 445, distance: 652.5
click at [100, 445] on div "South Sea Cruises South Sea Sailing South Sea Cruises Malamala Beach Club Aweso…" at bounding box center [505, 260] width 1011 height 457
paste textarea "need to catch the transfer the following day, as we only offer departures to To…"
type textarea "You will need to catch the transfer the following day, as we only offer departu…"
click at [983, 473] on button "Send" at bounding box center [978, 475] width 40 height 26
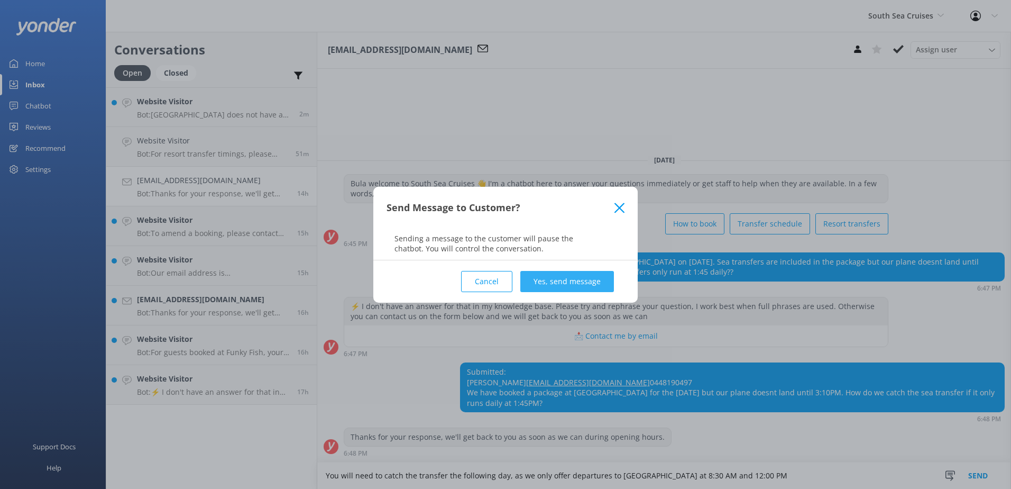
click at [589, 286] on button "Yes, send message" at bounding box center [567, 281] width 94 height 21
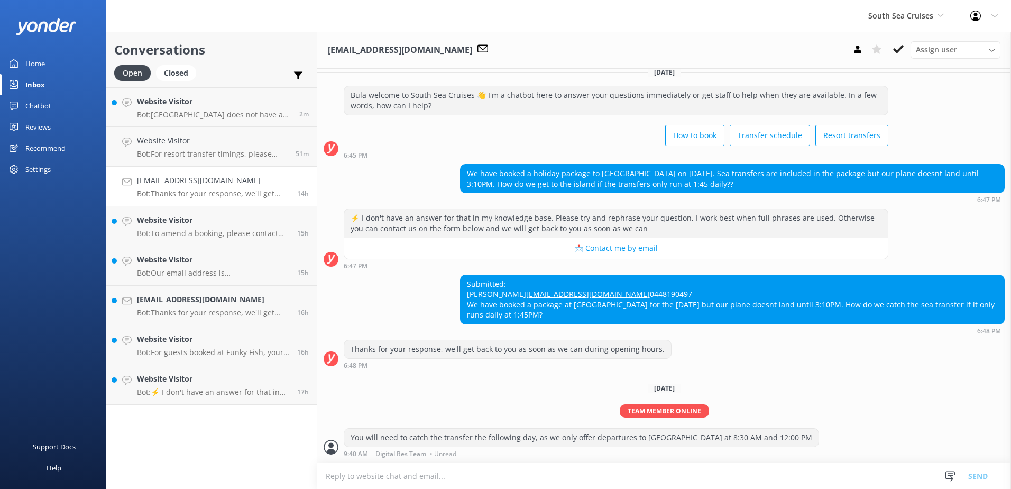
scroll to position [31, 0]
click at [897, 50] on use at bounding box center [898, 49] width 11 height 8
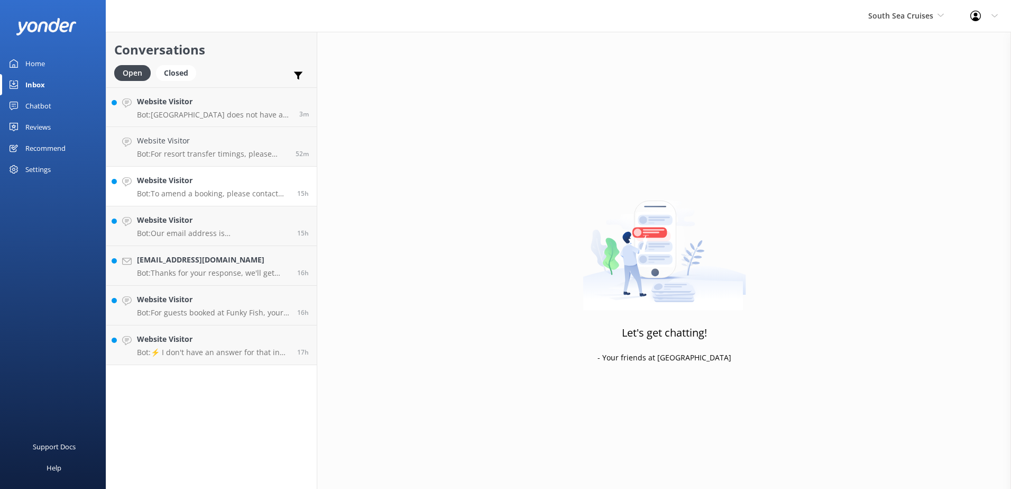
click at [190, 182] on h4 "Website Visitor" at bounding box center [213, 181] width 152 height 12
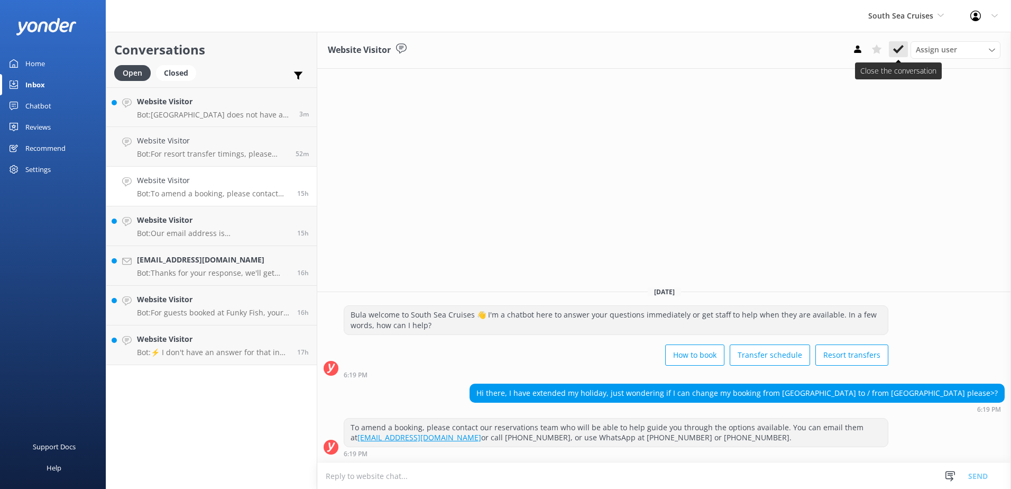
click at [900, 54] on icon at bounding box center [898, 49] width 11 height 11
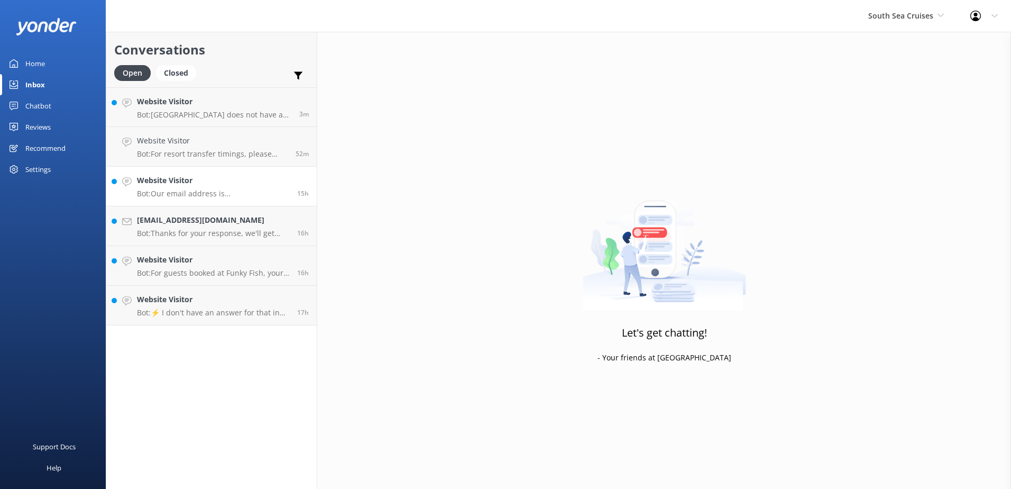
click at [219, 195] on p "Bot: Our email address is reservations@ssc.com.fj." at bounding box center [213, 194] width 152 height 10
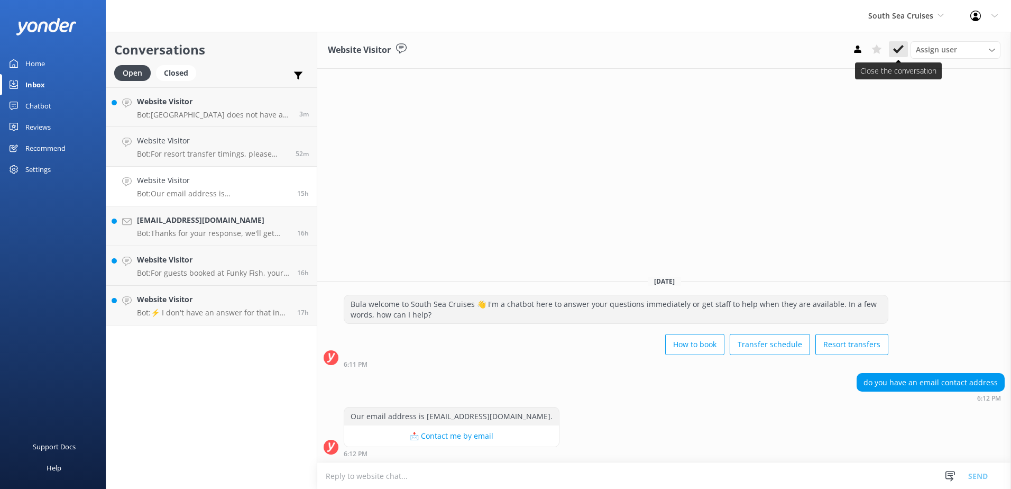
click at [898, 50] on use at bounding box center [898, 49] width 11 height 8
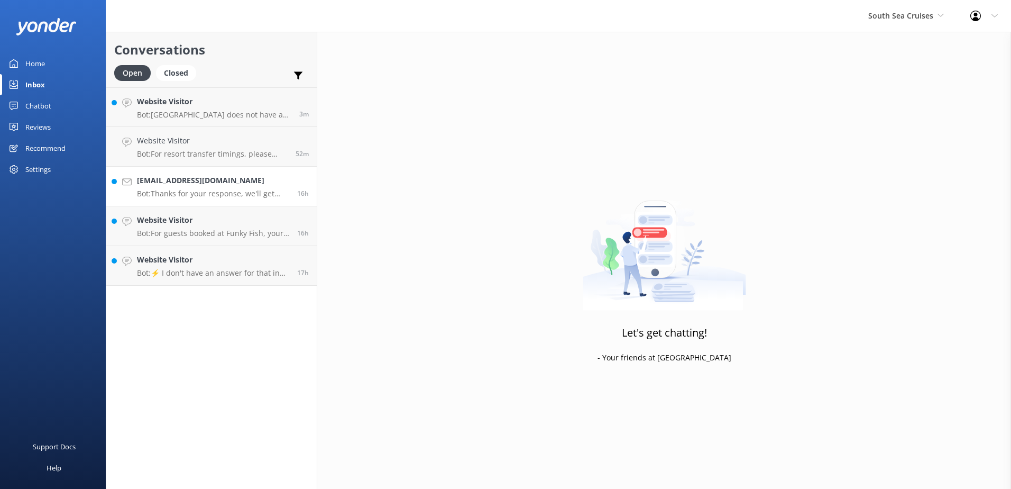
click at [216, 190] on p "Bot: Thanks for your response, we'll get back to you as soon as we can during o…" at bounding box center [213, 194] width 152 height 10
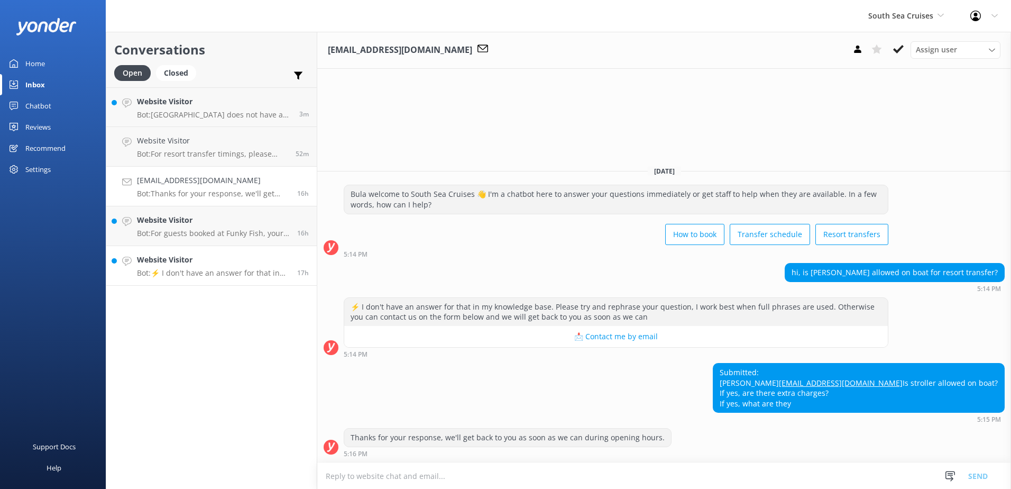
click at [224, 260] on h4 "Website Visitor" at bounding box center [213, 260] width 152 height 12
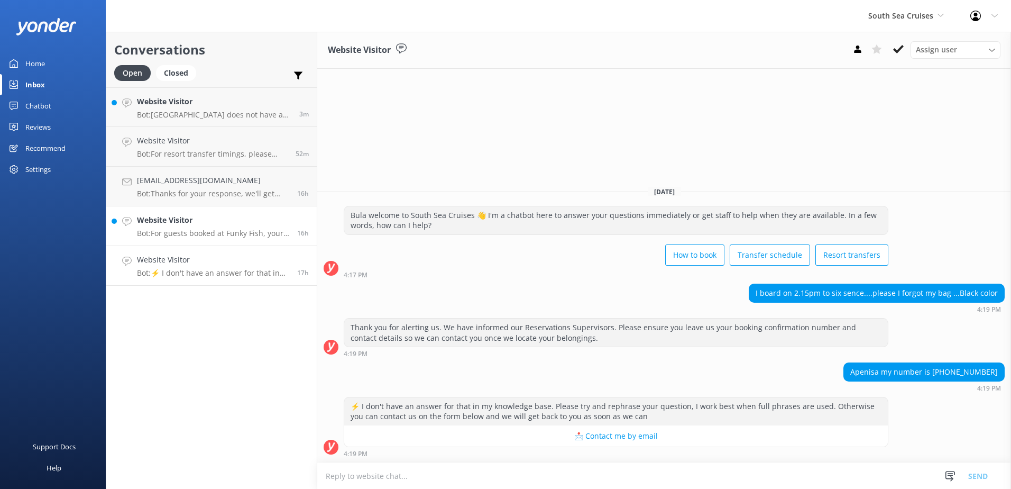
click at [237, 230] on p "Bot: For guests booked at Funky Fish, your closest pick-up and drop-off point i…" at bounding box center [213, 233] width 152 height 10
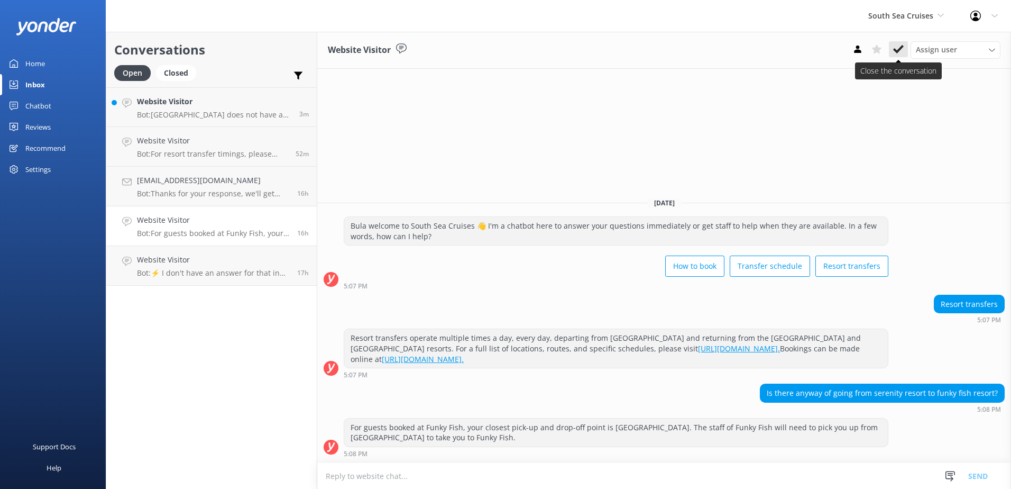
click at [907, 44] on button at bounding box center [898, 49] width 19 height 16
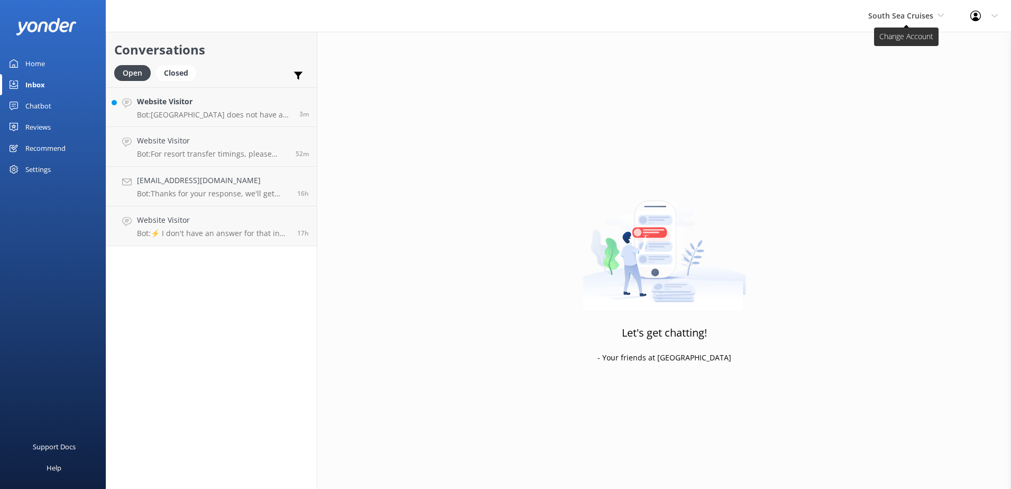
click at [908, 20] on span "South Sea Cruises" at bounding box center [900, 16] width 65 height 10
click at [893, 96] on link "Malamala Beach Club" at bounding box center [908, 95] width 106 height 25
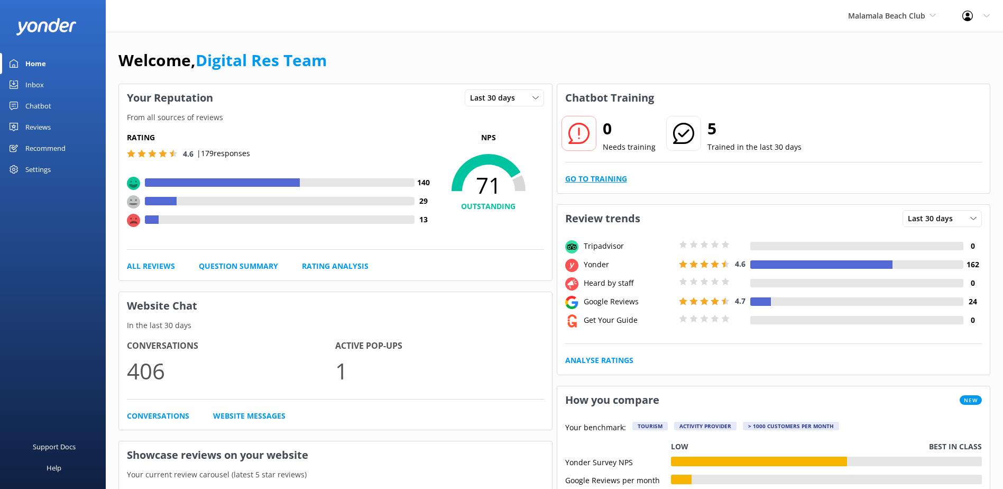
click at [592, 178] on link "Go to Training" at bounding box center [596, 179] width 62 height 12
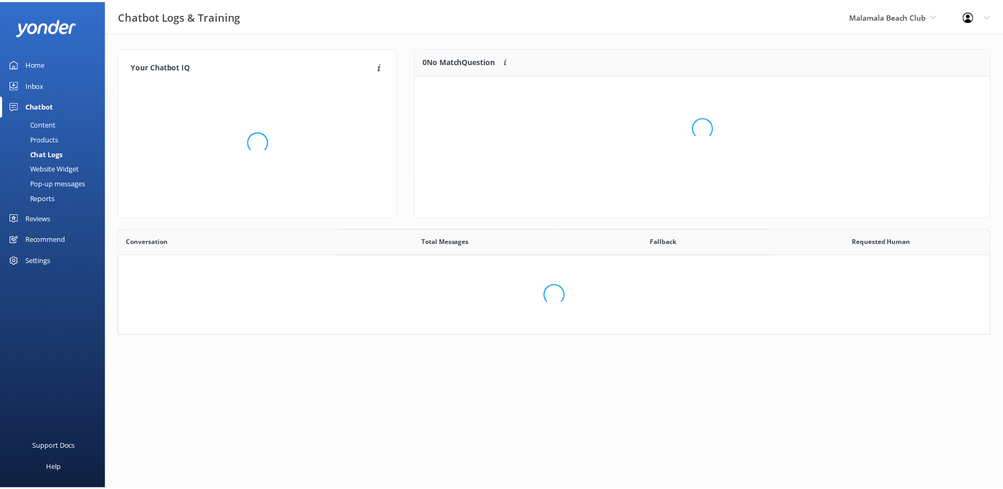
scroll to position [363, 863]
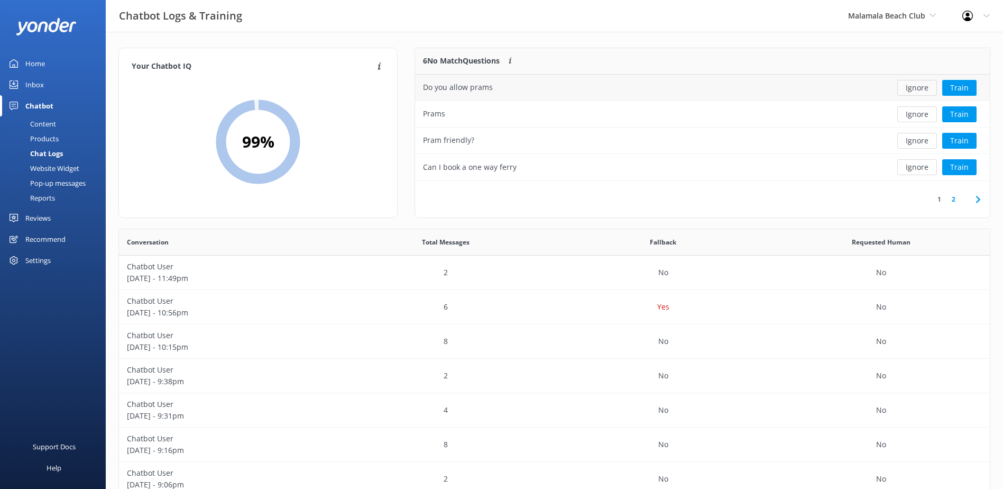
click at [914, 90] on button "Ignore" at bounding box center [917, 88] width 40 height 16
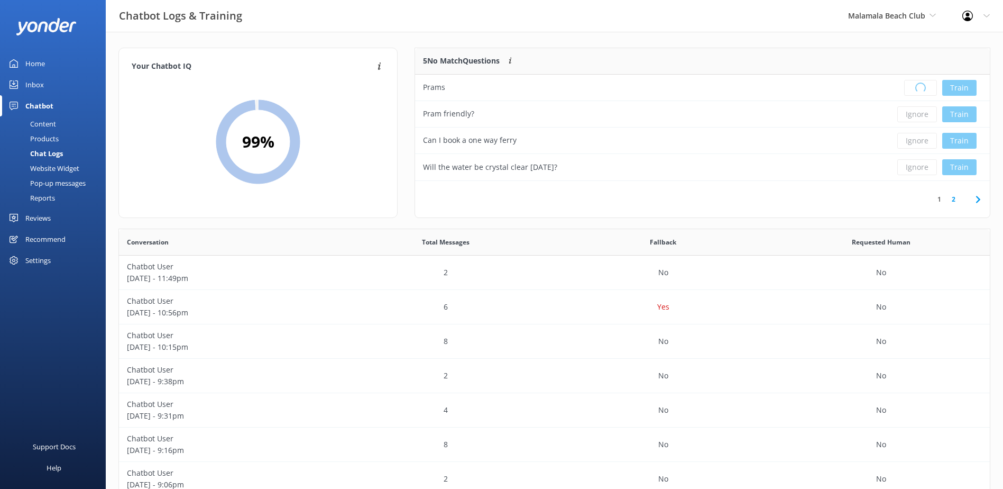
click at [914, 90] on div "Loading.. Train" at bounding box center [931, 88] width 101 height 16
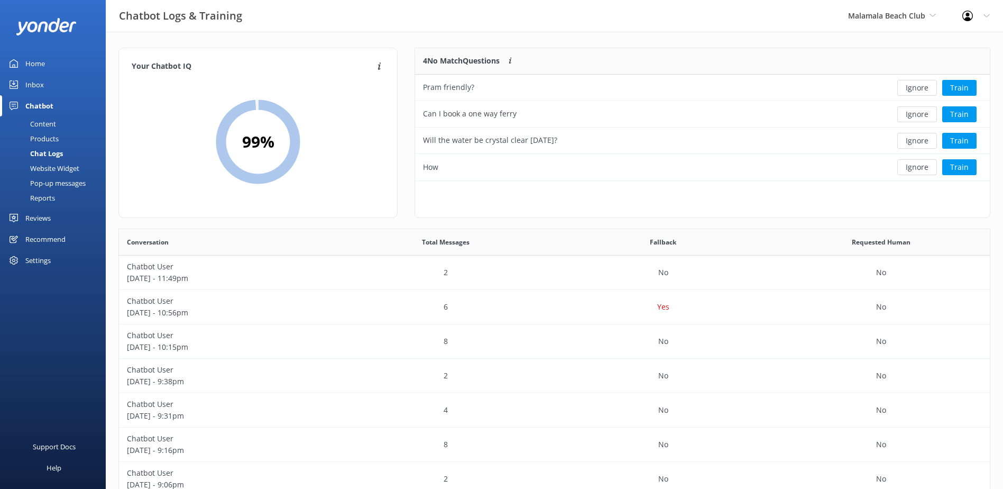
click at [914, 90] on button "Ignore" at bounding box center [917, 88] width 40 height 16
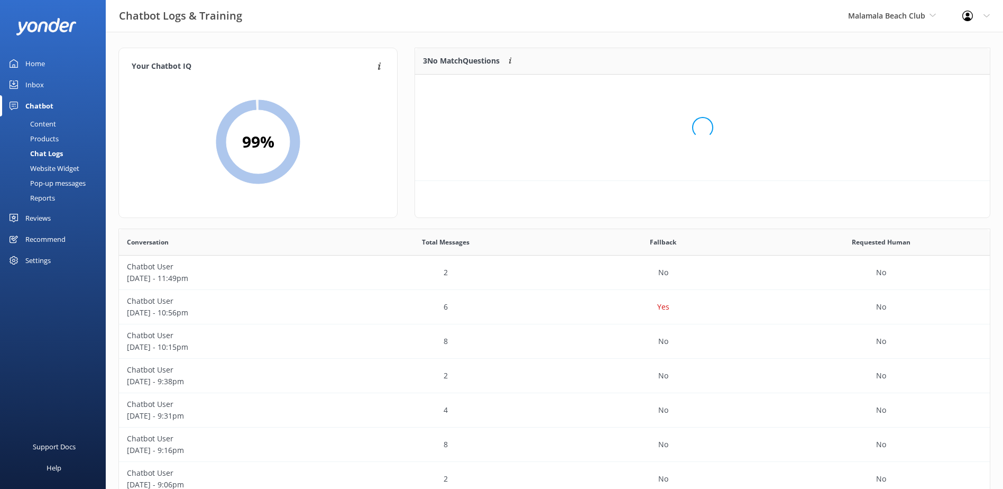
click at [915, 90] on div "Loading.." at bounding box center [703, 127] width 554 height 489
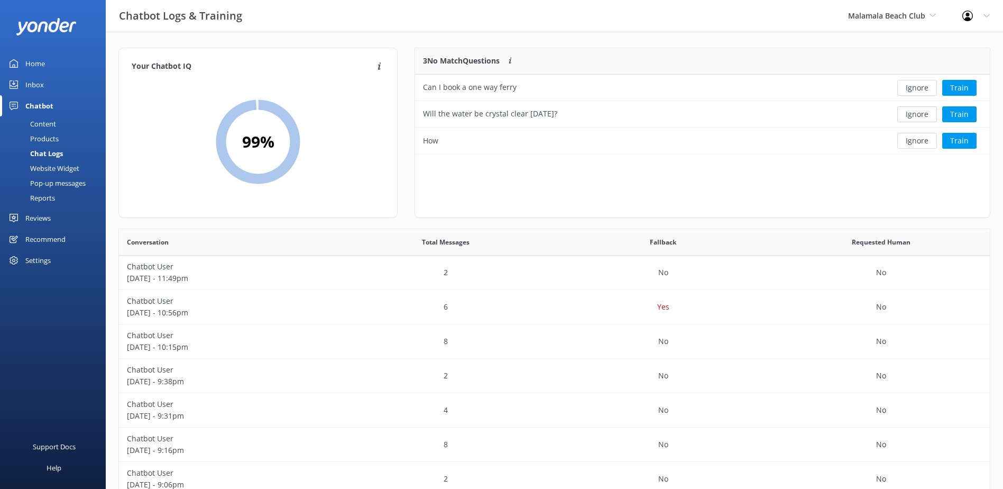
scroll to position [98, 566]
click at [916, 91] on button "Ignore" at bounding box center [917, 88] width 40 height 16
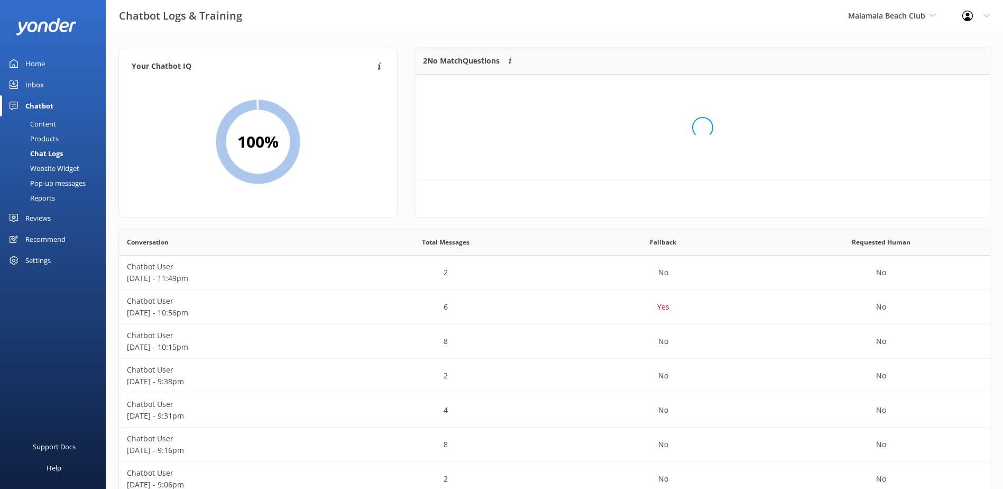
scroll to position [72, 566]
click at [916, 91] on button "Ignore" at bounding box center [917, 88] width 40 height 16
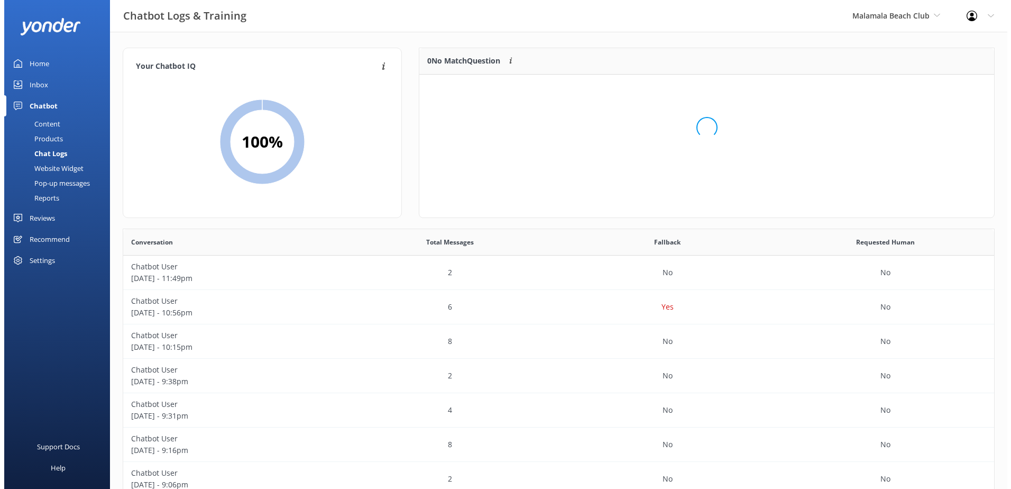
scroll to position [124, 566]
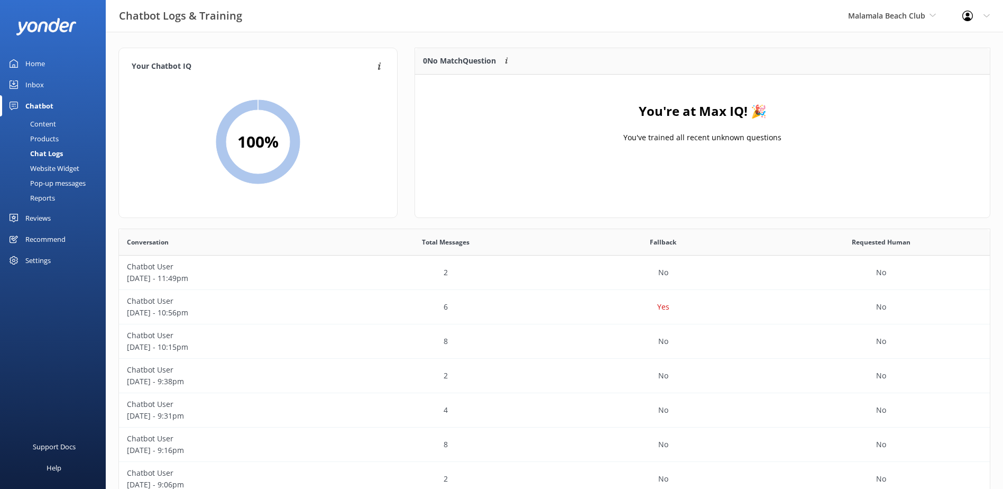
click at [38, 90] on div "Inbox" at bounding box center [34, 84] width 19 height 21
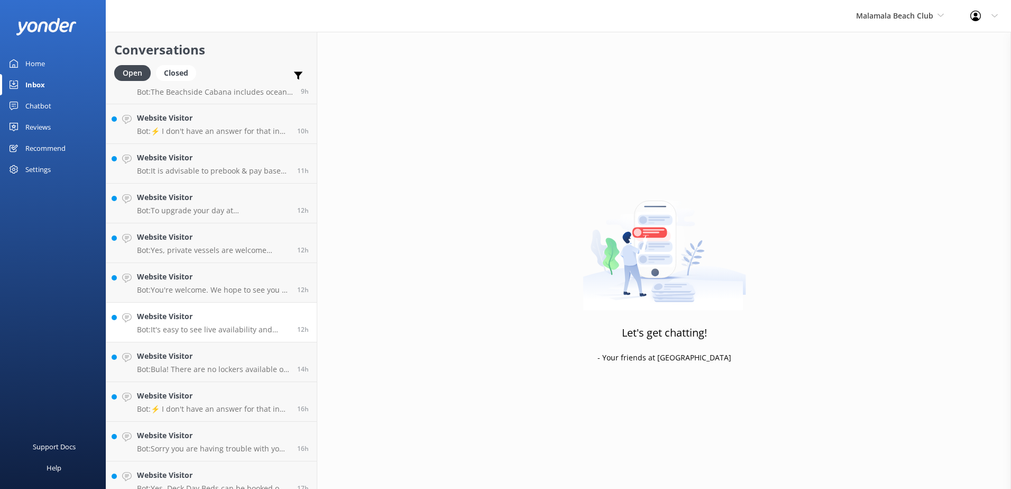
scroll to position [35, 0]
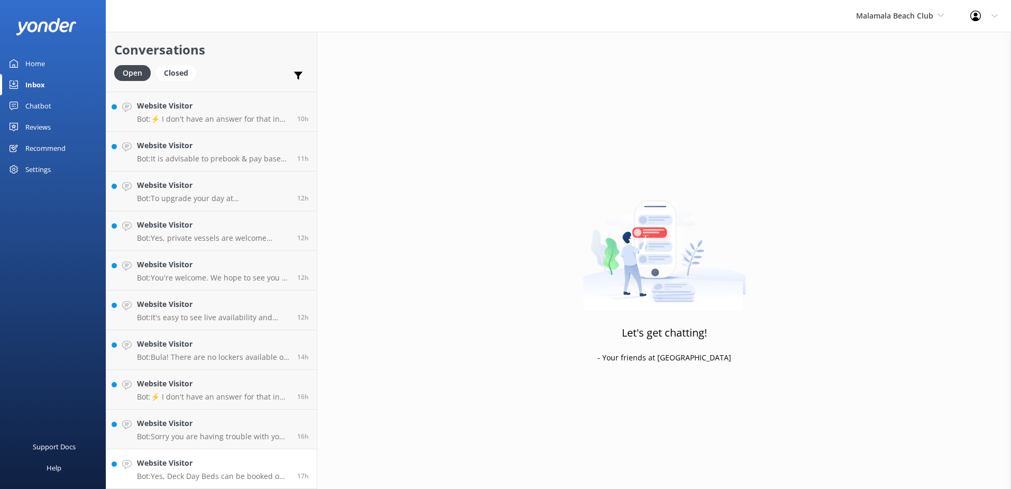
click at [234, 480] on p "Bot: Yes, Deck Day Beds can be booked on the day, on the island." at bounding box center [213, 476] width 152 height 10
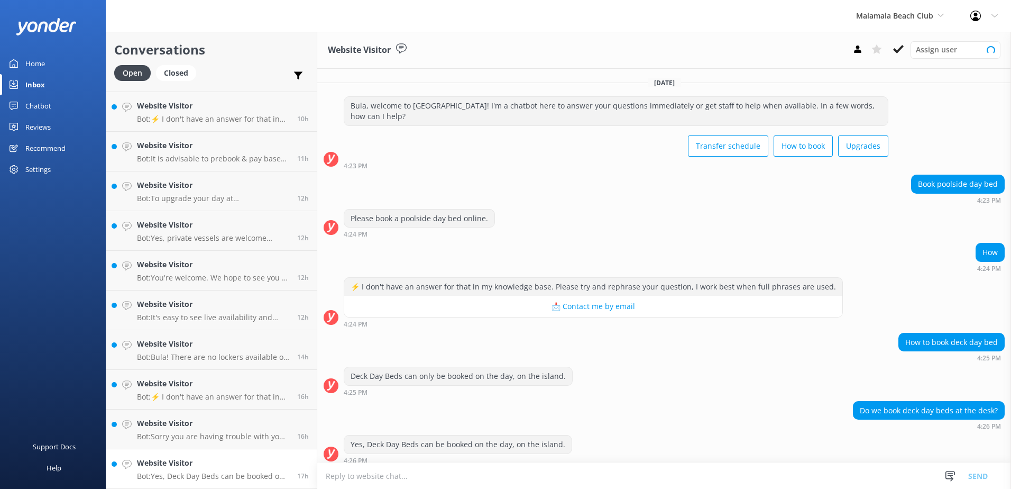
scroll to position [7, 0]
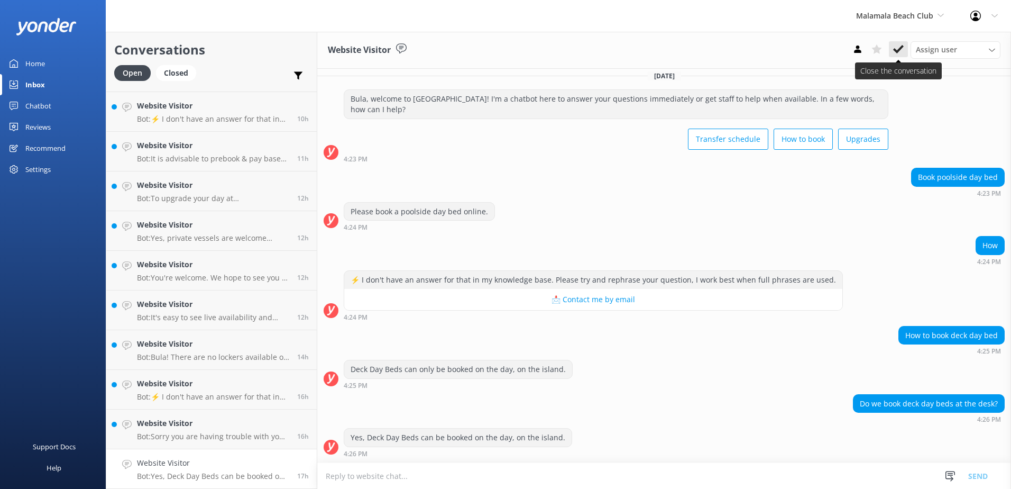
click at [900, 52] on icon at bounding box center [898, 49] width 11 height 11
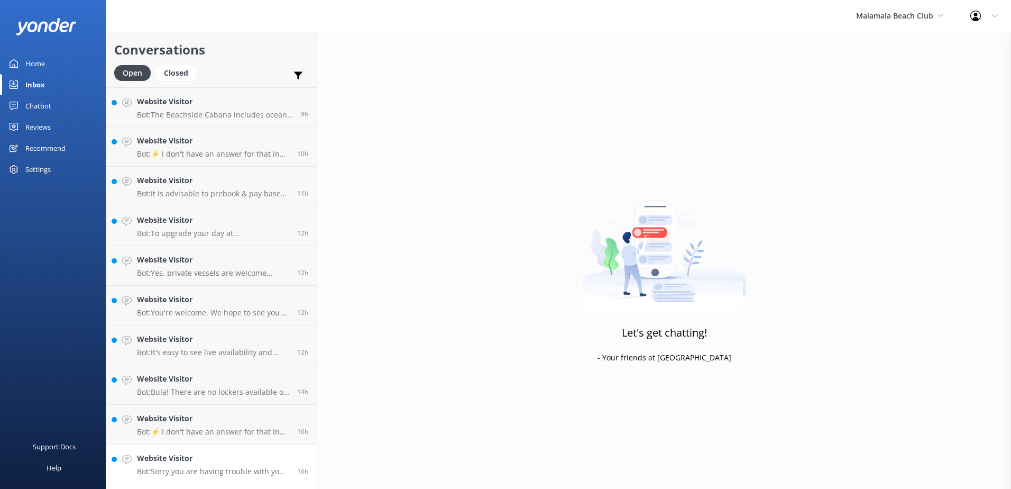
click at [207, 470] on p "Bot: Sorry you are having trouble with your booking. If the online booking syst…" at bounding box center [213, 471] width 152 height 10
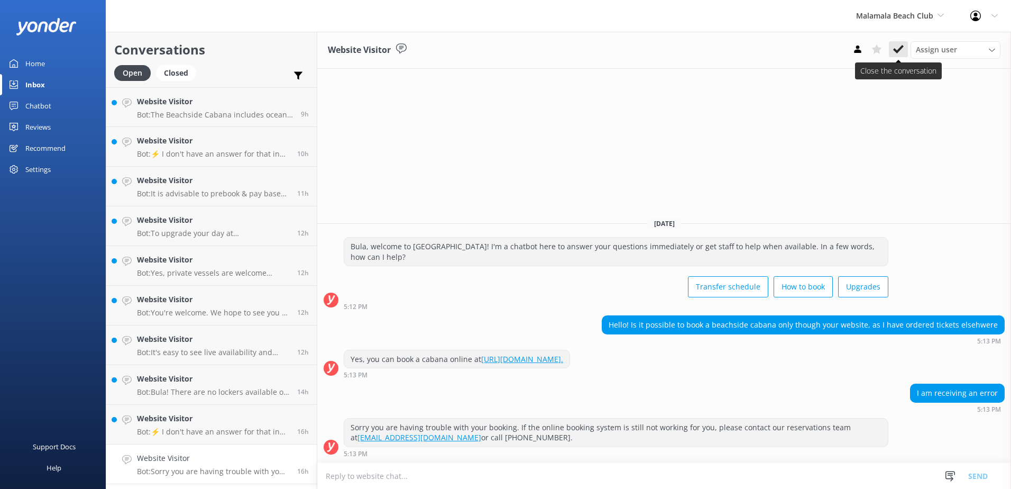
click at [901, 49] on use at bounding box center [898, 49] width 11 height 8
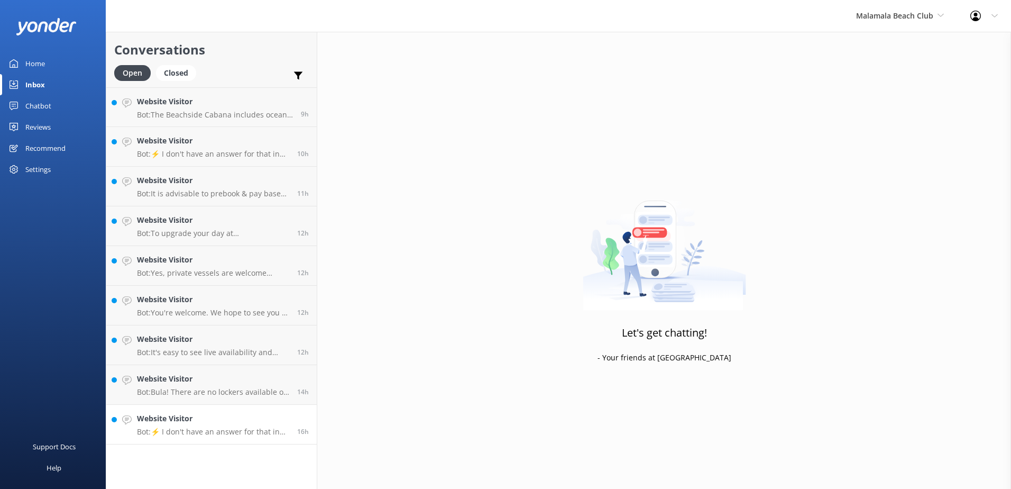
click at [185, 420] on h4 "Website Visitor" at bounding box center [213, 419] width 152 height 12
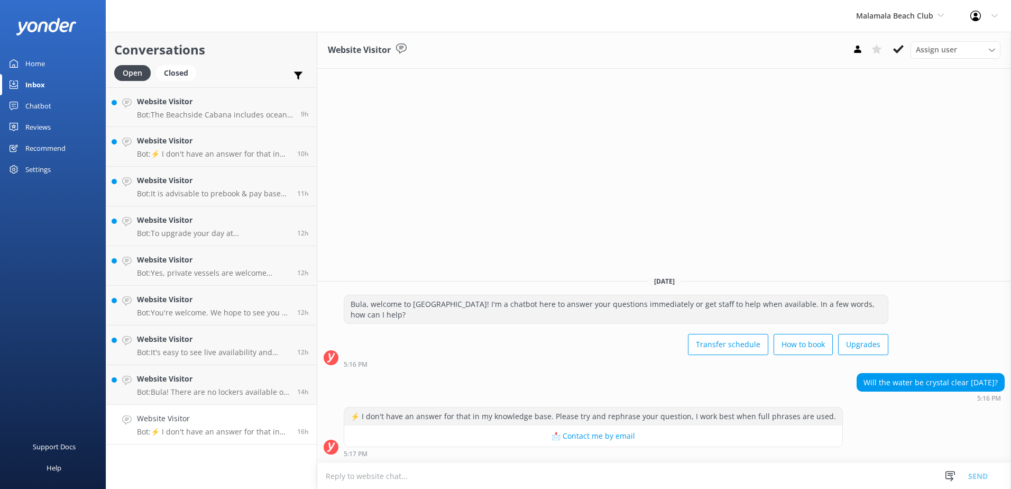
click at [504, 471] on textarea at bounding box center [664, 476] width 694 height 26
click at [466, 479] on textarea "The waters at Malamala beach Club are clear" at bounding box center [664, 475] width 694 height 26
click at [549, 466] on textarea "The waters at Malamala beach Club are crystal clear" at bounding box center [664, 475] width 694 height 26
type textarea "The waters at Malamala beach Club are crystal clear."
click at [976, 479] on button "Send" at bounding box center [978, 475] width 40 height 26
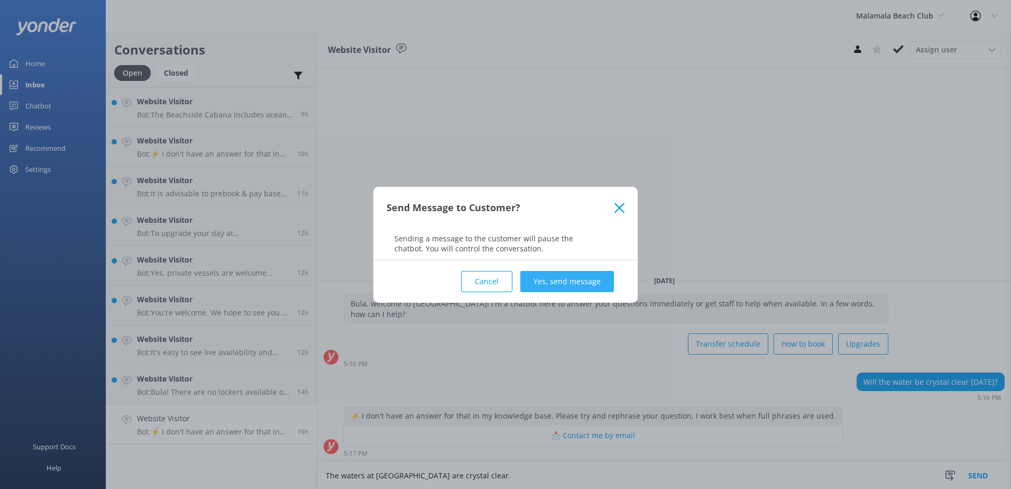
click at [594, 279] on button "Yes, send message" at bounding box center [567, 281] width 94 height 21
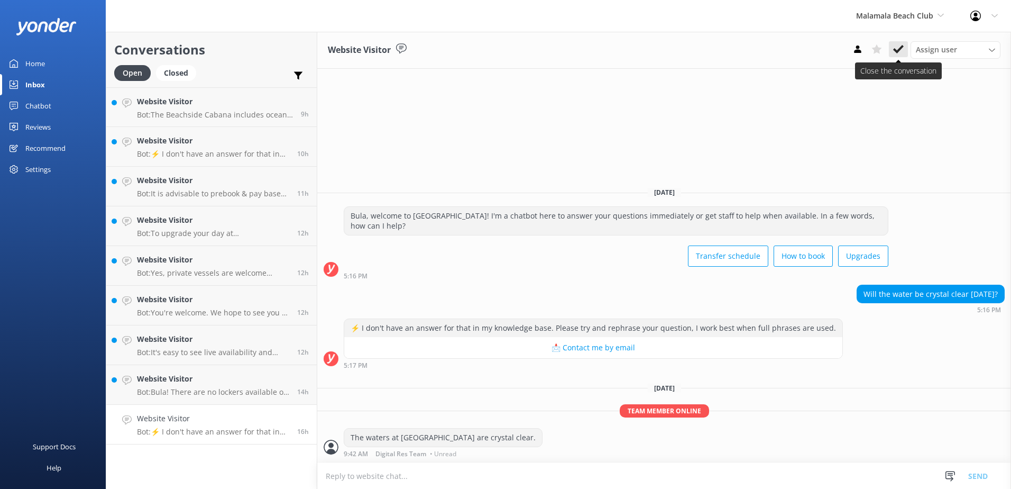
click at [902, 47] on use at bounding box center [898, 49] width 11 height 8
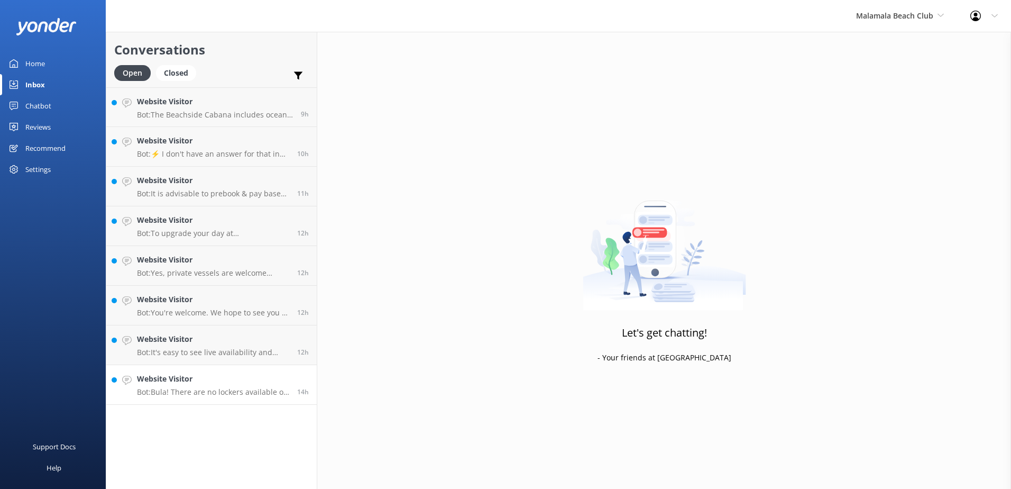
click at [230, 391] on p "Bot: Bula! There are no lockers available on the island, but we can hold your s…" at bounding box center [213, 392] width 152 height 10
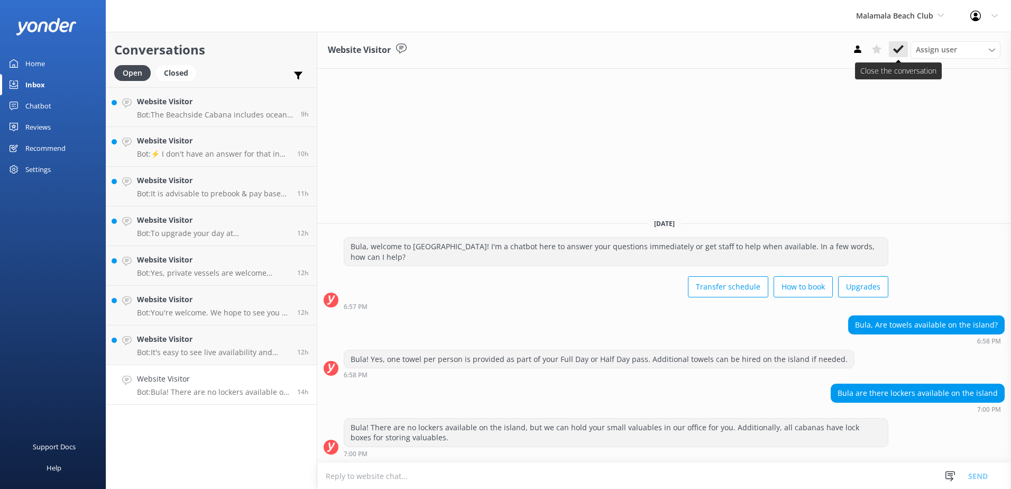
click at [889, 49] on button at bounding box center [898, 49] width 19 height 16
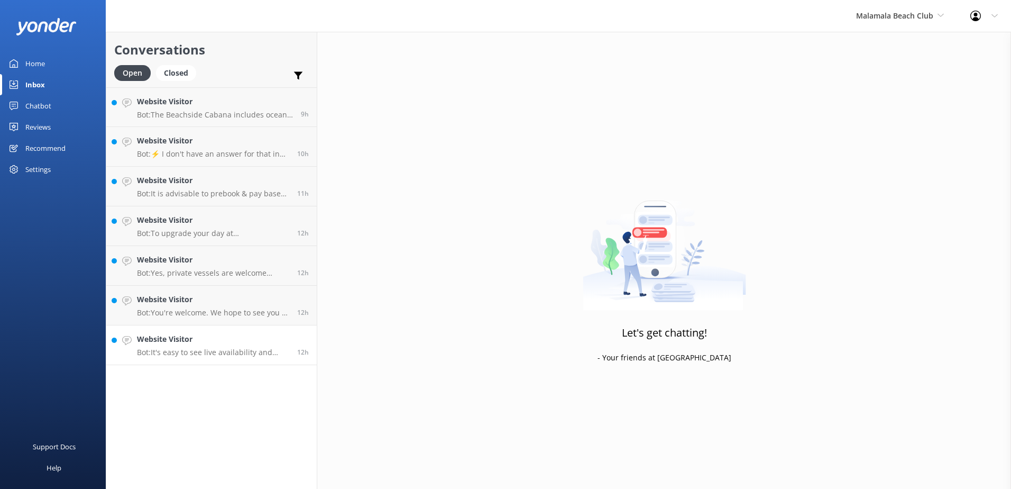
click at [257, 340] on h4 "Website Visitor" at bounding box center [213, 339] width 152 height 12
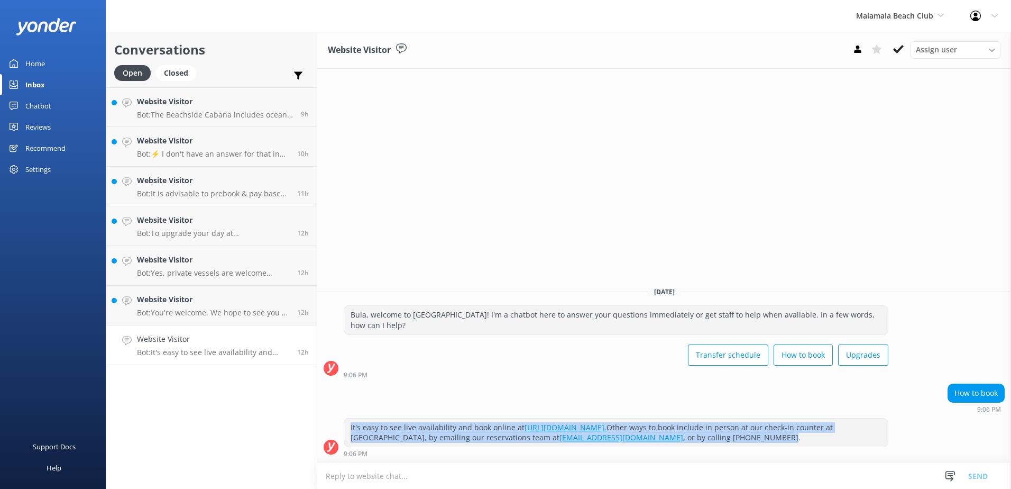
drag, startPoint x: 808, startPoint y: 443, endPoint x: 327, endPoint y: 417, distance: 480.9
click at [327, 418] on div "It's easy to see live availability and book online at https://secure.malamalabe…" at bounding box center [664, 437] width 694 height 39
copy div "It's easy to see live availability and book online at https://secure.malamalabe…"
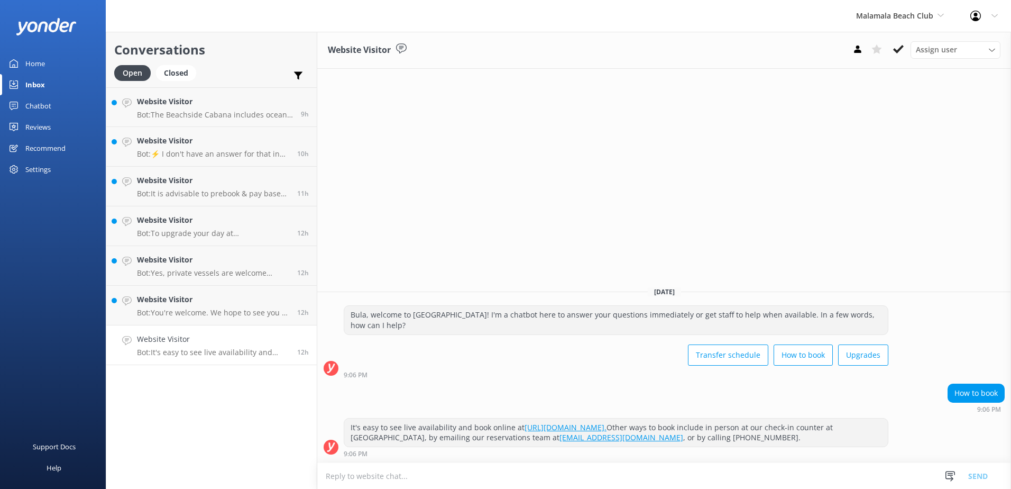
click at [449, 472] on textarea at bounding box center [664, 476] width 694 height 26
paste textarea "It's easy to see live availability and book online at https://secure.malamalabe…"
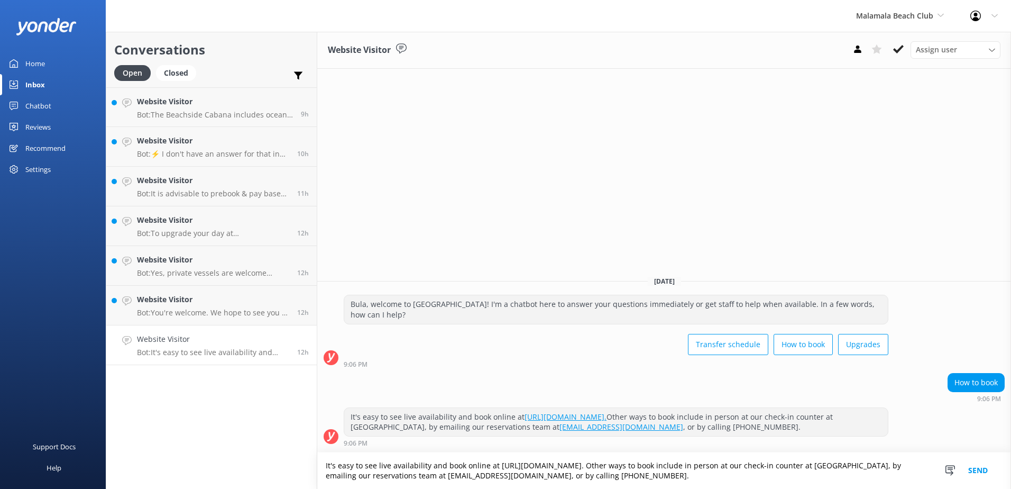
click at [707, 465] on textarea "It's easy to see live availability and book online at https://secure.malamalabe…" at bounding box center [664, 470] width 694 height 36
drag, startPoint x: 704, startPoint y: 471, endPoint x: 705, endPoint y: 479, distance: 7.4
click at [704, 472] on textarea "It's easy to see live availability and book online at https://secure.malamalabe…" at bounding box center [664, 470] width 694 height 36
click at [706, 466] on textarea "It's easy to see live availability and book online at https://secure.malamalabe…" at bounding box center [664, 470] width 694 height 36
type textarea "It's easy to see live availability and book online at https://secure.malamalabe…"
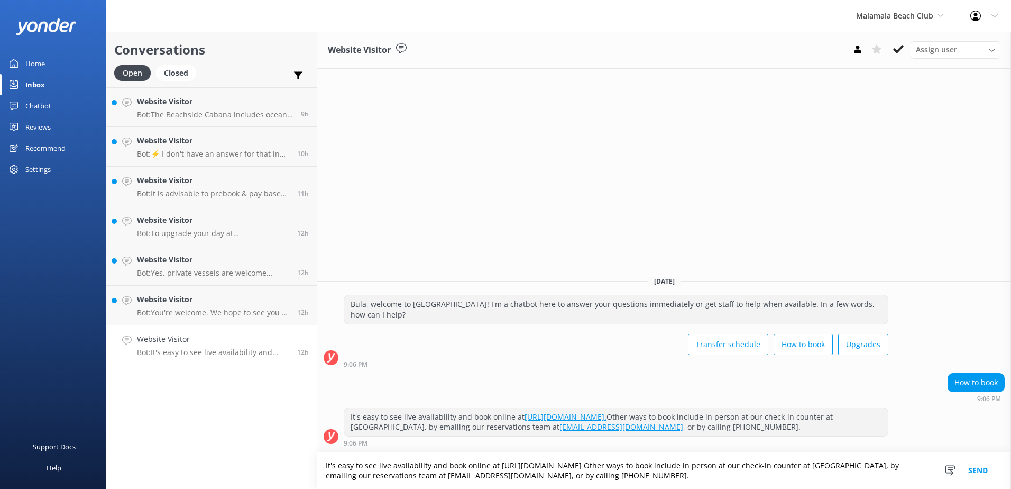
click at [982, 464] on button "Send" at bounding box center [978, 470] width 40 height 36
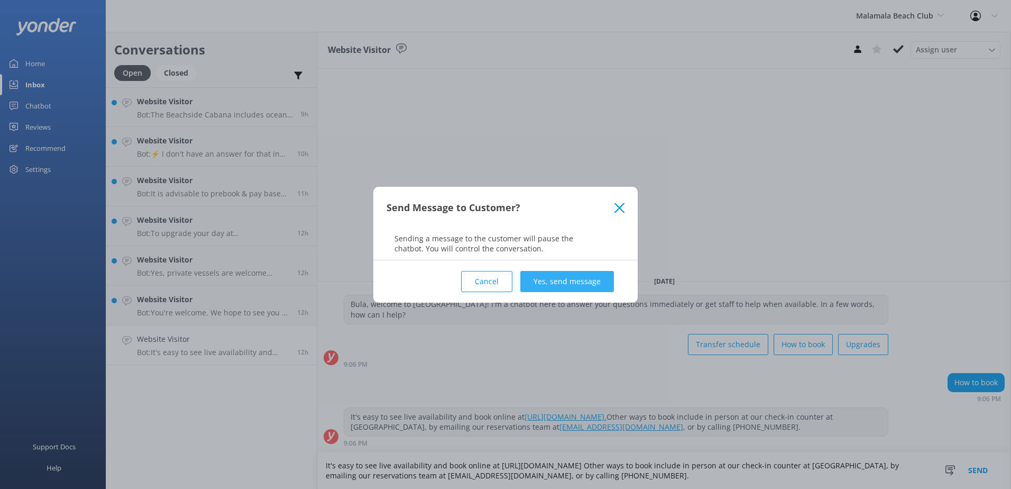
click at [580, 279] on button "Yes, send message" at bounding box center [567, 281] width 94 height 21
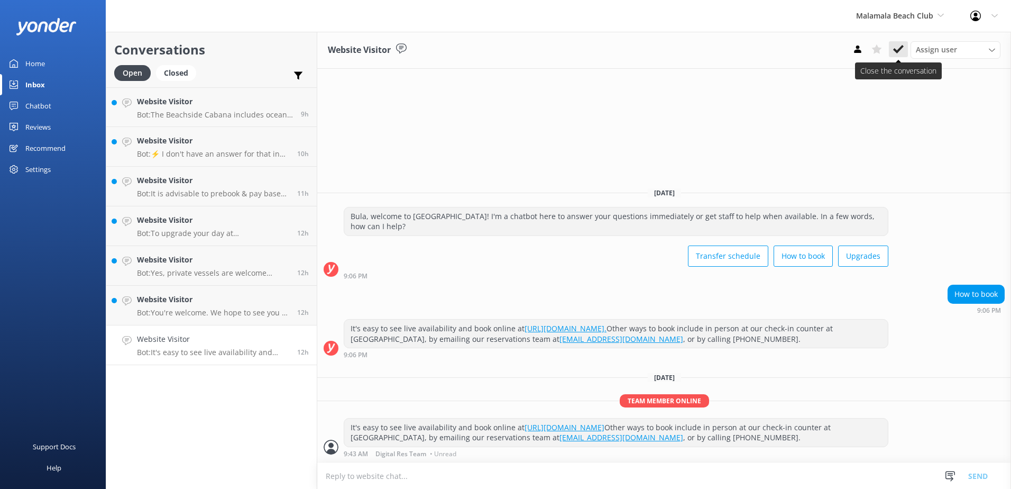
click at [893, 51] on button at bounding box center [898, 49] width 19 height 16
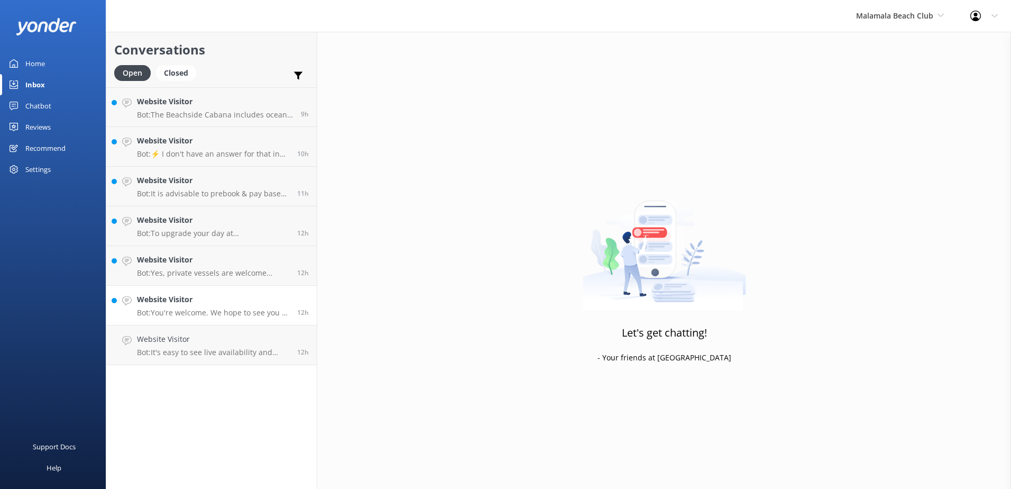
click at [226, 318] on link "Website Visitor Bot: You're welcome. We hope to see you at Malamala Beach Club …" at bounding box center [211, 306] width 210 height 40
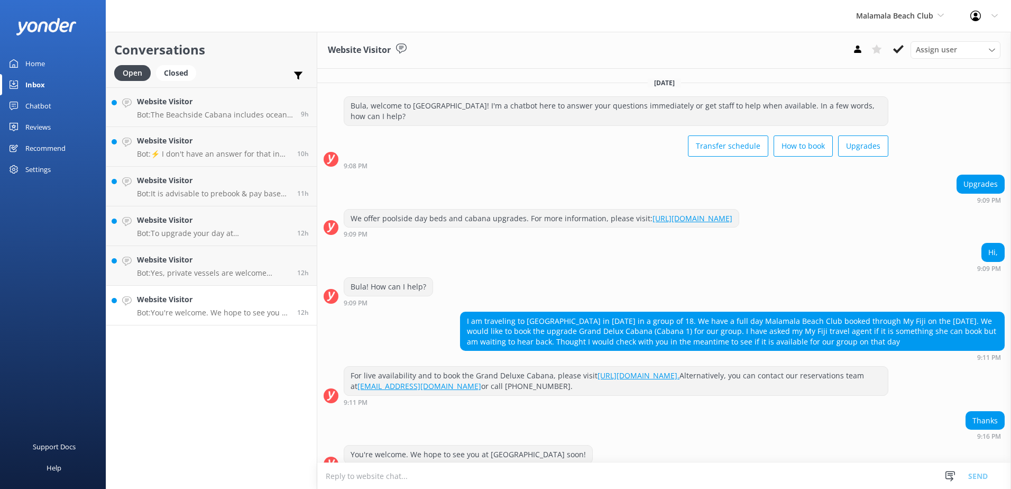
scroll to position [17, 0]
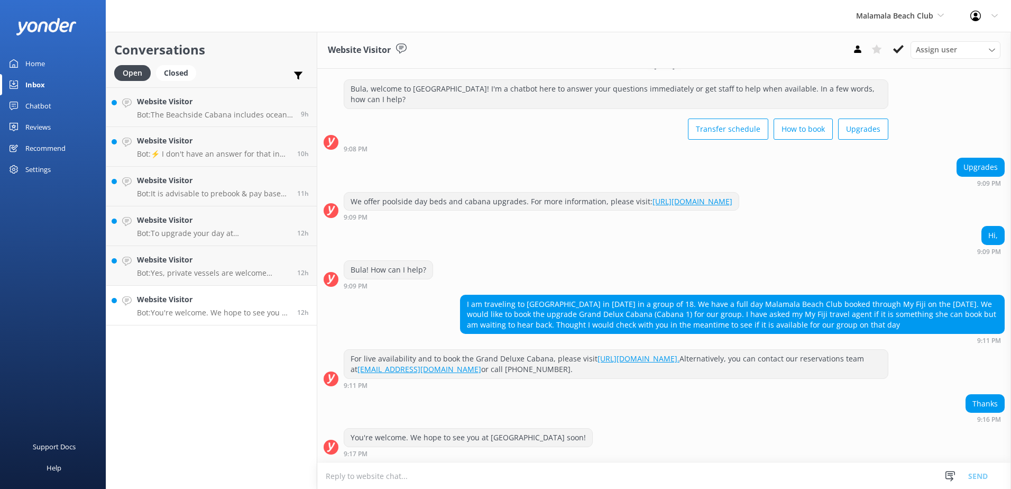
click at [226, 312] on p "Bot: You're welcome. We hope to see you at Malamala Beach Club soon!" at bounding box center [213, 313] width 152 height 10
click at [895, 48] on icon at bounding box center [898, 49] width 11 height 11
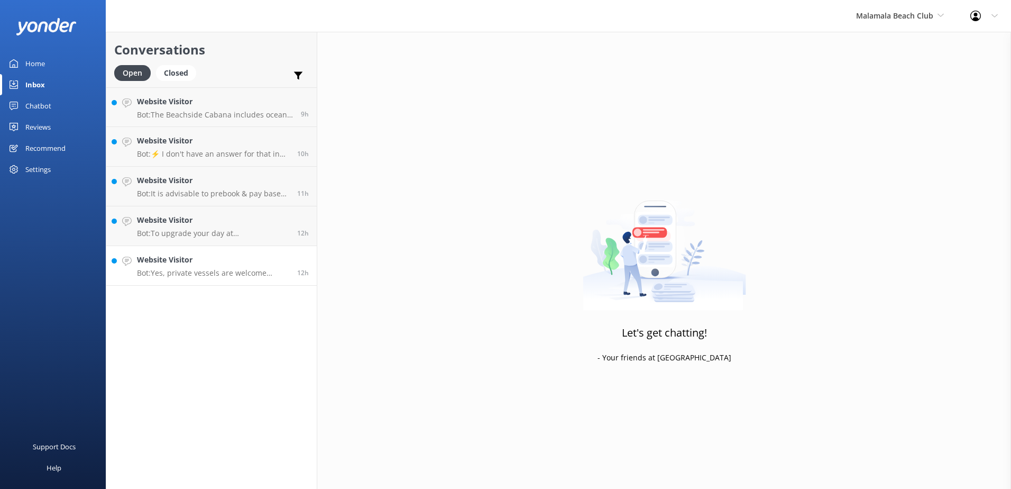
click at [227, 269] on p "Bot: Yes, private vessels are welcome during our opening hours (9.30am - 6pm). …" at bounding box center [213, 273] width 152 height 10
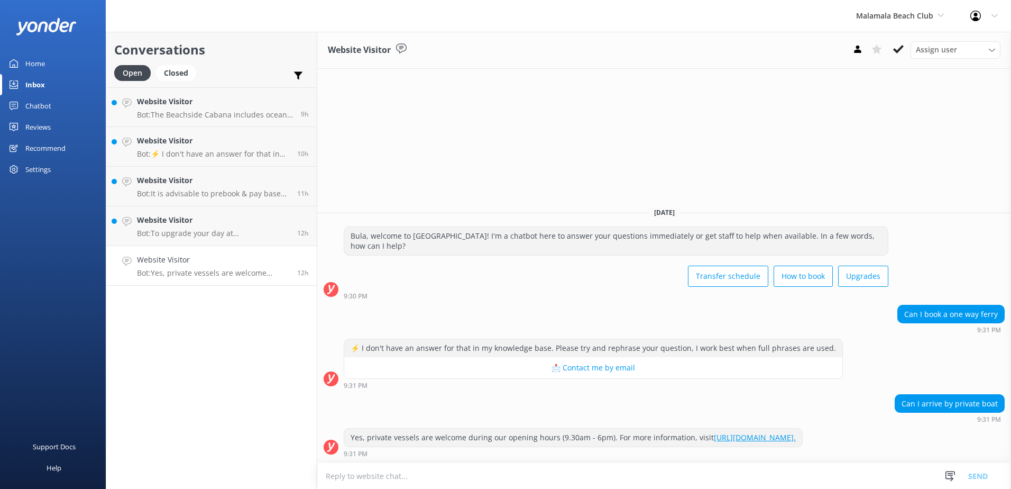
click at [730, 432] on link "https://www.malamalabeachclub.com/private-vessels." at bounding box center [755, 437] width 82 height 10
drag, startPoint x: 393, startPoint y: 438, endPoint x: 343, endPoint y: 427, distance: 51.6
click at [343, 428] on div "Yes, private vessels are welcome during our opening hours (9.30am - 6pm). For m…" at bounding box center [664, 442] width 694 height 29
copy div "Yes, private vessels are welcome during our opening hours (9.30am - 6pm). For m…"
click at [412, 473] on textarea at bounding box center [664, 476] width 694 height 26
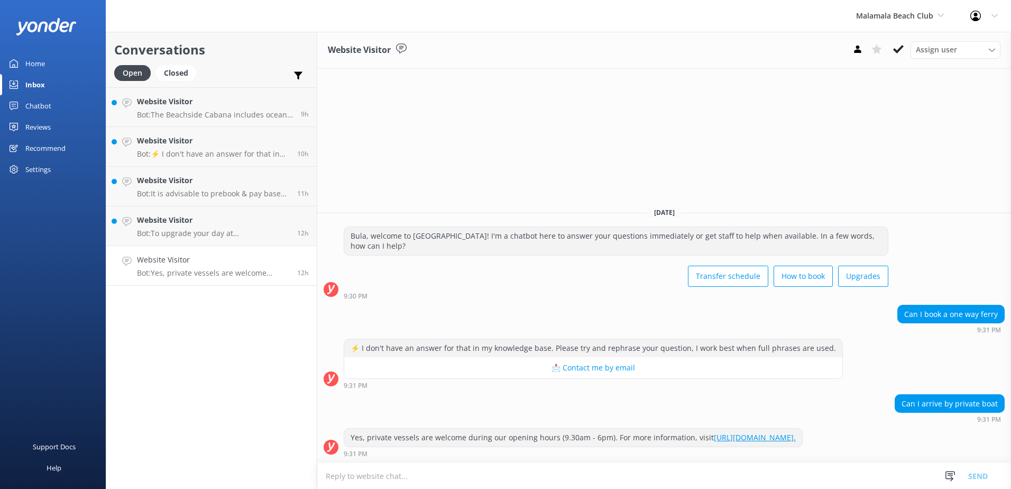
paste textarea "Yes, private vessels are welcome during our opening hours (9.30am - 6pm). For m…"
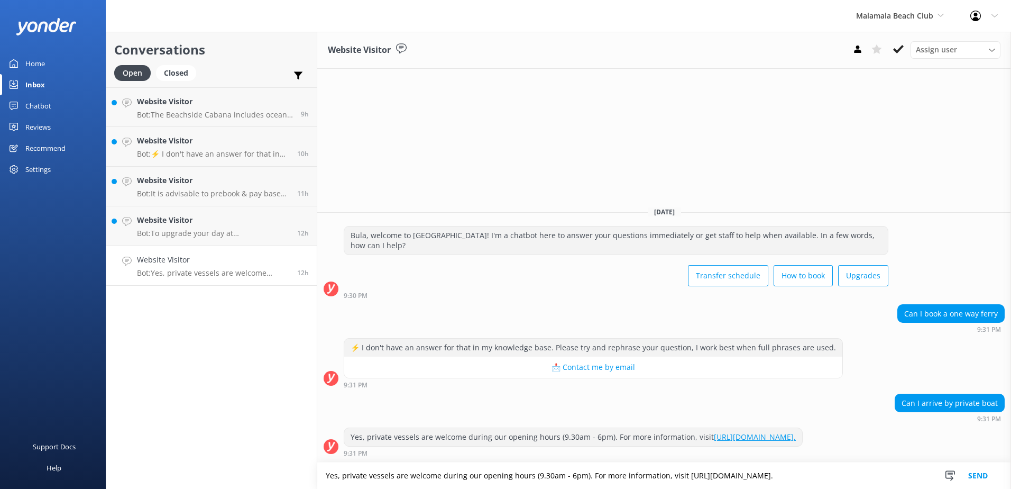
click at [875, 479] on textarea "Yes, private vessels are welcome during our opening hours (9.30am - 6pm). For m…" at bounding box center [664, 475] width 694 height 26
type textarea "Yes, private vessels are welcome during our opening hours (9.30am - 6pm). For m…"
click at [979, 474] on button "Send" at bounding box center [978, 475] width 40 height 26
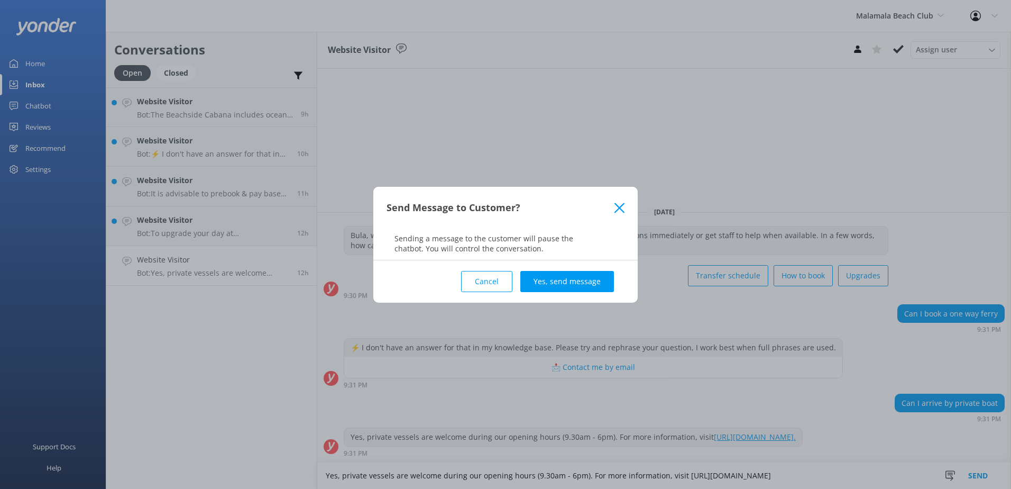
click at [573, 269] on div "Cancel Yes, send message" at bounding box center [506, 281] width 238 height 42
click at [573, 277] on button "Yes, send message" at bounding box center [567, 281] width 94 height 21
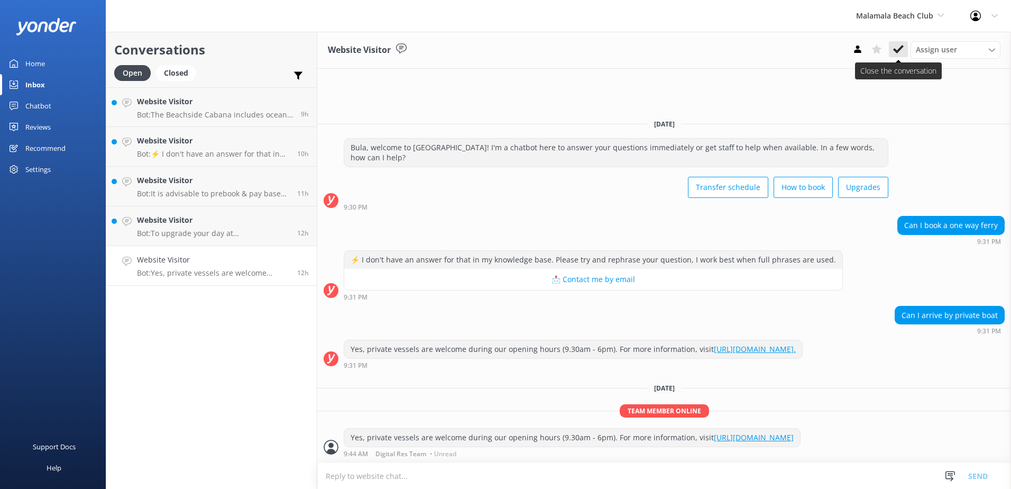
click at [894, 48] on icon at bounding box center [898, 49] width 11 height 11
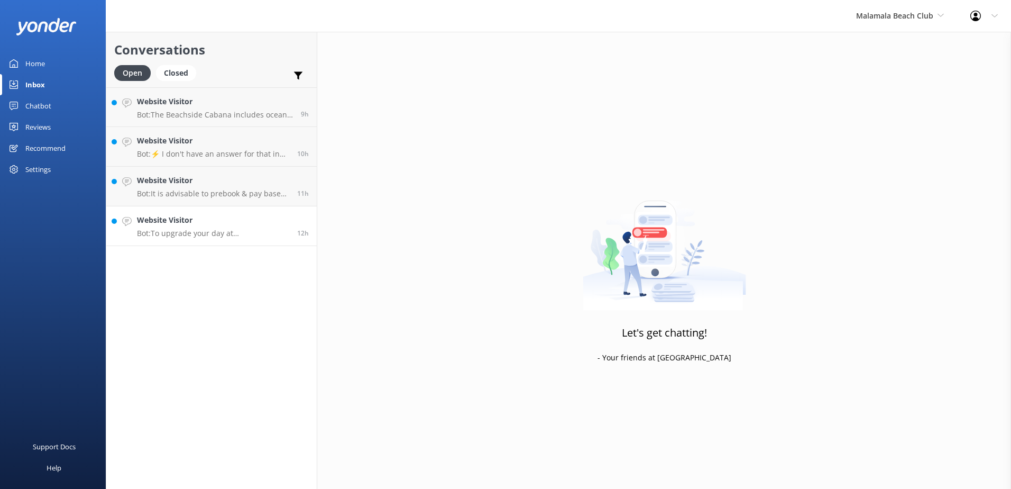
click at [217, 232] on p "Bot: To upgrade your day at Malamala Beach Club, we offer poolside day beds and…" at bounding box center [213, 233] width 152 height 10
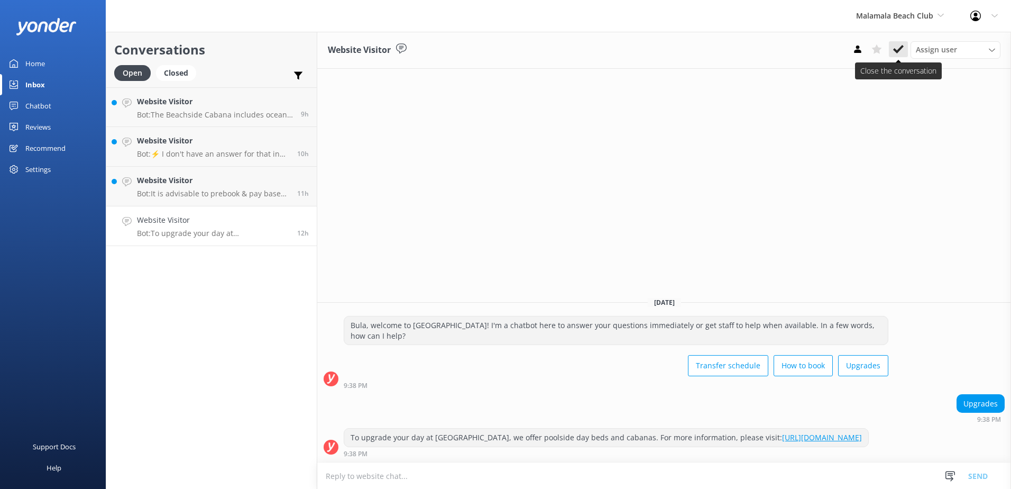
click at [894, 44] on icon at bounding box center [898, 49] width 11 height 11
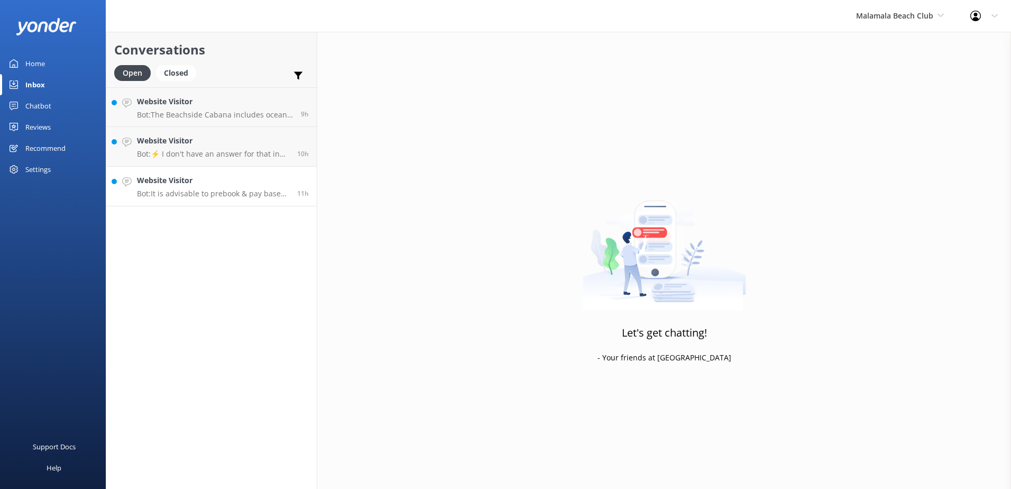
click at [260, 181] on h4 "Website Visitor" at bounding box center [213, 181] width 152 height 12
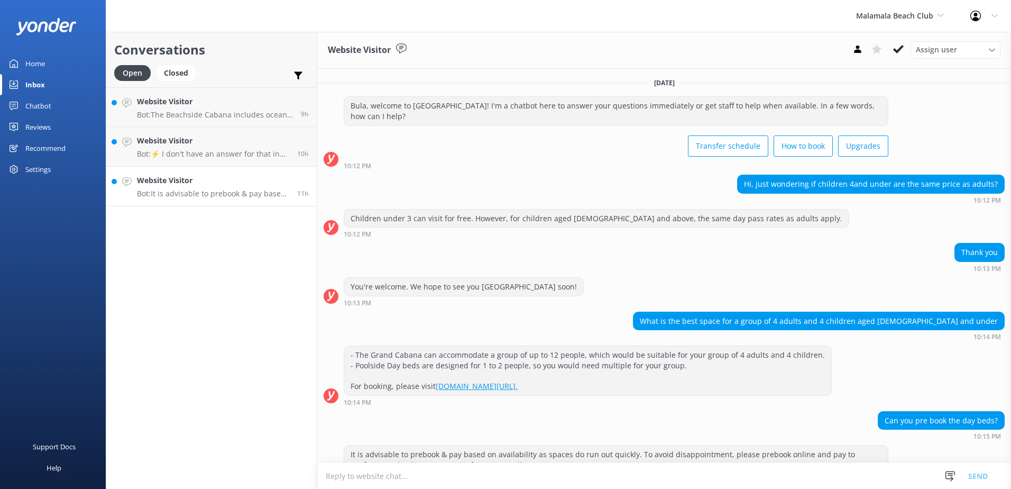
scroll to position [27, 0]
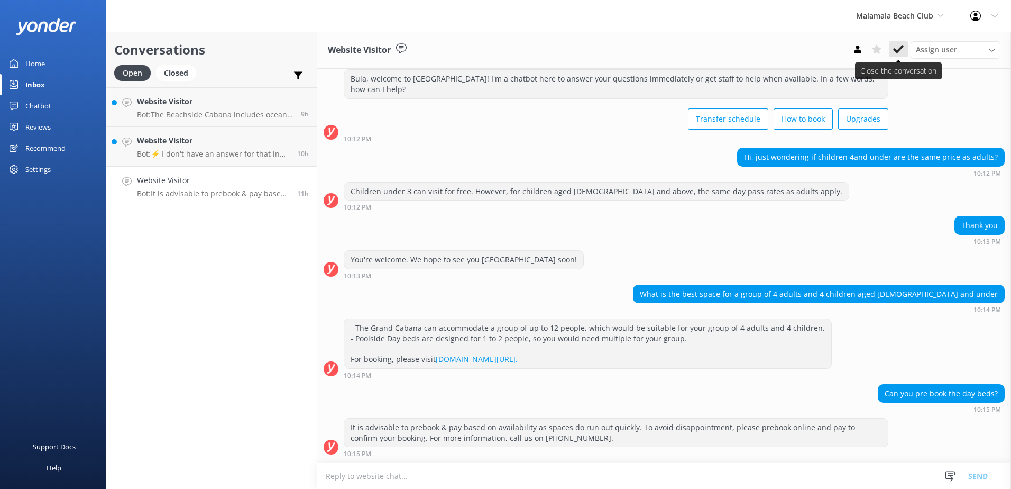
click at [905, 47] on button at bounding box center [898, 49] width 19 height 16
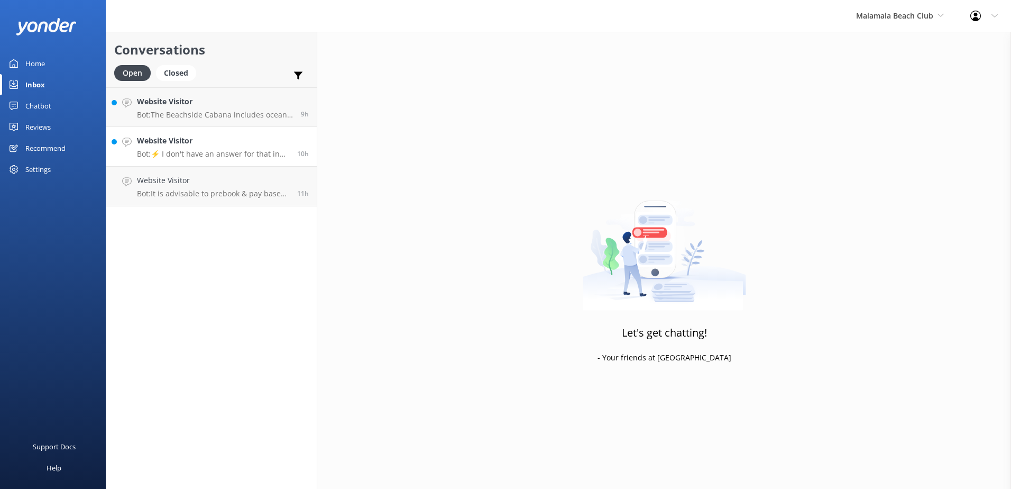
click at [258, 138] on h4 "Website Visitor" at bounding box center [213, 141] width 152 height 12
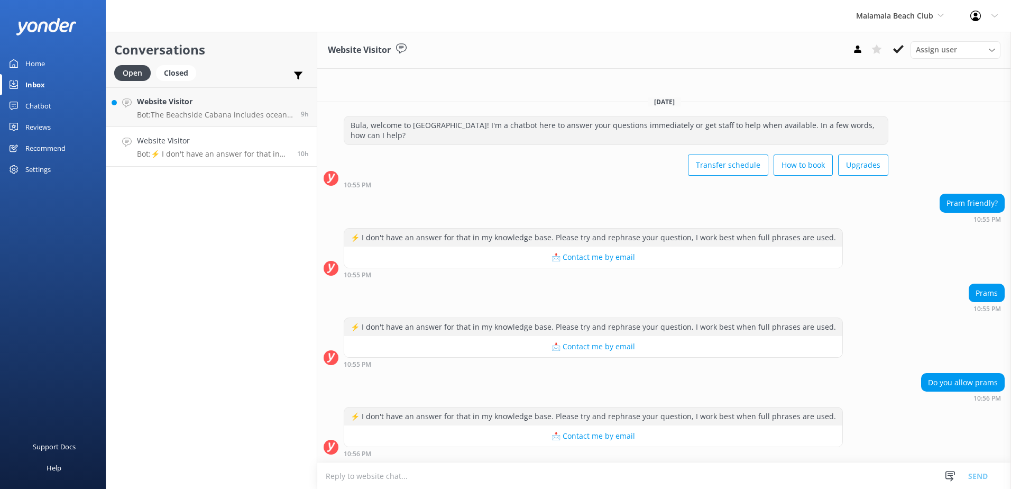
click at [516, 479] on textarea at bounding box center [664, 476] width 694 height 26
drag, startPoint x: 773, startPoint y: 477, endPoint x: 228, endPoint y: 459, distance: 544.5
click at [228, 459] on div "Conversations Open Closed Important Assigned to me Unassigned Website Visitor B…" at bounding box center [558, 260] width 905 height 457
paste textarea "; however, they must be portable, as the island has limited suitable surfaces f…"
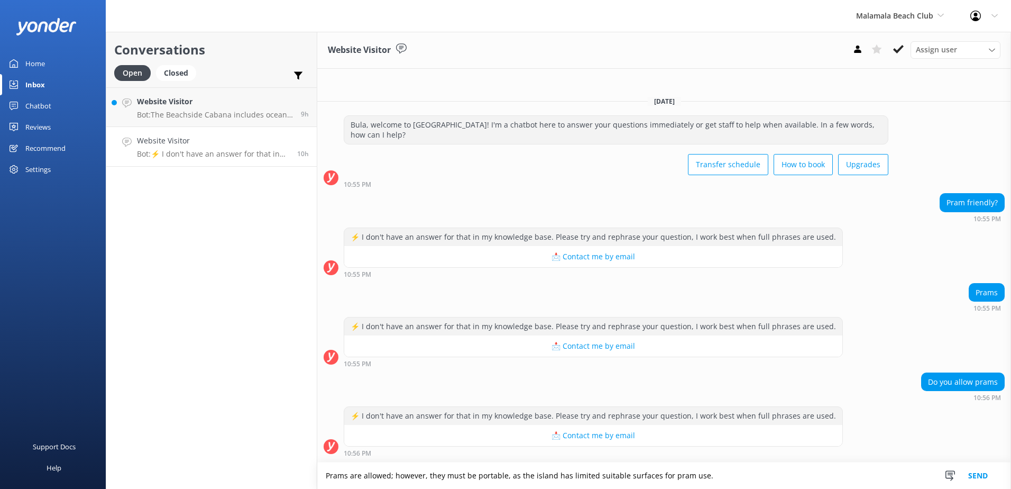
type textarea "Prams are allowed; however, they must be portable, as the island has limited su…"
click at [977, 473] on button "Send" at bounding box center [978, 475] width 40 height 26
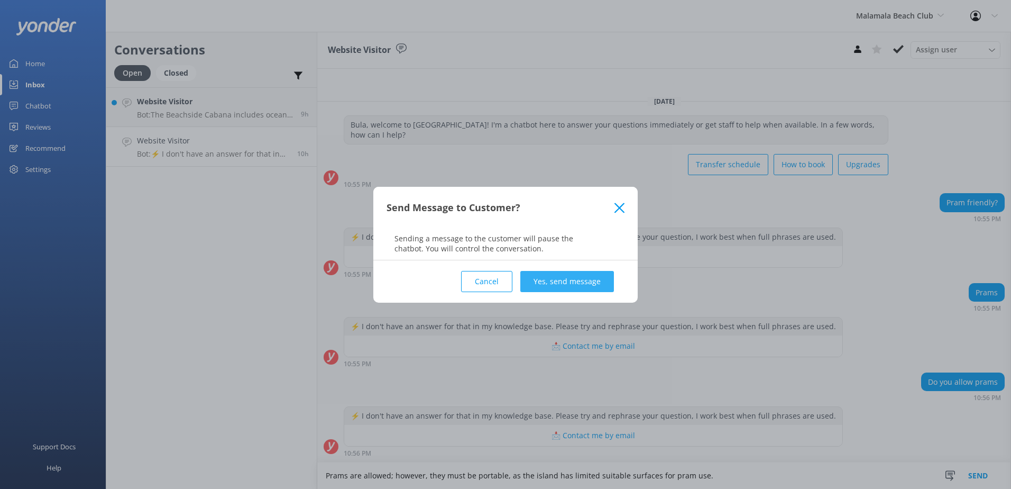
click at [593, 287] on button "Yes, send message" at bounding box center [567, 281] width 94 height 21
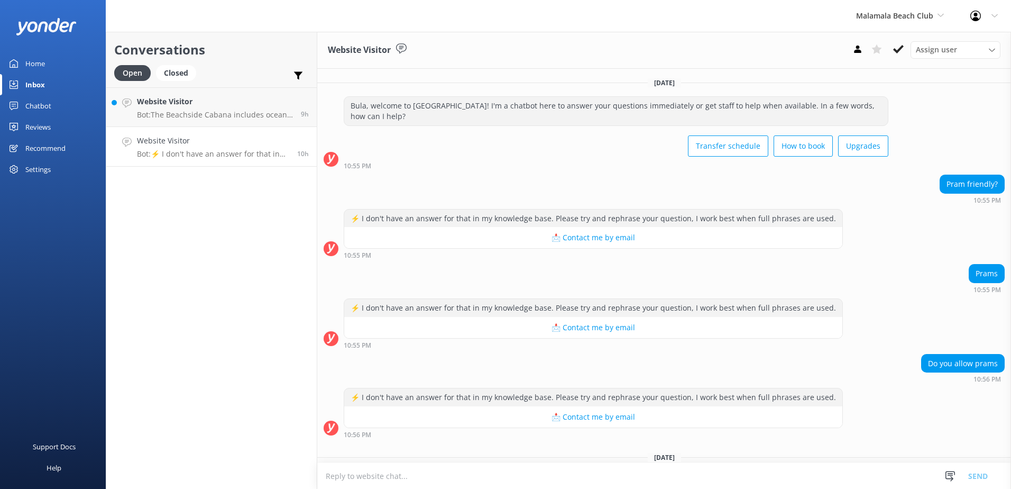
scroll to position [69, 0]
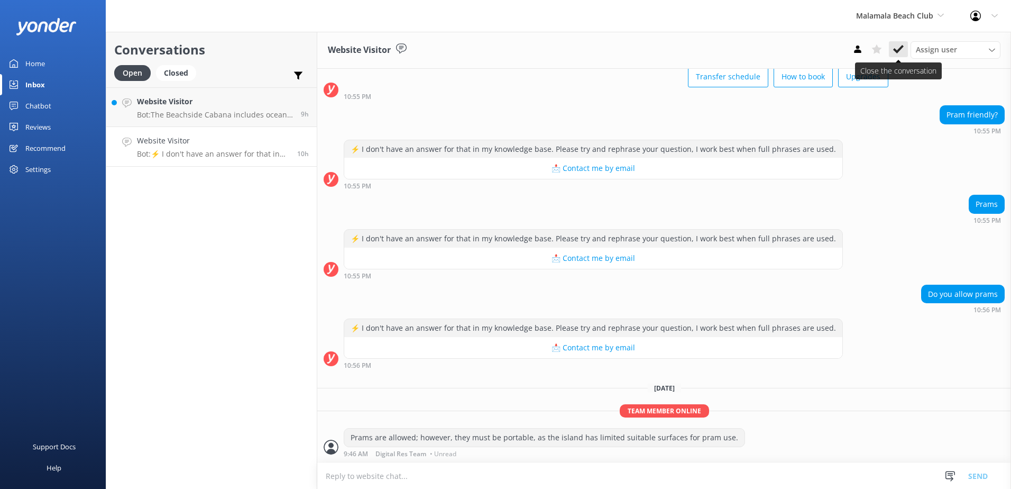
click at [896, 49] on icon at bounding box center [898, 49] width 11 height 11
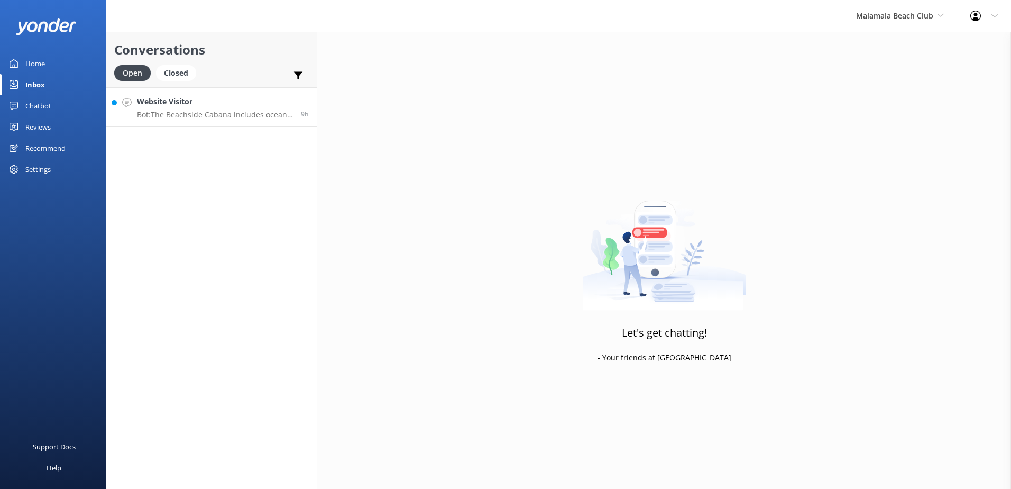
drag, startPoint x: 221, startPoint y: 95, endPoint x: 218, endPoint y: 100, distance: 5.4
click at [221, 96] on link "Website Visitor Bot: The Beachside Cabana includes ocean views and butler servi…" at bounding box center [211, 107] width 210 height 40
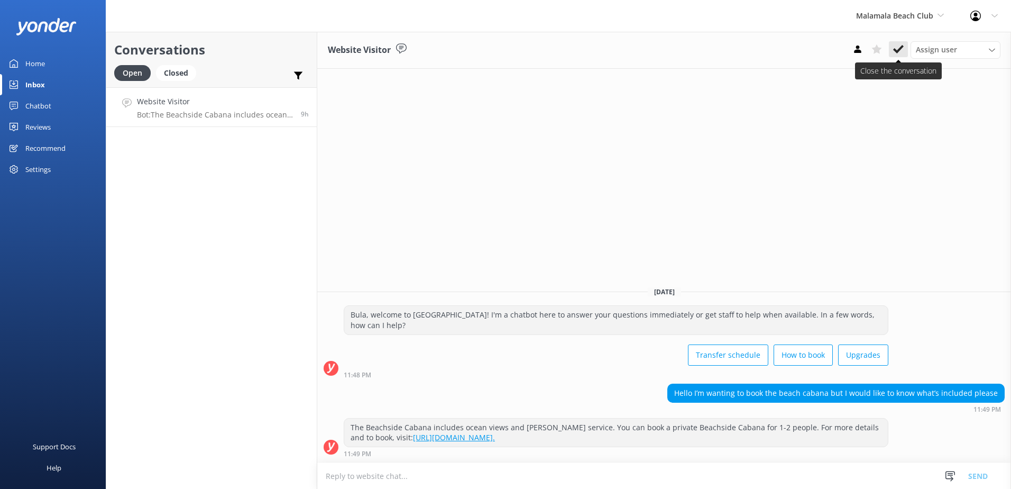
click at [890, 49] on button at bounding box center [898, 49] width 19 height 16
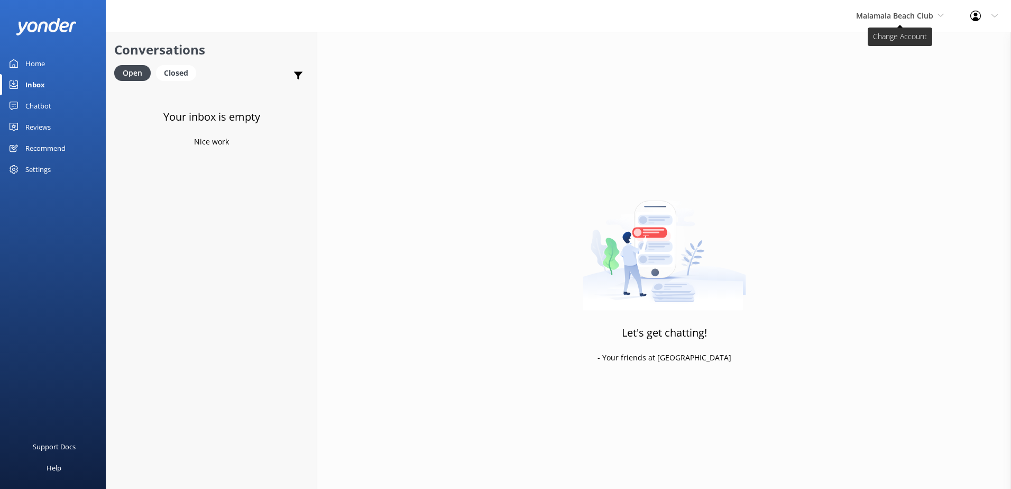
click at [891, 16] on span "Malamala Beach Club" at bounding box center [894, 16] width 77 height 10
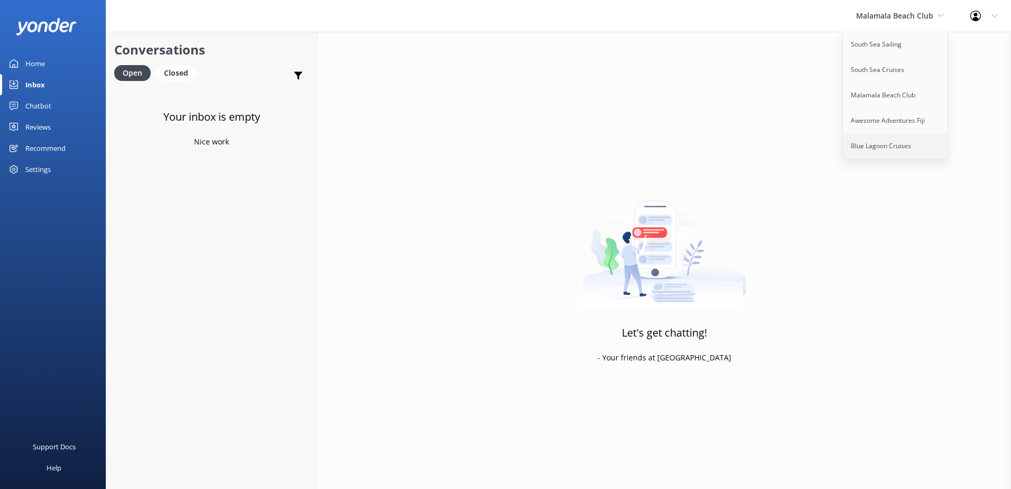
click at [864, 138] on link "Blue Lagoon Cruises" at bounding box center [896, 145] width 106 height 25
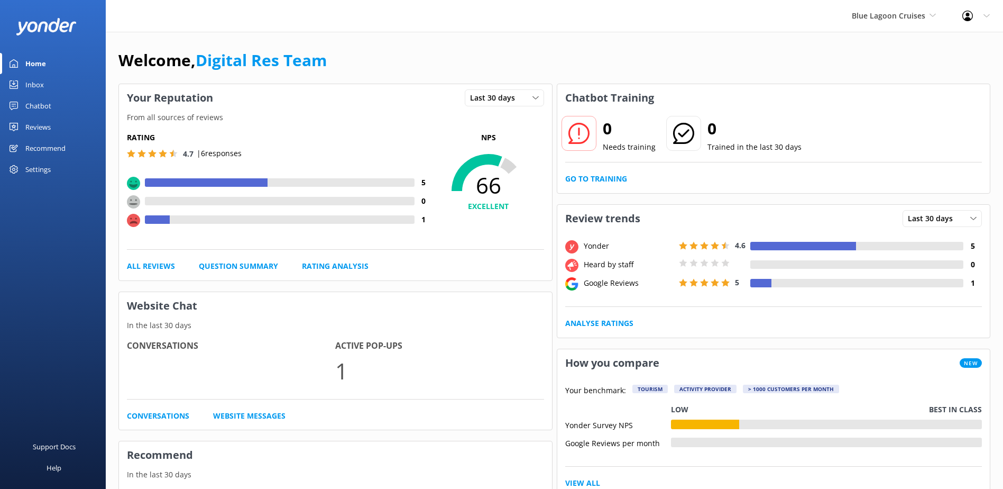
click at [35, 97] on div "Chatbot" at bounding box center [38, 105] width 26 height 21
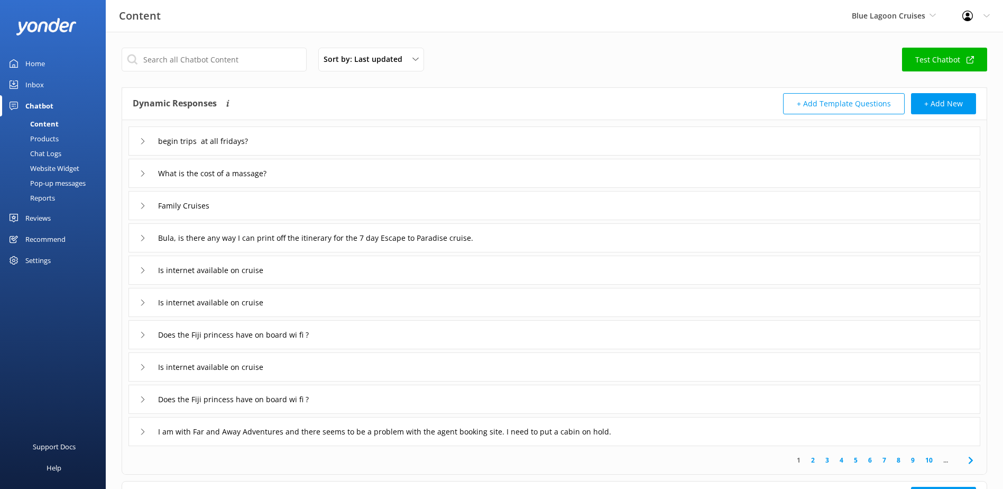
click at [35, 90] on div "Inbox" at bounding box center [34, 84] width 19 height 21
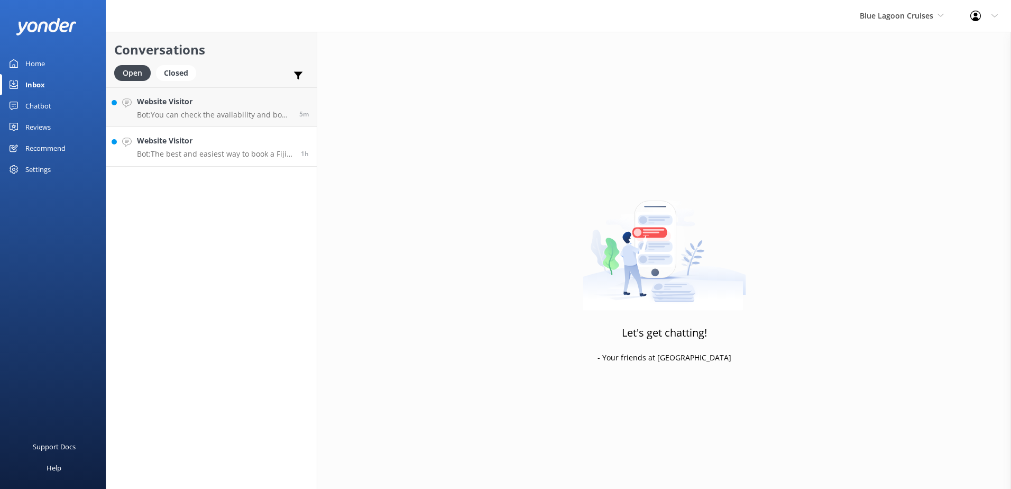
click at [157, 145] on h4 "Website Visitor" at bounding box center [215, 141] width 156 height 12
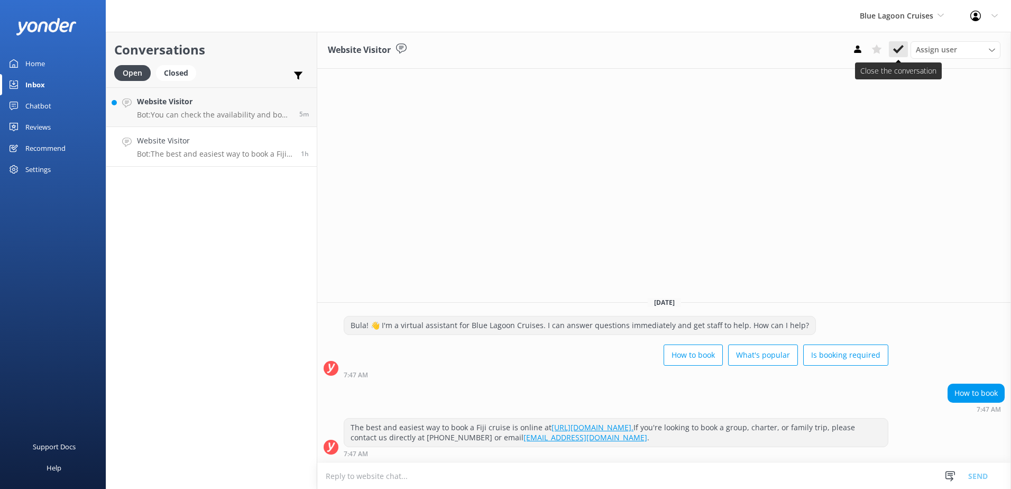
click at [894, 52] on icon at bounding box center [898, 49] width 11 height 11
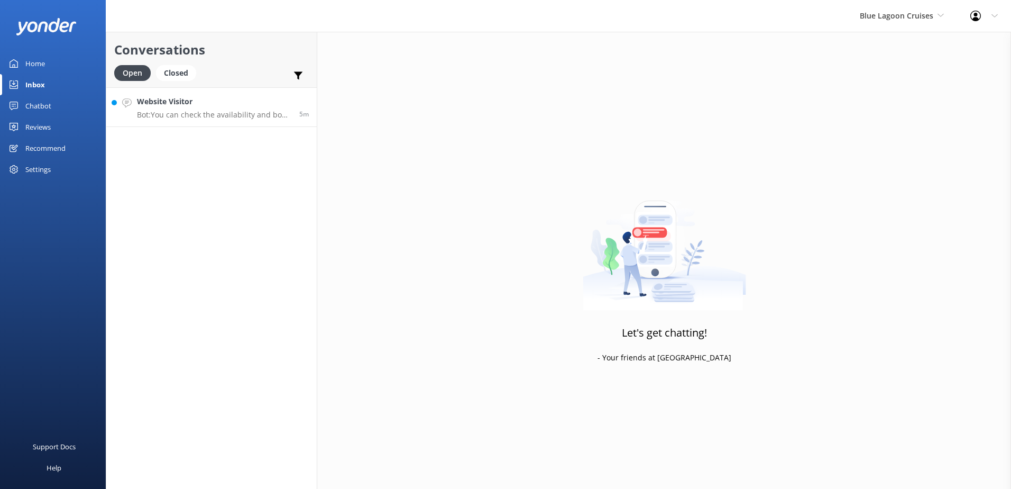
click at [212, 113] on p "Bot: You can check the availability and book a 3-night cruise for December 2025…" at bounding box center [214, 115] width 154 height 10
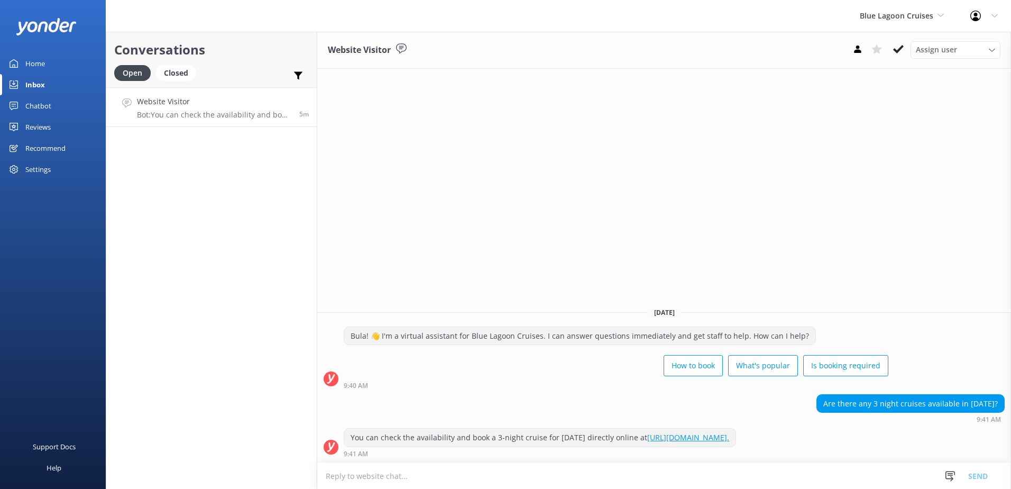
click at [647, 439] on link "[URL][DOMAIN_NAME]." at bounding box center [688, 437] width 82 height 10
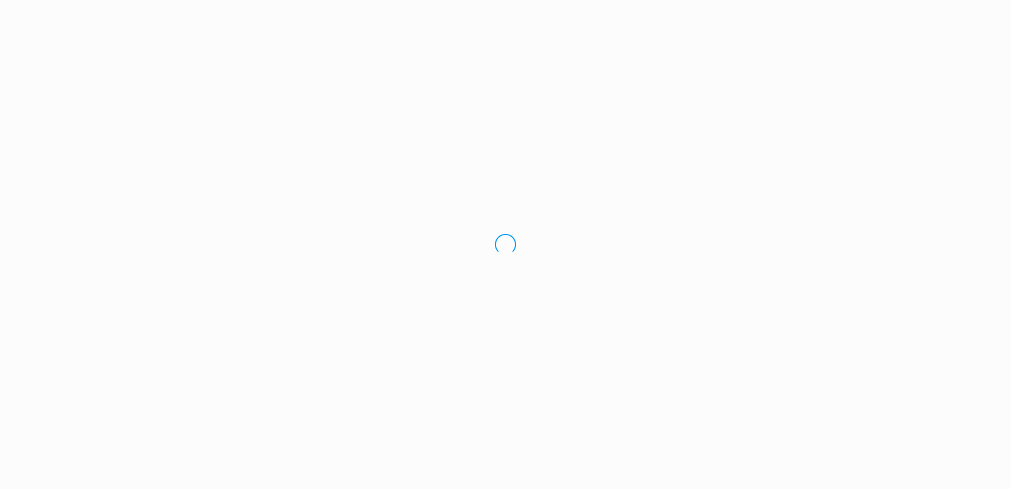
click at [896, 57] on div "Loading.." at bounding box center [505, 244] width 1011 height 489
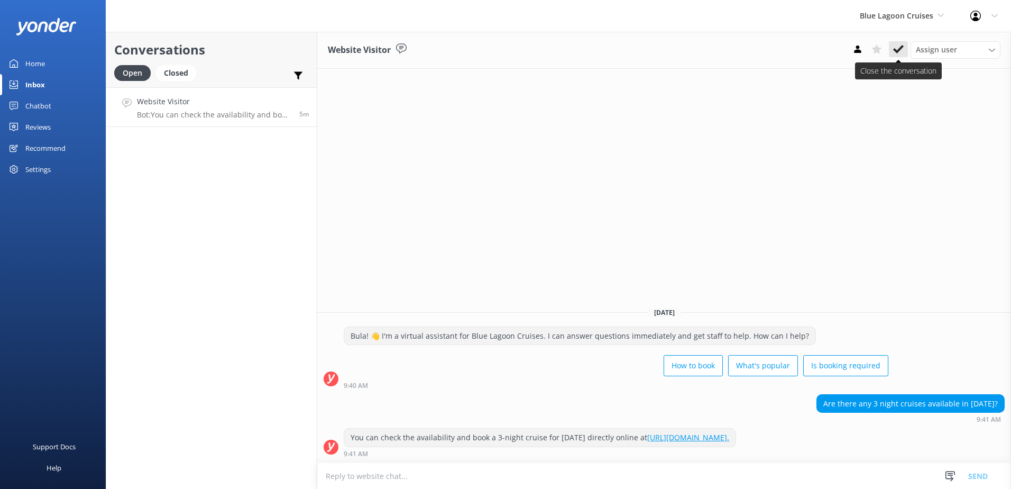
click at [900, 50] on use at bounding box center [898, 49] width 11 height 8
